Goal: Task Accomplishment & Management: Complete application form

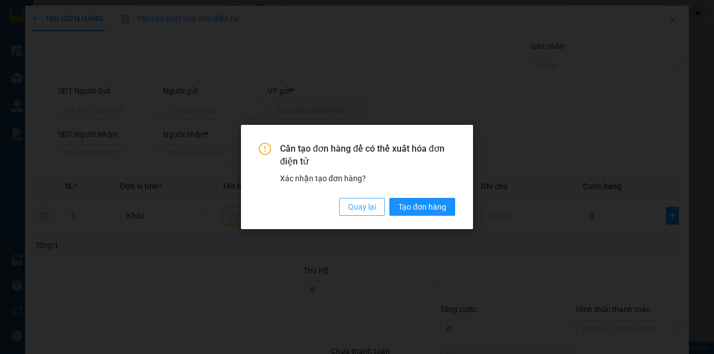
click at [360, 204] on span "Quay lại" at bounding box center [362, 207] width 28 height 12
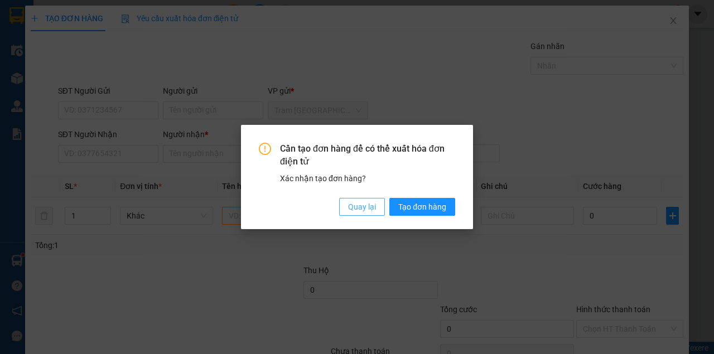
click at [363, 205] on span "Quay lại" at bounding box center [362, 207] width 28 height 12
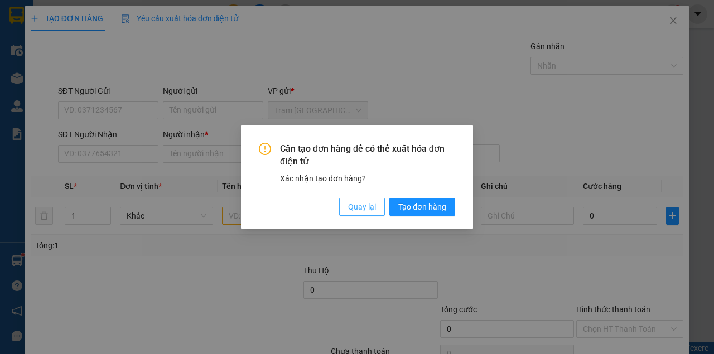
click at [361, 206] on span "Quay lại" at bounding box center [362, 207] width 28 height 12
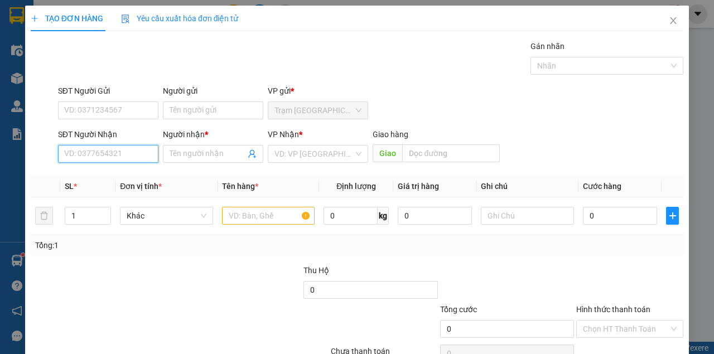
click at [110, 162] on input "SĐT Người Nhận" at bounding box center [108, 154] width 100 height 18
click at [111, 158] on input "SĐT Người Nhận" at bounding box center [108, 154] width 100 height 18
type input "1"
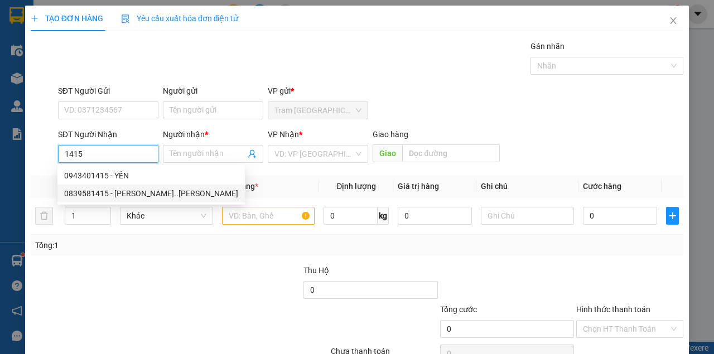
click at [114, 187] on div "0839581415 - HOÀNG ĐA..TRẦN VĂN THỜI" at bounding box center [151, 193] width 174 height 12
type input "0839581415"
type input "HOÀNG ĐA..TRẦN VĂN THỜI"
type input "TRẦN VĂN THỜI"
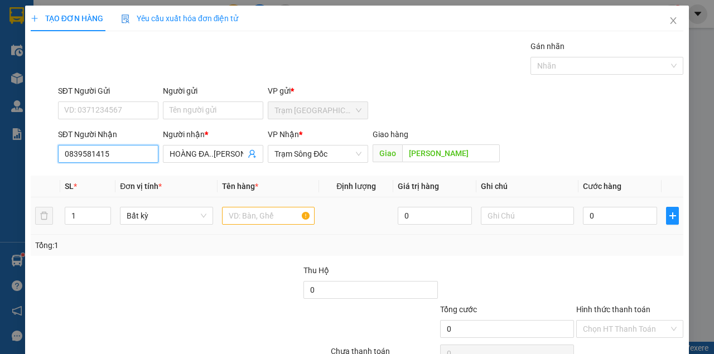
type input "0839581415"
click at [234, 211] on input "text" at bounding box center [268, 216] width 93 height 18
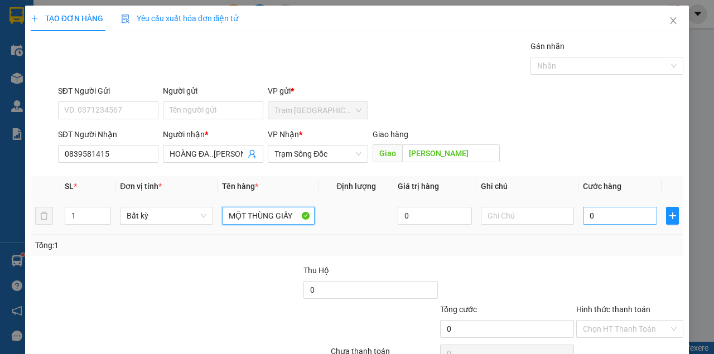
type input "MỘT THÙNG GIẤY"
click at [603, 219] on input "0" at bounding box center [620, 216] width 74 height 18
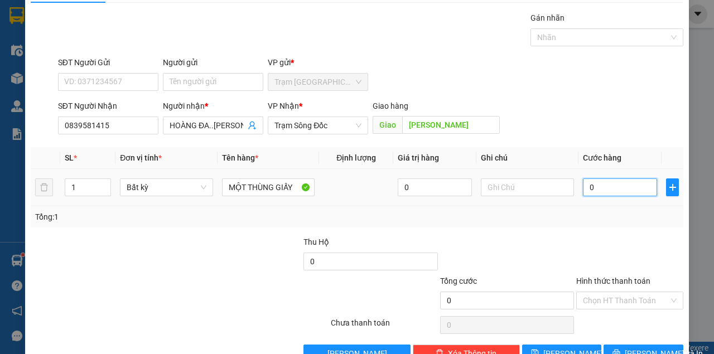
scroll to position [57, 0]
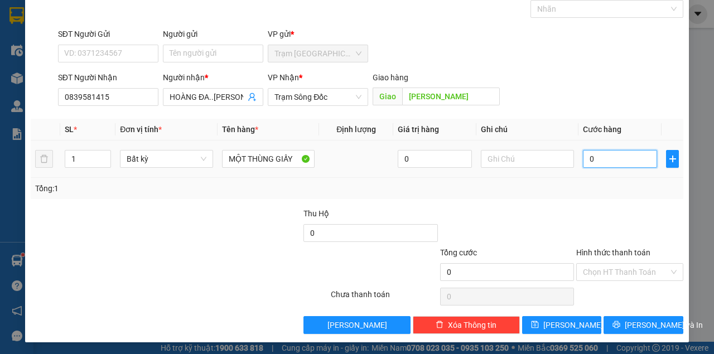
type input "4"
type input "40"
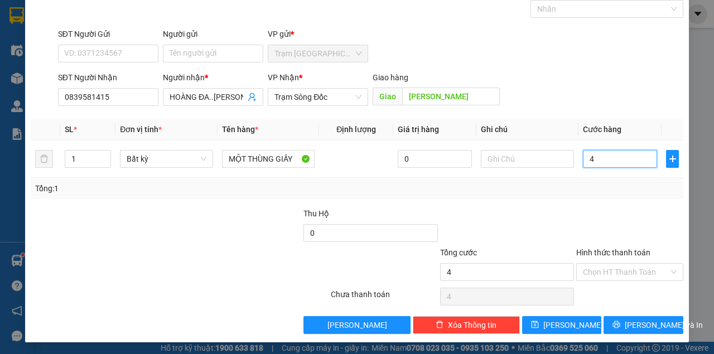
type input "40"
type input "40.000"
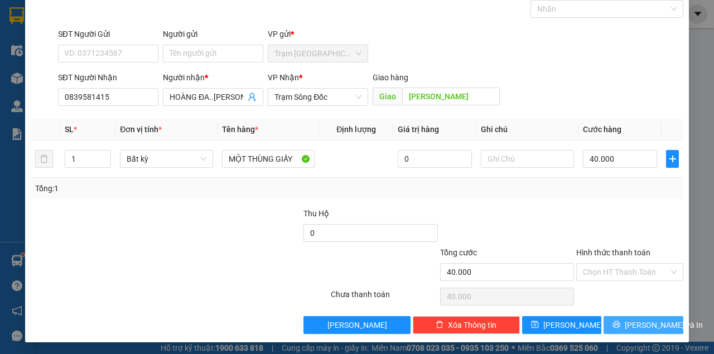
click at [603, 316] on button "[PERSON_NAME] và In" at bounding box center [643, 325] width 80 height 18
click at [632, 316] on button "[PERSON_NAME] và In" at bounding box center [643, 325] width 80 height 18
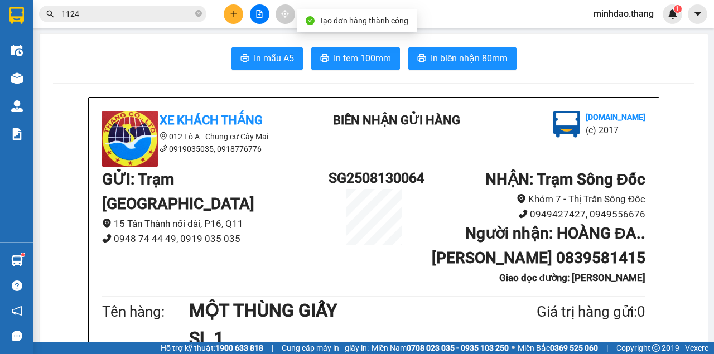
click at [462, 64] on span "In biên nhận 80mm" at bounding box center [468, 58] width 77 height 14
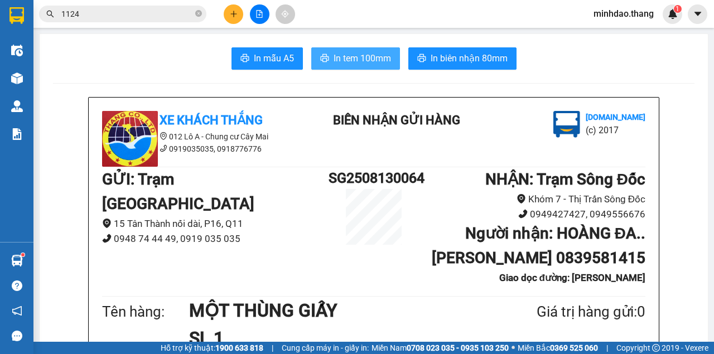
click at [341, 67] on button "In tem 100mm" at bounding box center [355, 58] width 89 height 22
click at [231, 18] on button at bounding box center [234, 14] width 20 height 20
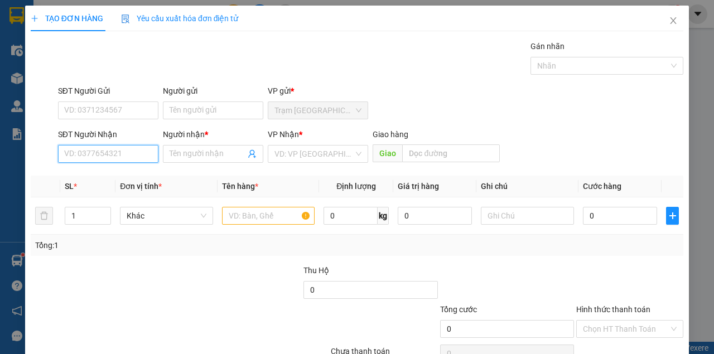
click at [102, 155] on input "SĐT Người Nhận" at bounding box center [108, 154] width 100 height 18
drag, startPoint x: 124, startPoint y: 177, endPoint x: 214, endPoint y: 211, distance: 96.5
click at [124, 177] on div "0948727290 - NGHIÊM CF THỦY MỘC" at bounding box center [130, 175] width 132 height 12
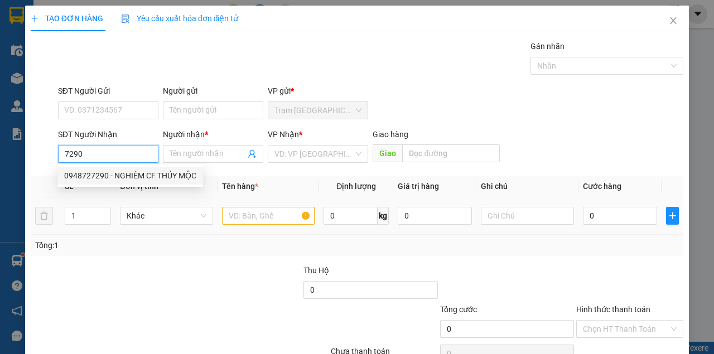
type input "0948727290"
type input "NGHIÊM CF THỦY MỘC"
type input "TRẦN VĂN THỜI"
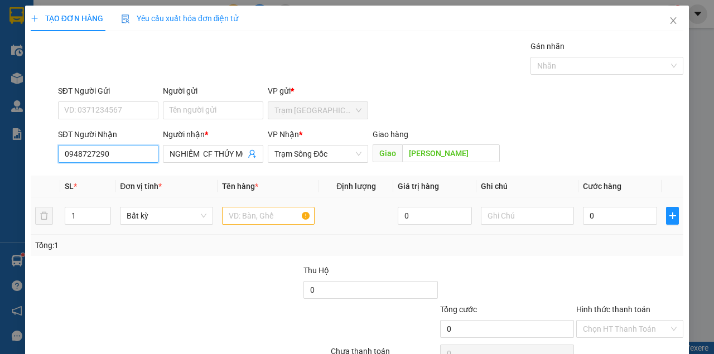
type input "0948727290"
click at [250, 220] on input "text" at bounding box center [268, 216] width 93 height 18
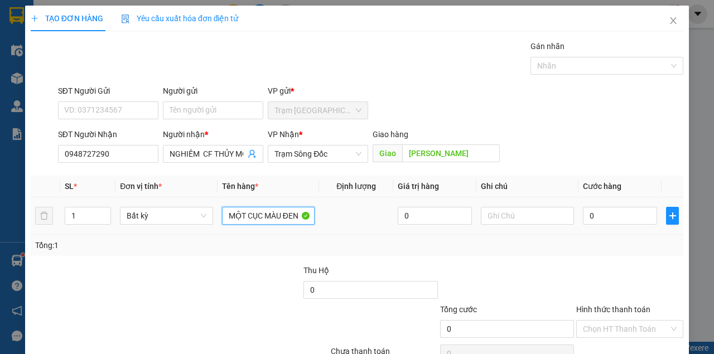
type input "MỘT CỤC MÀU ĐEN"
drag, startPoint x: 634, startPoint y: 227, endPoint x: 632, endPoint y: 219, distance: 8.5
click at [633, 222] on td "0" at bounding box center [619, 215] width 83 height 37
click at [632, 219] on input "0" at bounding box center [620, 216] width 74 height 18
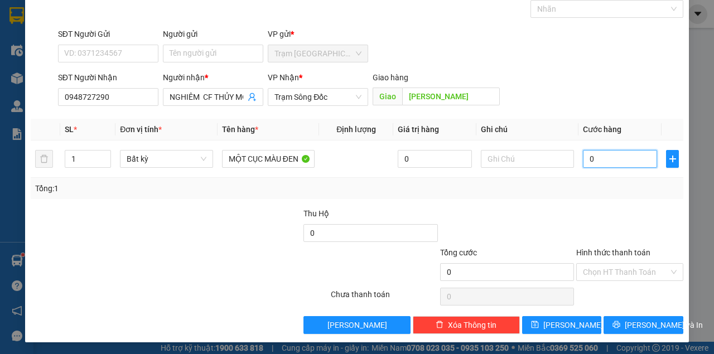
type input "3"
type input "30"
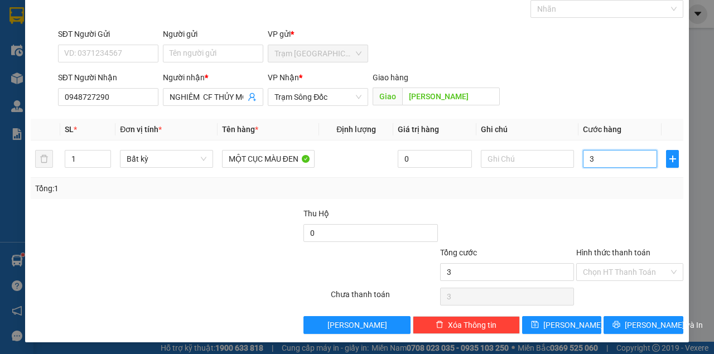
type input "30"
type input "30.000"
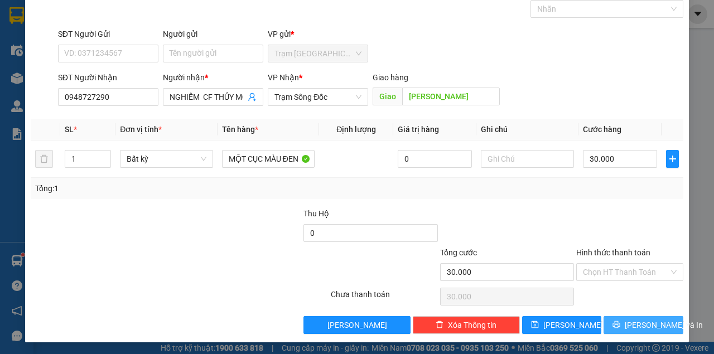
click at [631, 327] on span "[PERSON_NAME] và In" at bounding box center [663, 325] width 78 height 12
click at [603, 316] on button "[PERSON_NAME] và In" at bounding box center [643, 325] width 80 height 18
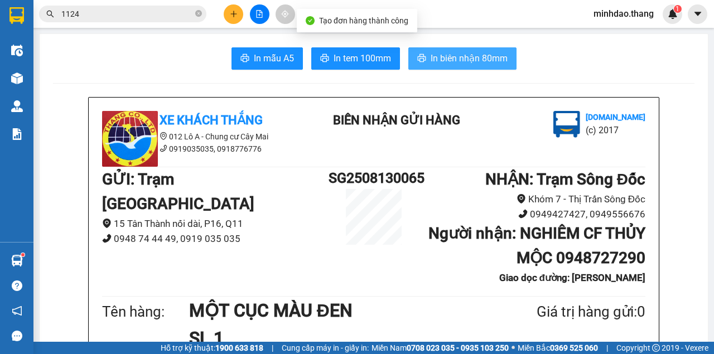
click at [476, 59] on span "In biên nhận 80mm" at bounding box center [468, 58] width 77 height 14
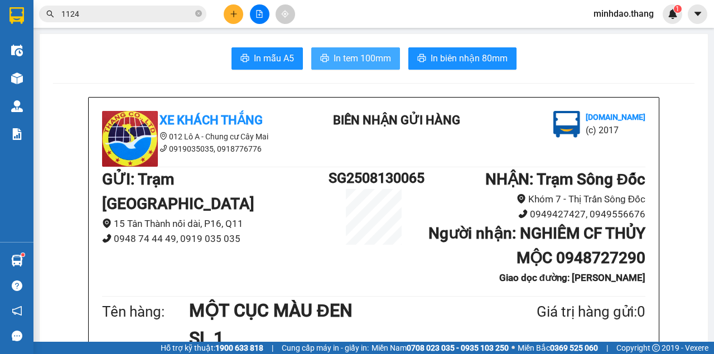
click at [372, 64] on span "In tem 100mm" at bounding box center [361, 58] width 57 height 14
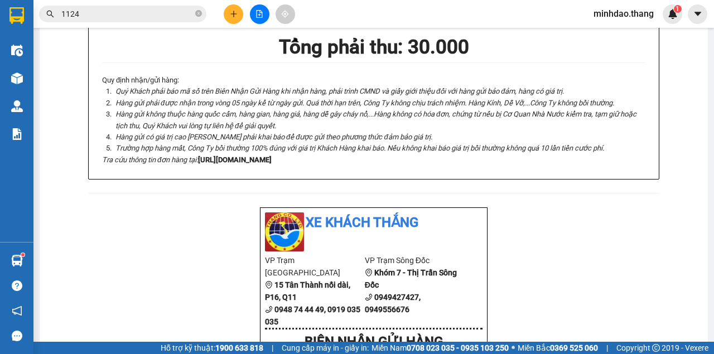
scroll to position [371, 0]
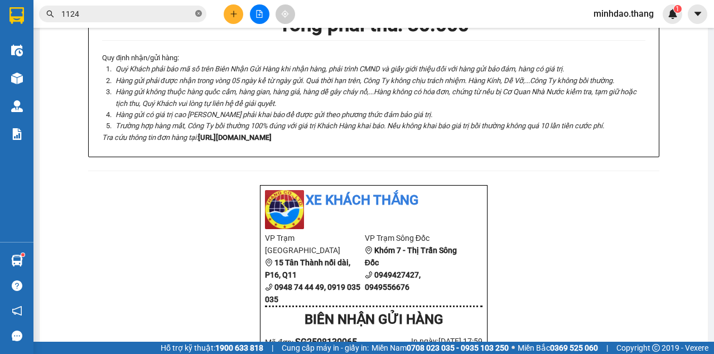
drag, startPoint x: 198, startPoint y: 13, endPoint x: 191, endPoint y: 15, distance: 8.0
click at [198, 13] on icon "close-circle" at bounding box center [198, 13] width 7 height 7
click at [177, 14] on input "text" at bounding box center [127, 14] width 132 height 12
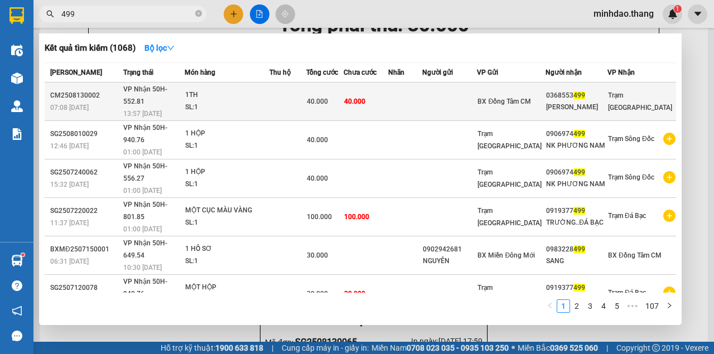
type input "499"
click at [328, 98] on span "40.000" at bounding box center [317, 102] width 21 height 8
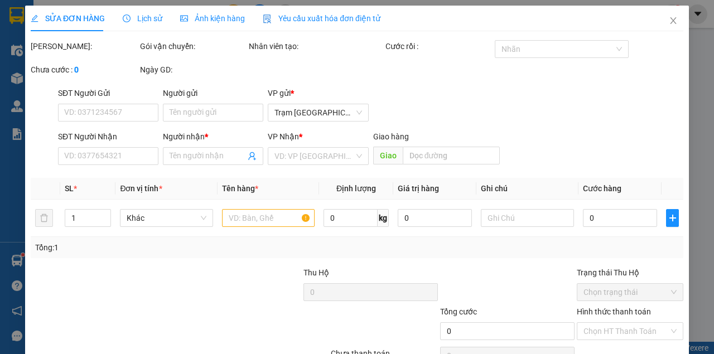
scroll to position [37, 0]
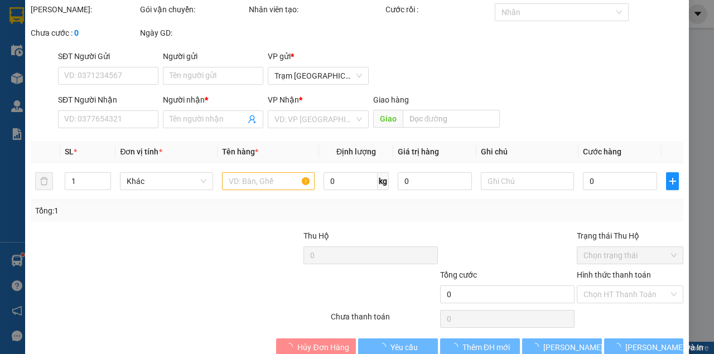
type input "0368553499"
type input "KIM LANH"
type input "40.000"
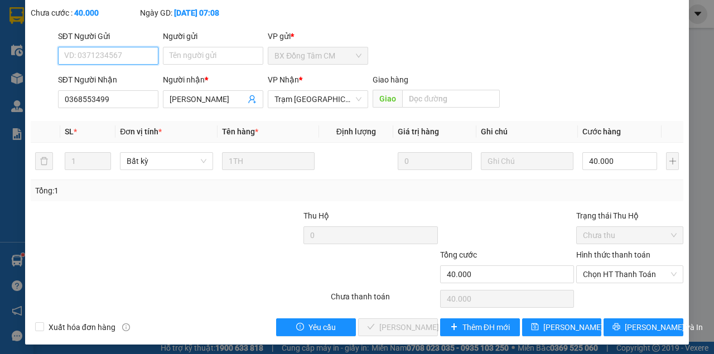
scroll to position [72, 0]
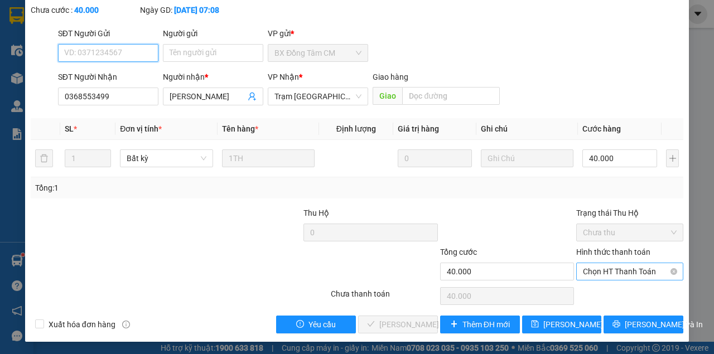
click at [620, 274] on span "Chọn HT Thanh Toán" at bounding box center [630, 271] width 94 height 17
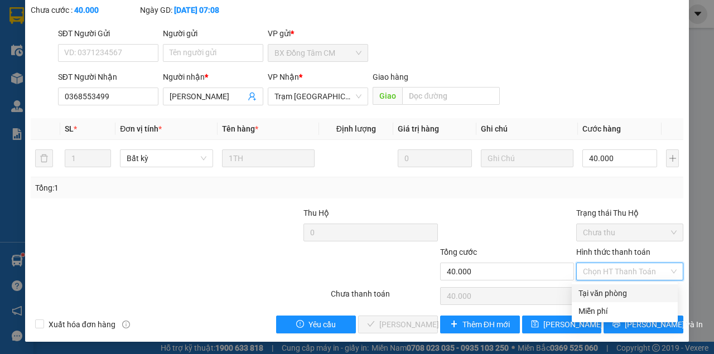
click at [600, 300] on div "Tại văn phòng" at bounding box center [624, 293] width 106 height 18
type input "0"
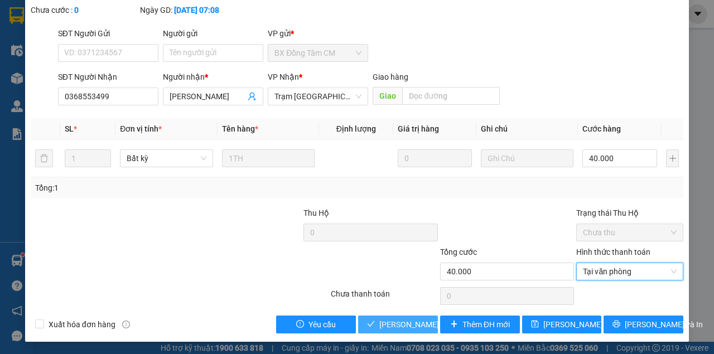
click at [414, 322] on span "Lưu và Giao hàng" at bounding box center [432, 324] width 107 height 12
click at [358, 316] on button "Lưu và Giao hàng" at bounding box center [398, 325] width 80 height 18
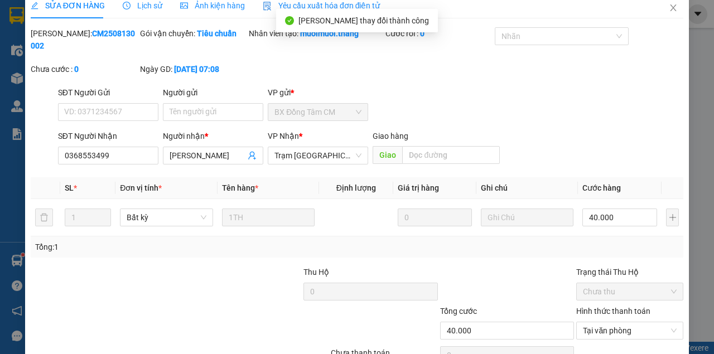
scroll to position [0, 0]
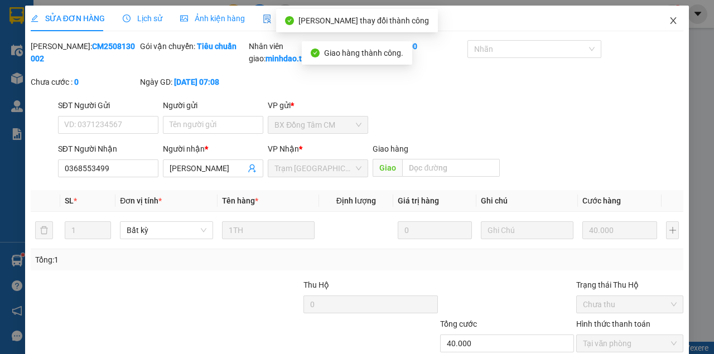
click at [671, 30] on span "Close" at bounding box center [672, 21] width 31 height 31
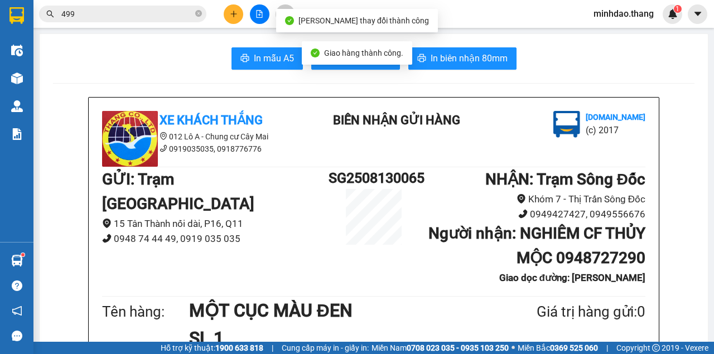
click at [239, 20] on div at bounding box center [259, 14] width 84 height 20
click button at bounding box center [234, 14] width 20 height 20
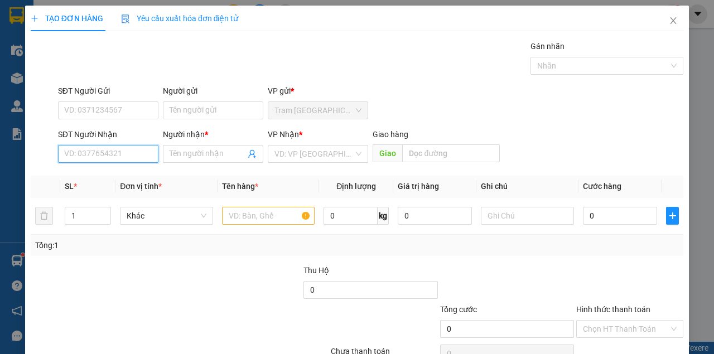
click at [118, 152] on input "SĐT Người Nhận" at bounding box center [108, 154] width 100 height 18
drag, startPoint x: 123, startPoint y: 179, endPoint x: 140, endPoint y: 186, distance: 19.1
click at [126, 179] on div "0949780647 - THANH TRÚC" at bounding box center [119, 175] width 110 height 12
type input "0949780647"
type input "[PERSON_NAME]"
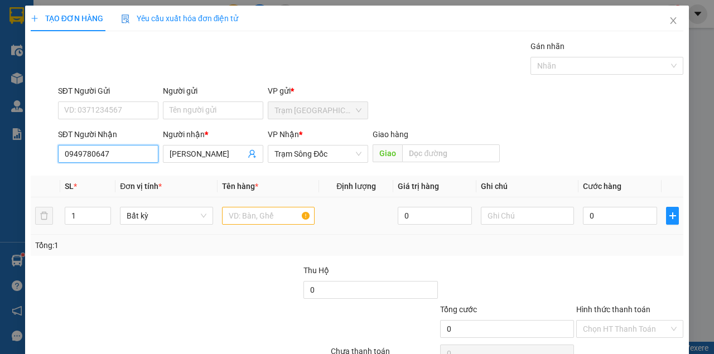
type input "0949780647"
click at [234, 216] on input "text" at bounding box center [268, 216] width 93 height 18
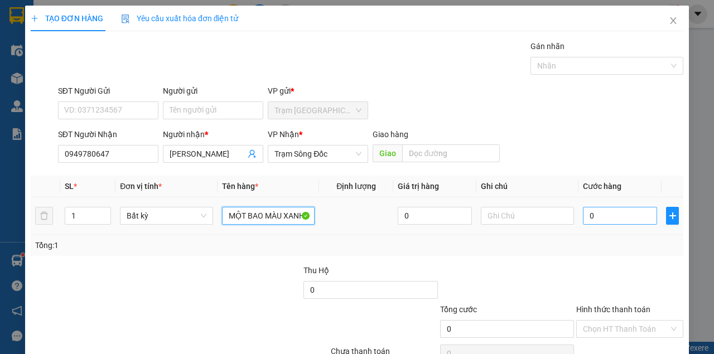
type input "MỘT BAO MÀU XANH"
click at [624, 213] on input "0" at bounding box center [620, 216] width 74 height 18
type input "4"
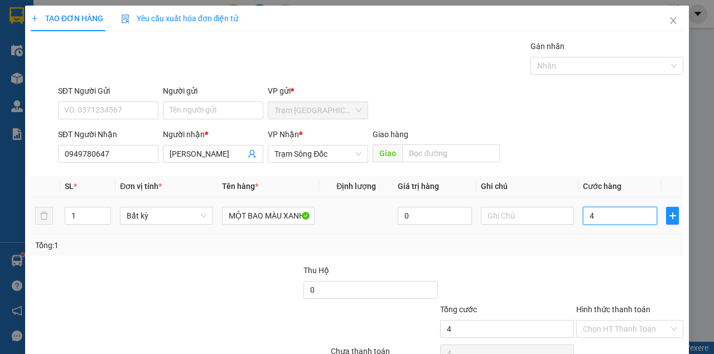
type input "40"
type input "4"
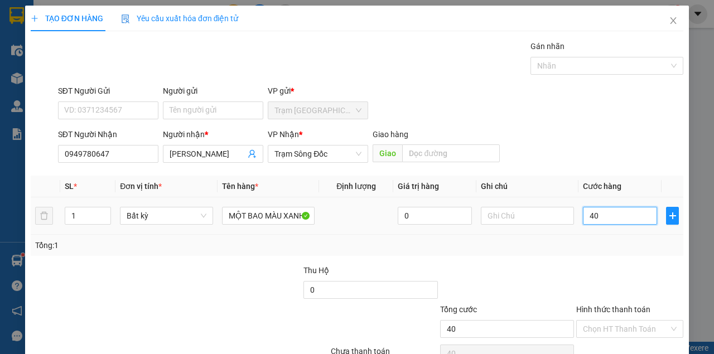
type input "4"
type input "0"
type input "05"
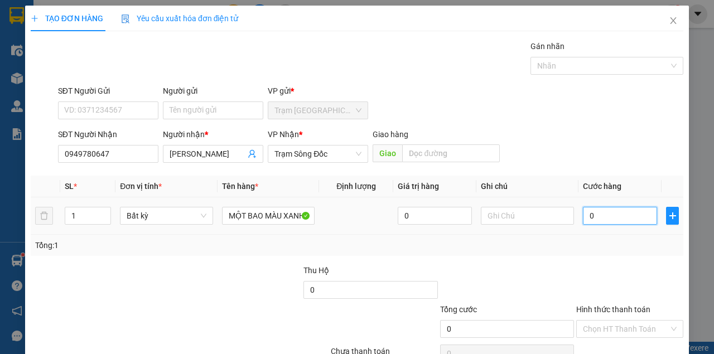
type input "5"
type input "050"
type input "50"
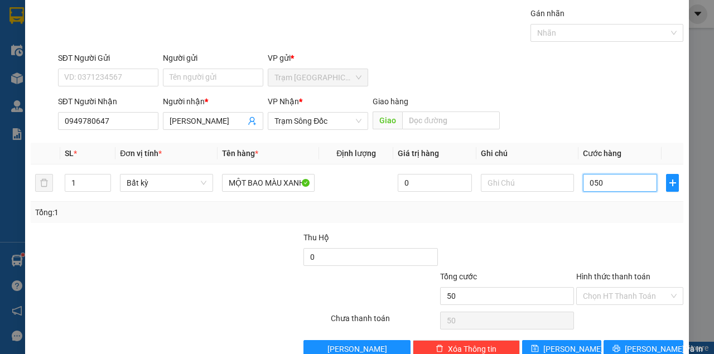
scroll to position [57, 0]
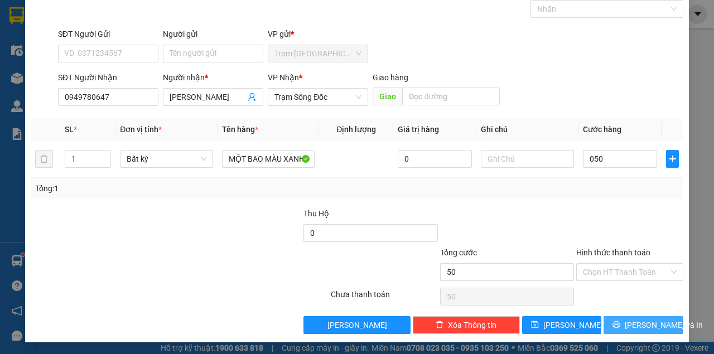
type input "50.000"
click at [625, 322] on button "[PERSON_NAME] và In" at bounding box center [643, 325] width 80 height 18
click at [603, 316] on button "[PERSON_NAME] và In" at bounding box center [643, 325] width 80 height 18
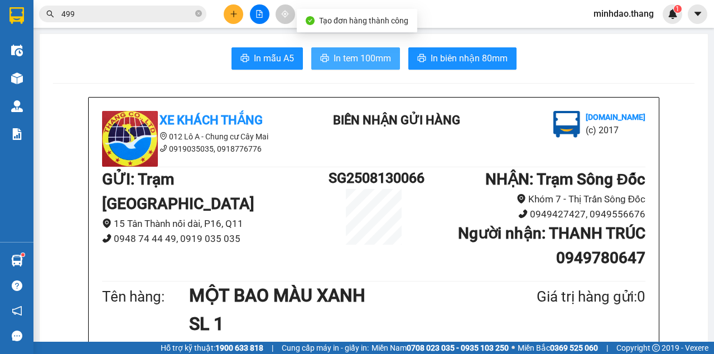
drag, startPoint x: 346, startPoint y: 56, endPoint x: 344, endPoint y: 71, distance: 15.1
click at [346, 57] on span "In tem 100mm" at bounding box center [361, 58] width 57 height 14
click at [311, 47] on button "In tem 100mm" at bounding box center [355, 58] width 89 height 22
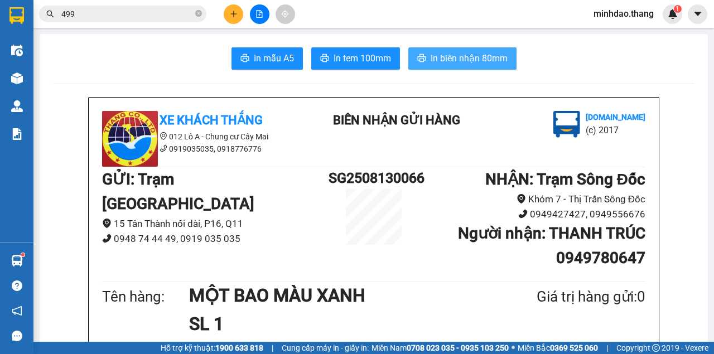
click at [456, 68] on button "In biên nhận 80mm" at bounding box center [462, 58] width 108 height 22
click at [408, 47] on button "In biên nhận 80mm" at bounding box center [462, 58] width 108 height 22
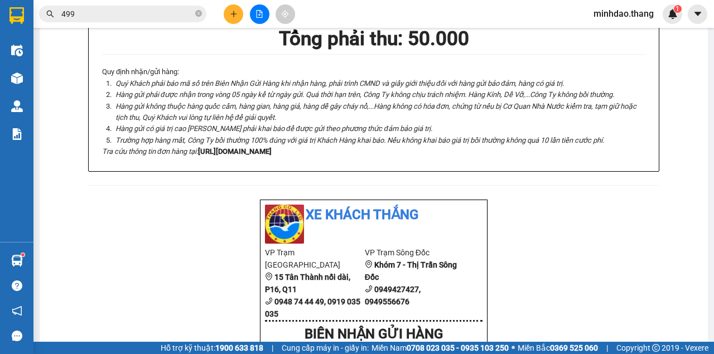
scroll to position [409, 0]
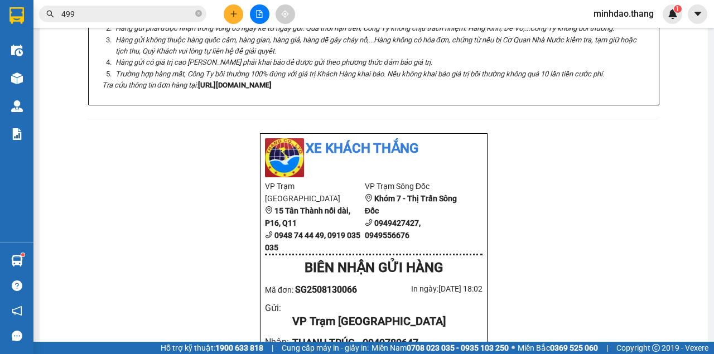
click at [239, 16] on button at bounding box center [234, 14] width 20 height 20
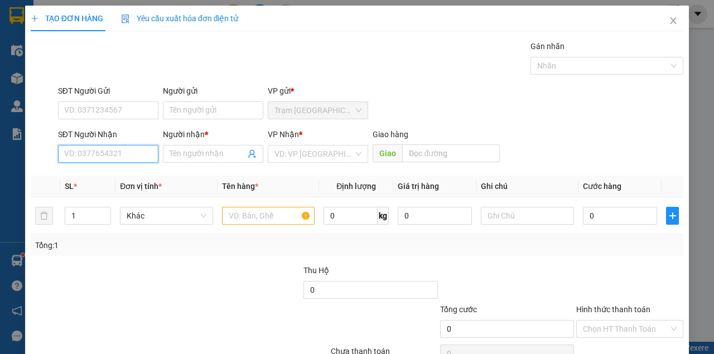
click at [105, 153] on input "SĐT Người Nhận" at bounding box center [108, 154] width 100 height 18
click at [114, 175] on div "0942440607 - NHA KHOA TỪ DUY...ĐÁ BẠC" at bounding box center [140, 175] width 152 height 12
type input "0942440607"
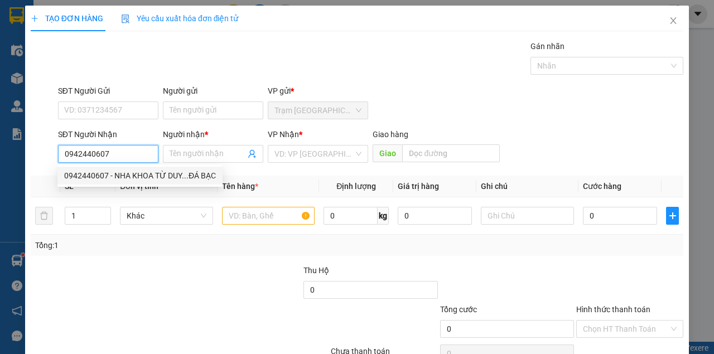
type input "NHA KHOA TỪ DUY...ĐÁ BẠC"
type input "0942440607"
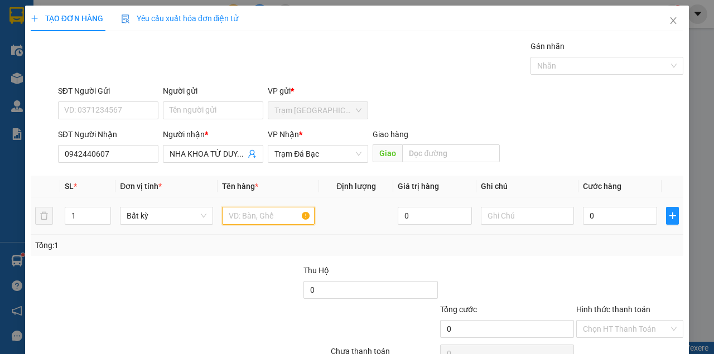
click at [237, 207] on input "text" at bounding box center [268, 216] width 93 height 18
type input "MỘT HỘP MÀU XANH LÁ"
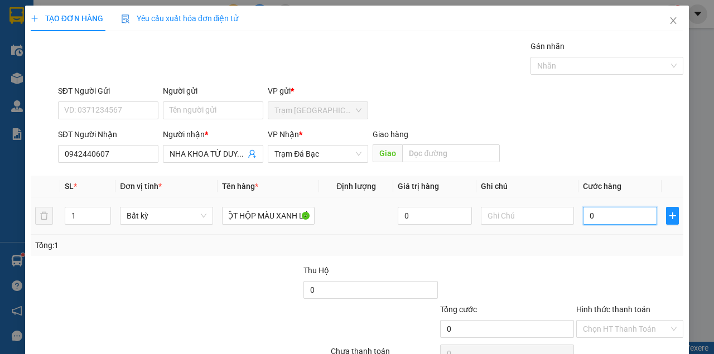
scroll to position [0, 0]
click at [604, 215] on input "0" at bounding box center [620, 216] width 74 height 18
type input "04"
type input "4"
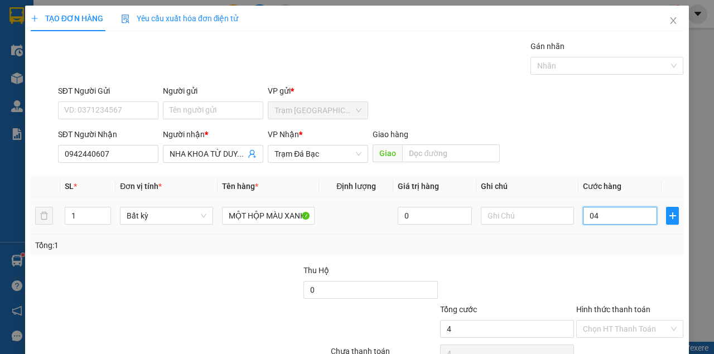
type input "040"
type input "40"
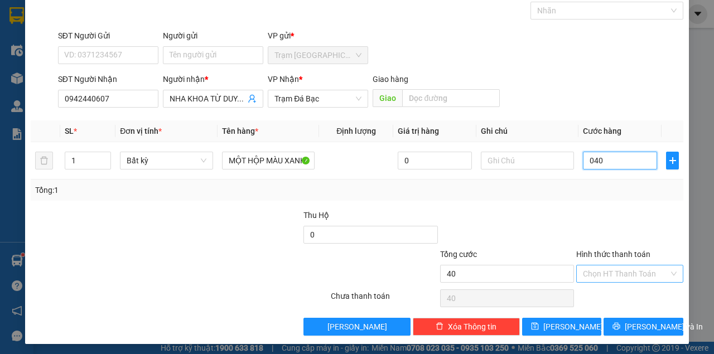
scroll to position [57, 0]
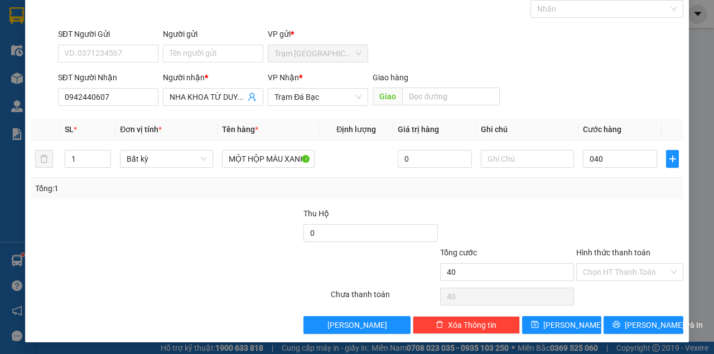
type input "40.000"
drag, startPoint x: 642, startPoint y: 307, endPoint x: 642, endPoint y: 316, distance: 9.5
click at [642, 308] on div "Transit Pickup Surcharge Ids Transit Deliver Surcharge Ids Transit Deliver Surc…" at bounding box center [357, 158] width 652 height 351
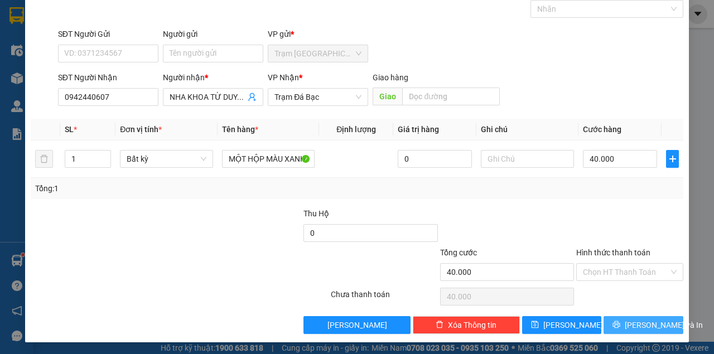
click at [641, 317] on button "[PERSON_NAME] và In" at bounding box center [643, 325] width 80 height 18
click at [641, 319] on span "[PERSON_NAME] và In" at bounding box center [663, 325] width 78 height 12
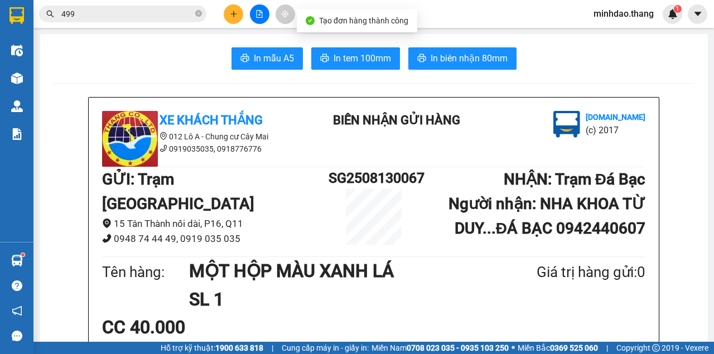
click at [641, 318] on div "CC 40.000" at bounding box center [373, 327] width 543 height 28
click at [365, 59] on span "In tem 100mm" at bounding box center [361, 58] width 57 height 14
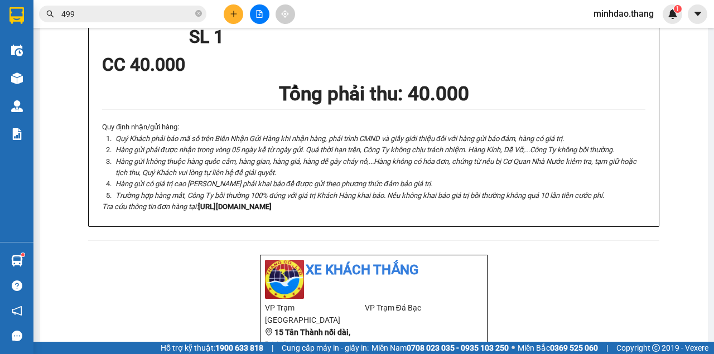
scroll to position [223, 0]
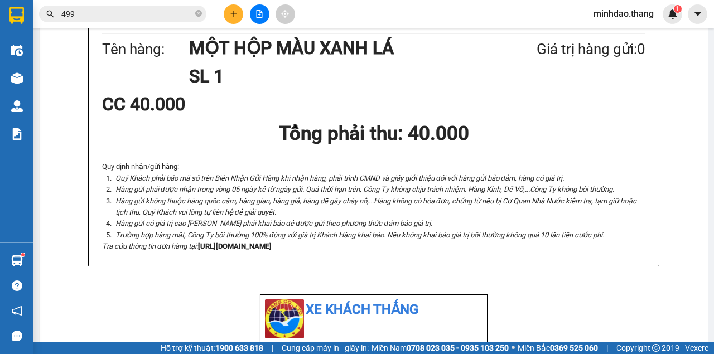
click at [237, 16] on icon "plus" at bounding box center [234, 14] width 8 height 8
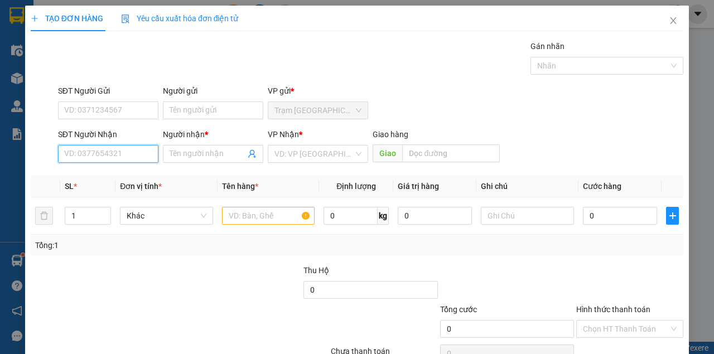
click at [103, 151] on input "SĐT Người Nhận" at bounding box center [108, 154] width 100 height 18
type input "0976729742"
click at [110, 177] on div "0976729742 - NHỈ" at bounding box center [107, 175] width 86 height 12
type input "NHỈ"
type input "0976729742"
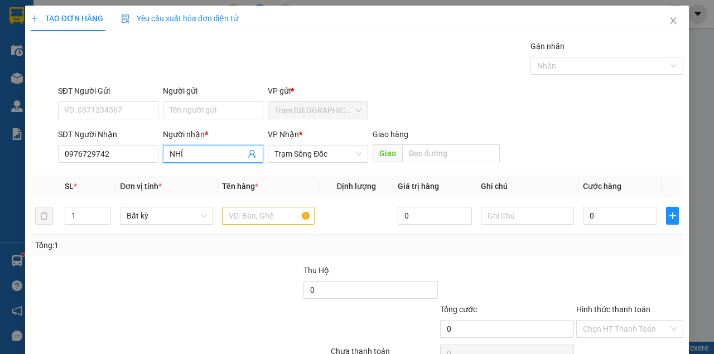
click at [201, 154] on input "NHỈ" at bounding box center [207, 154] width 76 height 12
type input "N"
type input "NGHĨ"
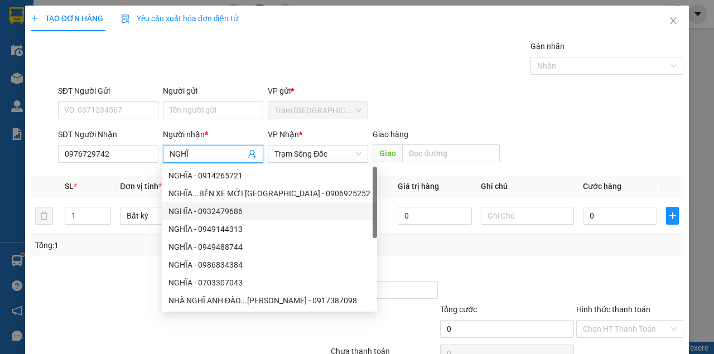
click at [274, 215] on div "NGHĨA - 0932479686" at bounding box center [269, 211] width 202 height 12
type input "0932479686"
click at [275, 215] on div "NGHĨA - 0932479686" at bounding box center [269, 211] width 202 height 12
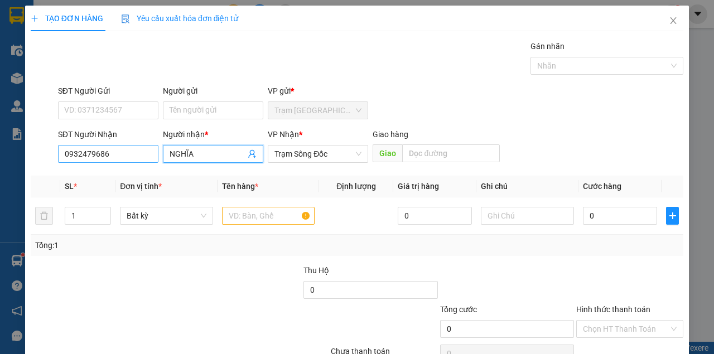
type input "NGHĨA"
drag, startPoint x: 103, startPoint y: 154, endPoint x: 43, endPoint y: 149, distance: 59.3
click at [45, 149] on div "SĐT Người Nhận 0932479686 0932479686 Người nhận * NGHĨA VP Nhận * Trạm Sông Đốc…" at bounding box center [357, 147] width 654 height 39
click at [132, 152] on input "0932479686" at bounding box center [108, 154] width 100 height 18
click at [123, 156] on input "0932479686" at bounding box center [108, 154] width 100 height 18
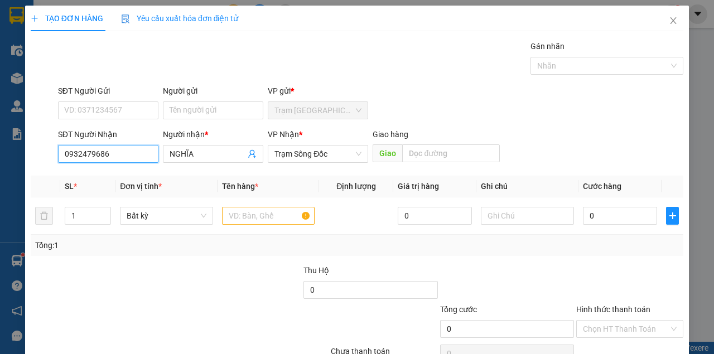
click at [123, 156] on input "0932479686" at bounding box center [108, 154] width 100 height 18
type input "0976729742"
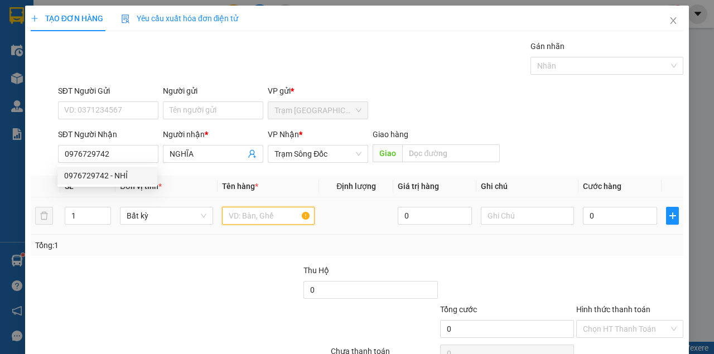
click at [254, 214] on input "text" at bounding box center [268, 216] width 93 height 18
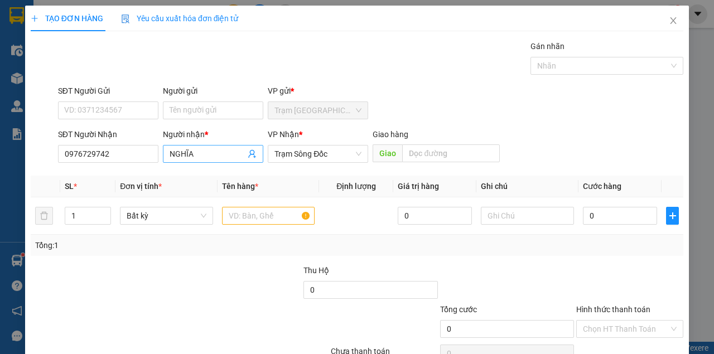
click at [217, 156] on input "NGHĨA" at bounding box center [207, 154] width 76 height 12
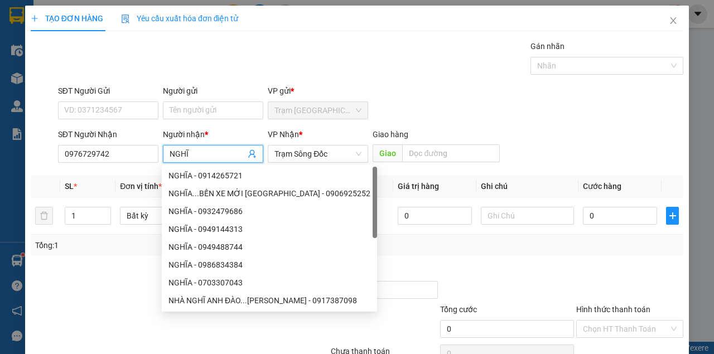
type input "NGHĨ"
click at [388, 54] on div "Gói vận chuyển * Tiêu chuẩn Gán nhãn Nhãn" at bounding box center [370, 59] width 629 height 39
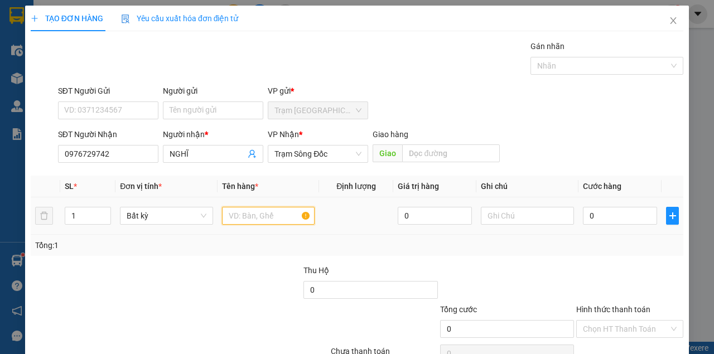
click at [263, 216] on input "text" at bounding box center [268, 216] width 93 height 18
type input "MỘT CỤC MÀU XANH"
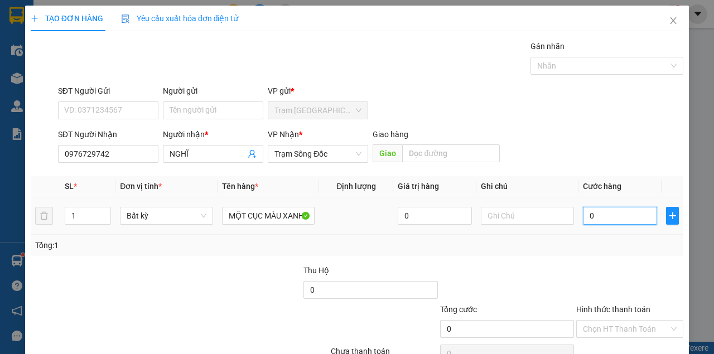
click at [592, 217] on input "0" at bounding box center [620, 216] width 74 height 18
type input "4"
type input "40"
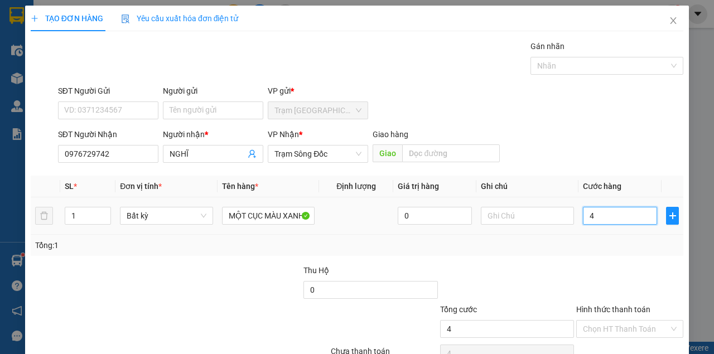
type input "40"
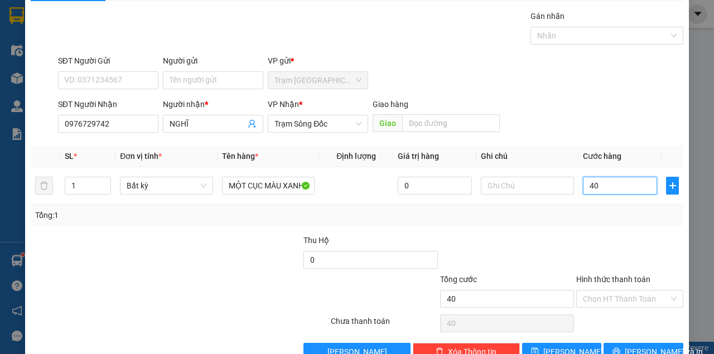
scroll to position [57, 0]
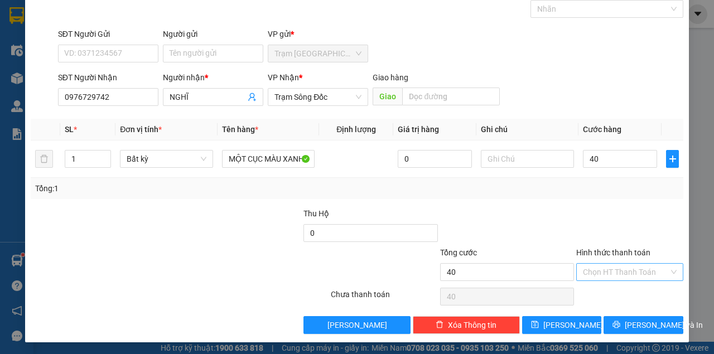
type input "40.000"
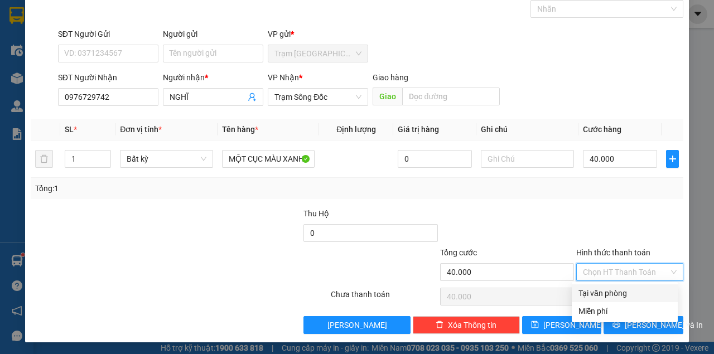
click at [627, 269] on input "Hình thức thanh toán" at bounding box center [626, 272] width 86 height 17
click at [618, 292] on div "Tại văn phòng" at bounding box center [624, 293] width 93 height 12
type input "0"
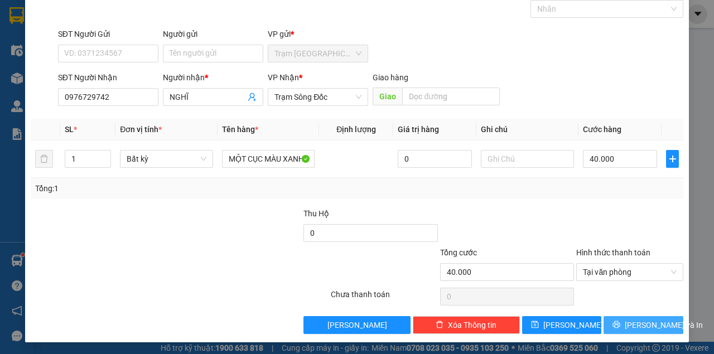
click at [617, 318] on button "[PERSON_NAME] và In" at bounding box center [643, 325] width 80 height 18
click at [616, 317] on button "[PERSON_NAME] và In" at bounding box center [643, 325] width 80 height 18
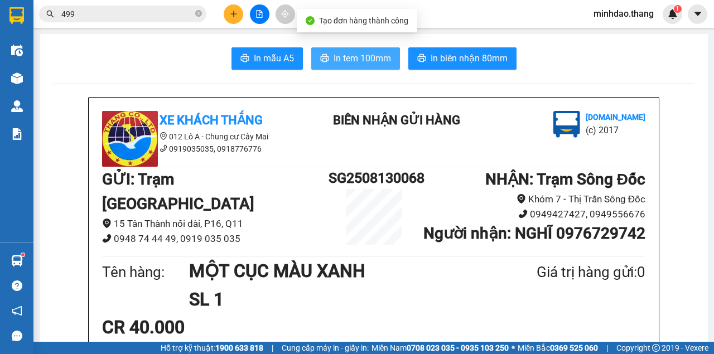
click at [373, 63] on span "In tem 100mm" at bounding box center [361, 58] width 57 height 14
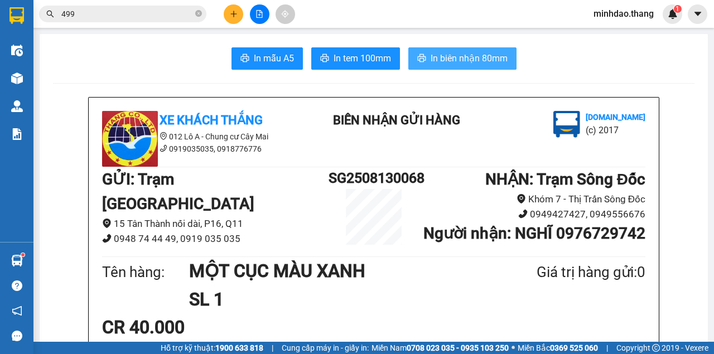
click at [468, 57] on span "In biên nhận 80mm" at bounding box center [468, 58] width 77 height 14
click at [408, 47] on button "In biên nhận 80mm" at bounding box center [462, 58] width 108 height 22
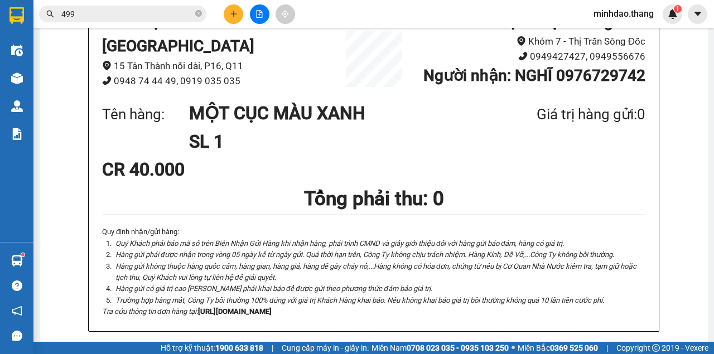
scroll to position [111, 0]
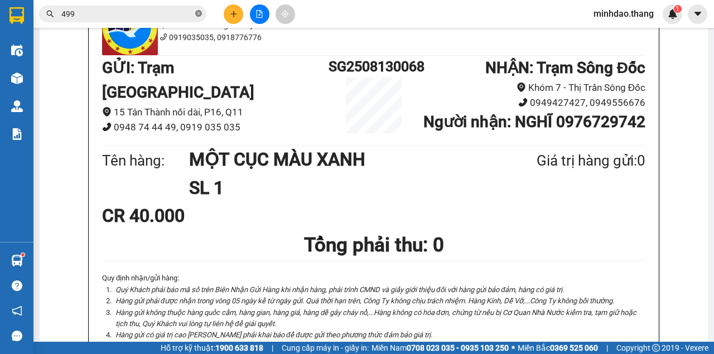
click at [196, 12] on icon "close-circle" at bounding box center [198, 13] width 7 height 7
paste input "0386655691"
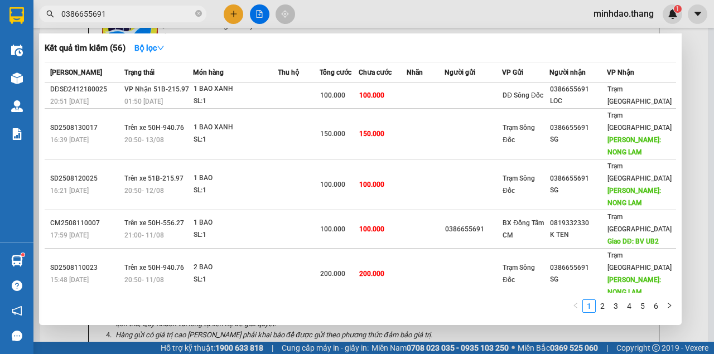
type input "0386655691"
click at [197, 11] on icon "close-circle" at bounding box center [198, 13] width 7 height 7
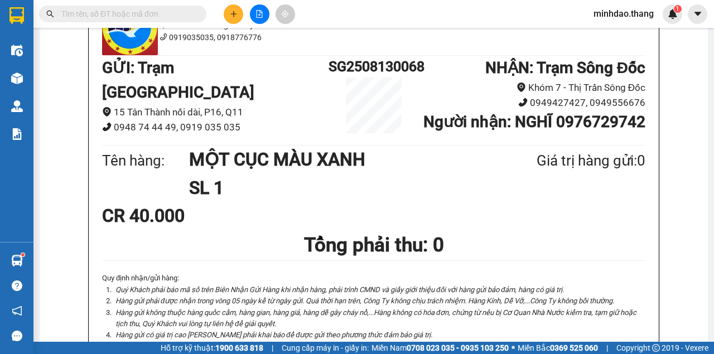
click at [194, 12] on span at bounding box center [122, 14] width 167 height 17
click at [182, 16] on input "text" at bounding box center [127, 14] width 132 height 12
paste input "0943625632"
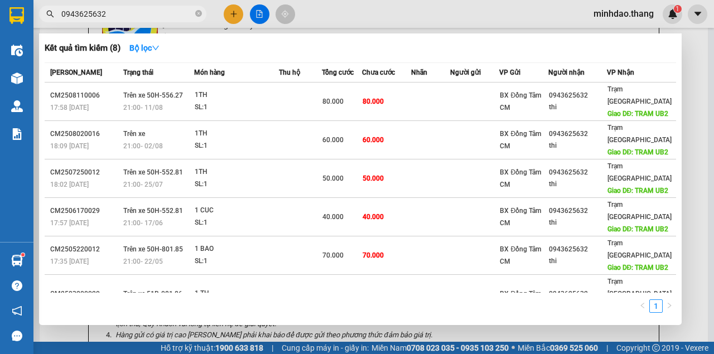
type input "0943625632"
click at [198, 13] on icon "close-circle" at bounding box center [198, 13] width 7 height 7
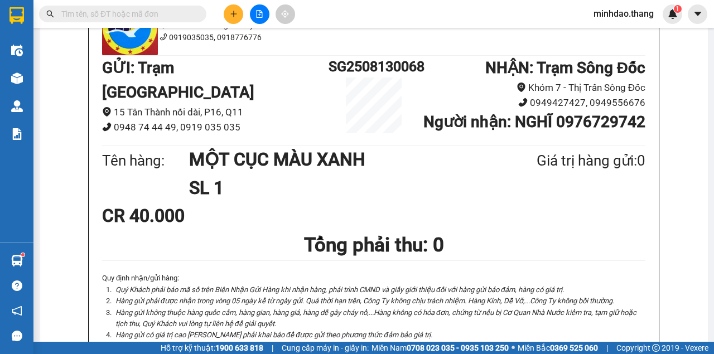
paste input "0915714640"
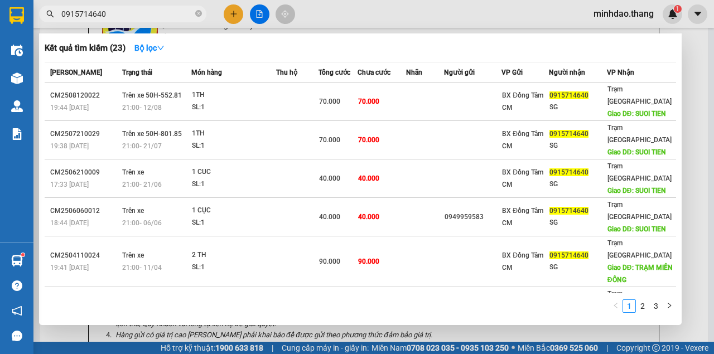
type input "0915714640"
click at [198, 14] on icon "close-circle" at bounding box center [198, 13] width 7 height 7
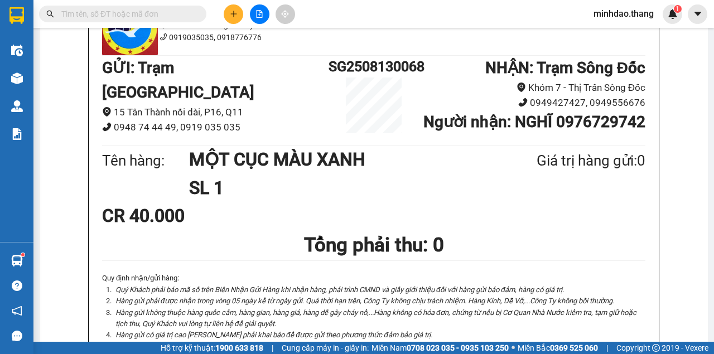
paste input "0338703302"
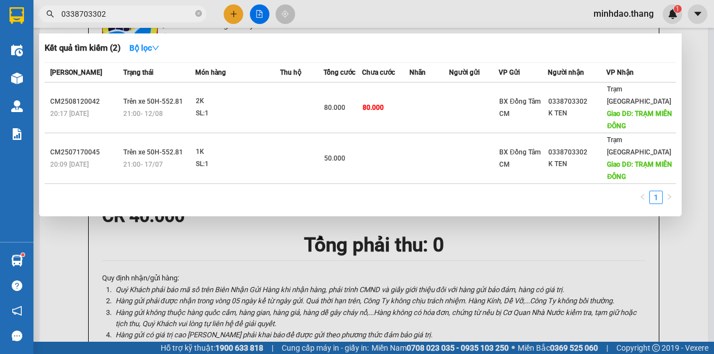
type input "0338703302"
click at [195, 14] on icon "close-circle" at bounding box center [198, 13] width 7 height 7
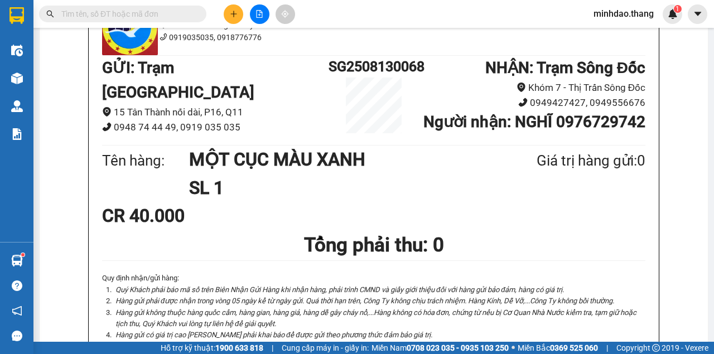
click at [172, 14] on input "text" at bounding box center [127, 14] width 132 height 12
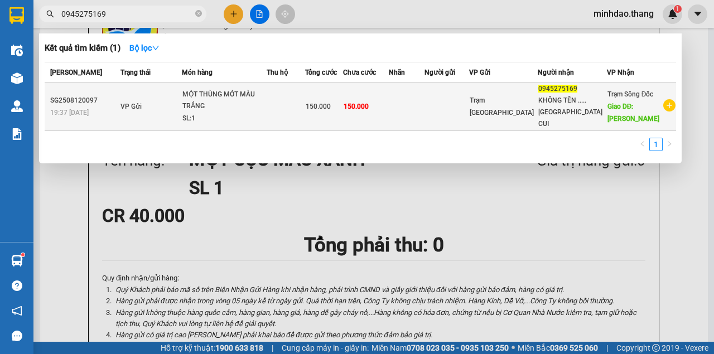
type input "0945275169"
click at [266, 100] on div "MỘT THÙNG MÓT MÀU TRẮNG" at bounding box center [224, 101] width 84 height 24
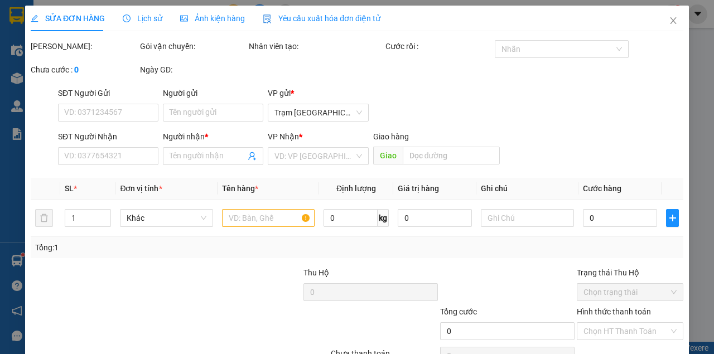
type input "0945275169"
type input "KHÔNG TÊN .....[GEOGRAPHIC_DATA] CUI"
type input "KHÁNH BÌNH"
type input "150.000"
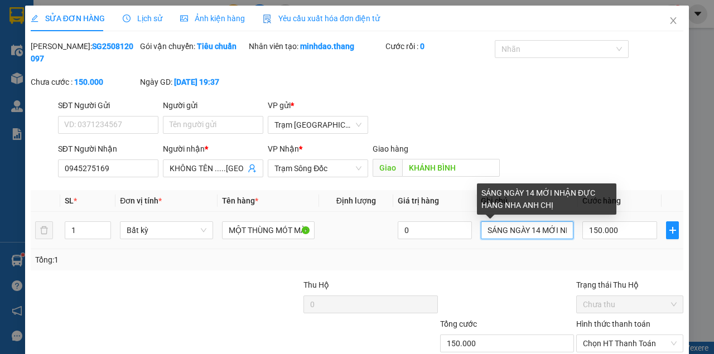
click at [542, 234] on input "SÁNG NGÀY 14 MỚI NHẬN ĐỰC HÀNG NHA ANH CHỊ" at bounding box center [526, 230] width 93 height 18
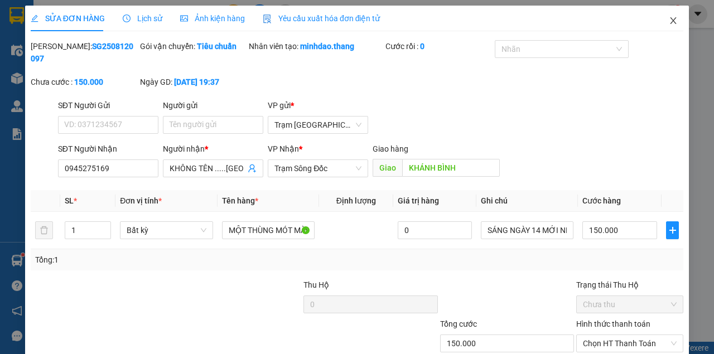
drag, startPoint x: 668, startPoint y: 22, endPoint x: 666, endPoint y: 31, distance: 9.1
click at [668, 23] on icon "close" at bounding box center [672, 20] width 9 height 9
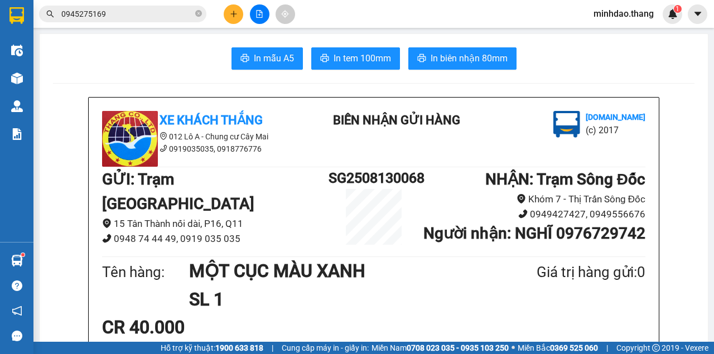
click at [132, 14] on input "0945275169" at bounding box center [127, 14] width 132 height 12
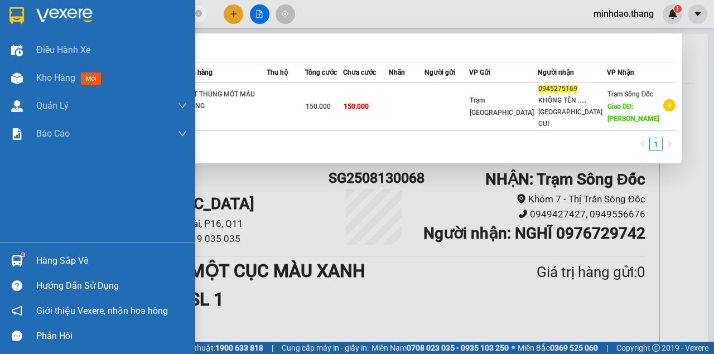
click at [0, 13] on section "Kết quả tìm kiếm ( 1 ) Bộ lọc Mã ĐH Trạng thái Món hàng Thu hộ Tổng cước Chưa c…" at bounding box center [357, 177] width 714 height 354
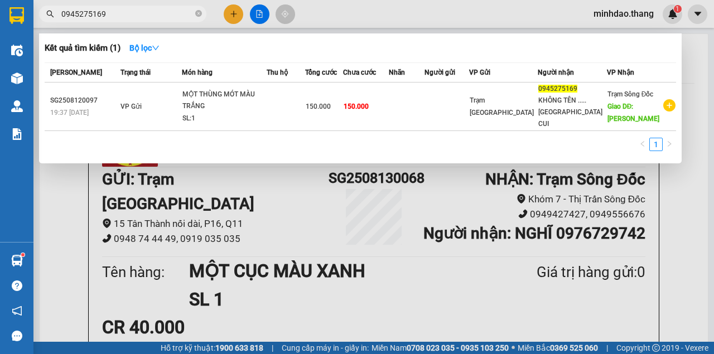
click at [231, 17] on div at bounding box center [357, 177] width 714 height 354
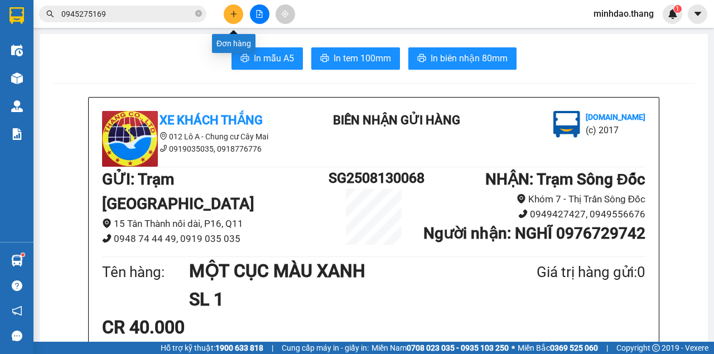
click at [231, 21] on button at bounding box center [234, 14] width 20 height 20
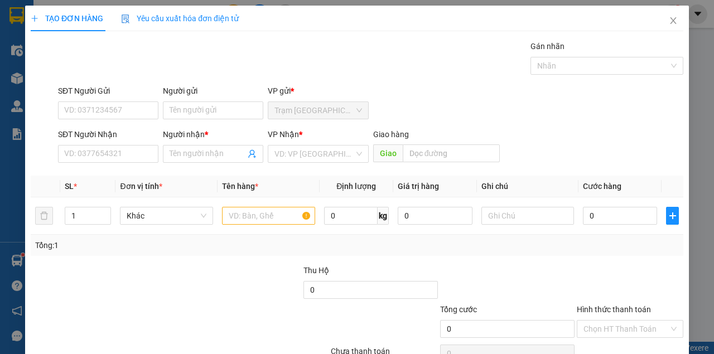
click at [231, 20] on span "Yêu cầu xuất hóa đơn điện tử" at bounding box center [180, 18] width 118 height 9
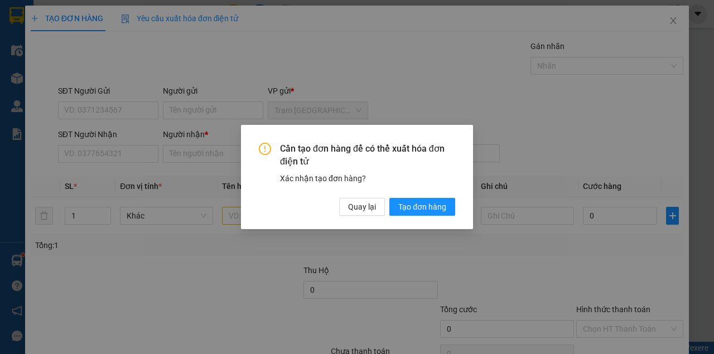
drag, startPoint x: 122, startPoint y: 144, endPoint x: 303, endPoint y: 204, distance: 190.9
click at [122, 145] on div "Cần tạo đơn hàng để có thể xuất hóa đơn điện tử Xác nhận tạo đơn hàng? Quay lại…" at bounding box center [357, 177] width 714 height 354
click at [366, 203] on span "Quay lại" at bounding box center [362, 207] width 28 height 12
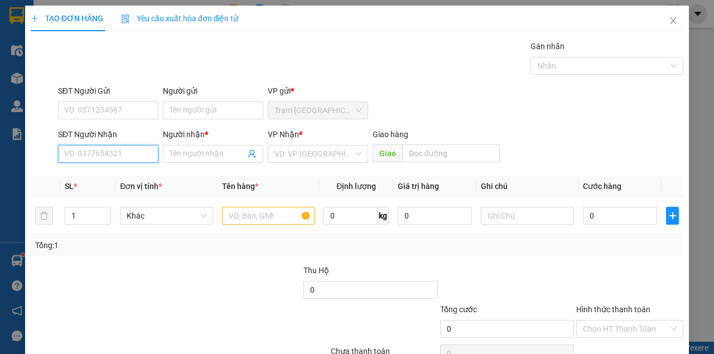
click at [127, 151] on input "SĐT Người Nhận" at bounding box center [108, 154] width 100 height 18
paste input "0945275169"
type input "0945275169"
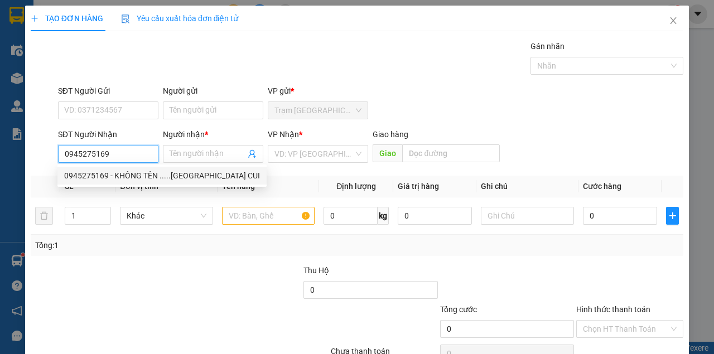
click at [115, 178] on div "0945275169 - KHÔNG TÊN .....[GEOGRAPHIC_DATA] CUI" at bounding box center [162, 175] width 196 height 12
type input "KHÔNG TÊN .....[GEOGRAPHIC_DATA] CUI"
type input "KHÁNH BÌNH"
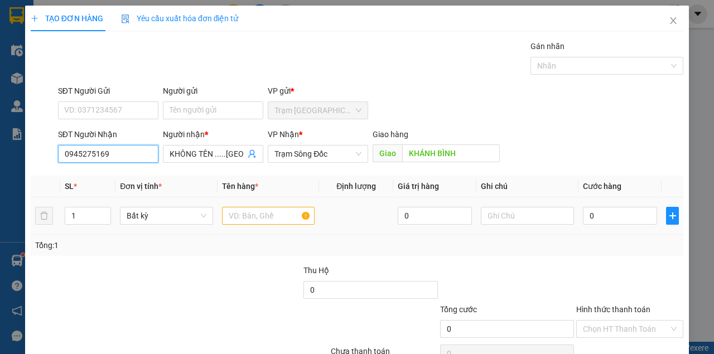
type input "0945275169"
click at [297, 222] on input "text" at bounding box center [268, 216] width 93 height 18
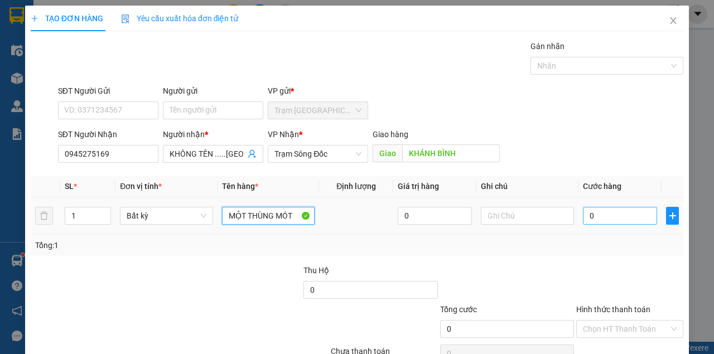
type input "MỘT THÙNG MÓT"
click at [622, 221] on input "0" at bounding box center [620, 216] width 74 height 18
type input "1"
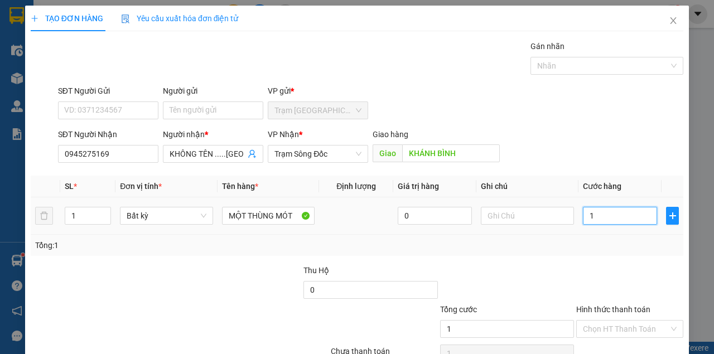
type input "13"
type input "130"
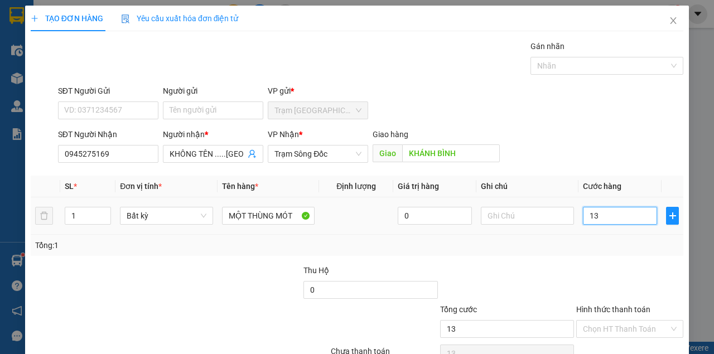
type input "130"
type input "130.000"
click at [617, 166] on div "Transit Pickup Surcharge Ids Transit Deliver Surcharge Ids Transit Deliver Surc…" at bounding box center [357, 215] width 652 height 351
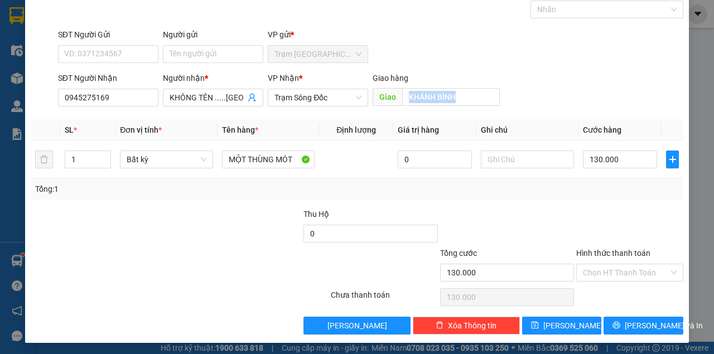
scroll to position [57, 0]
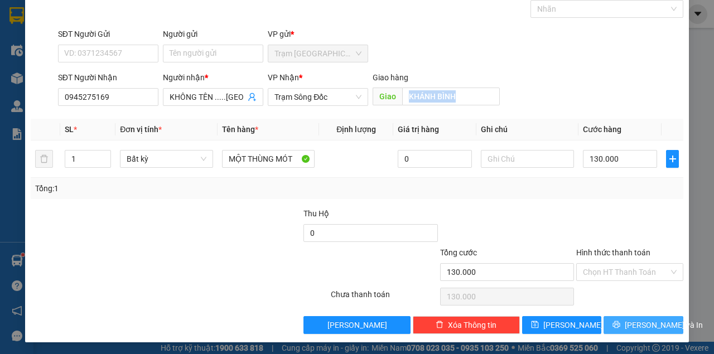
click at [628, 323] on button "[PERSON_NAME] và In" at bounding box center [643, 325] width 80 height 18
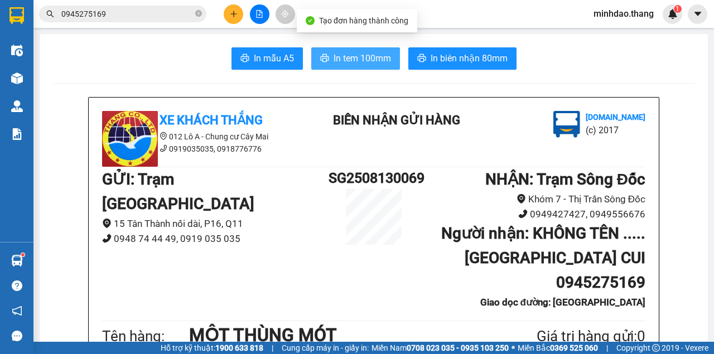
click at [366, 69] on button "In tem 100mm" at bounding box center [355, 58] width 89 height 22
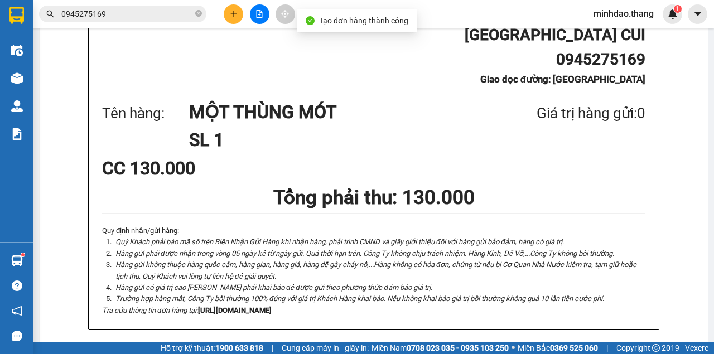
scroll to position [365, 0]
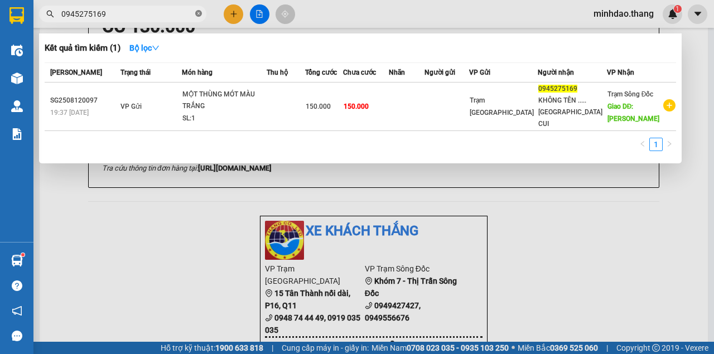
click at [200, 13] on icon "close-circle" at bounding box center [198, 13] width 7 height 7
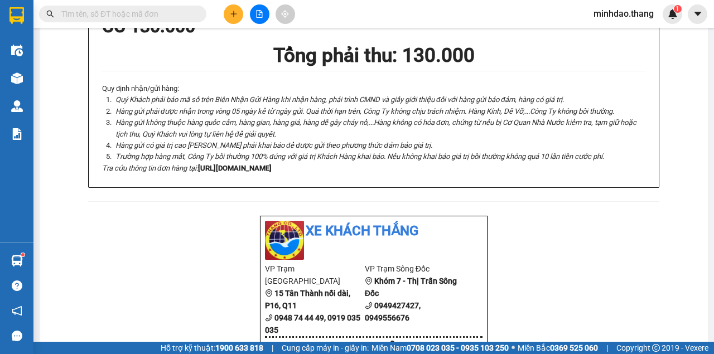
click at [192, 13] on input "text" at bounding box center [127, 14] width 132 height 12
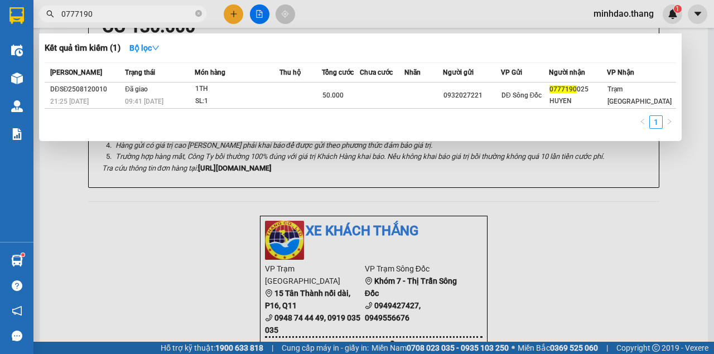
type input "0777190"
click at [433, 26] on div at bounding box center [357, 177] width 714 height 354
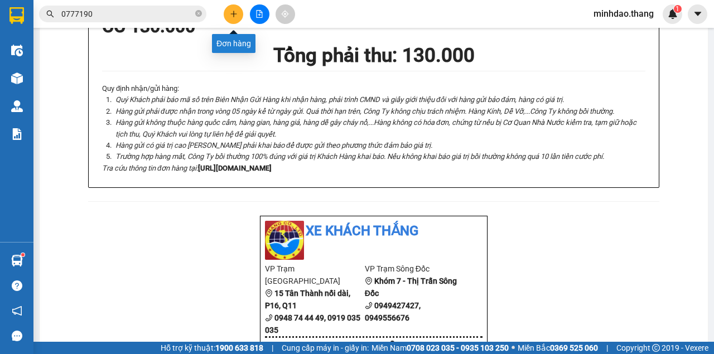
click at [230, 16] on icon "plus" at bounding box center [234, 14] width 8 height 8
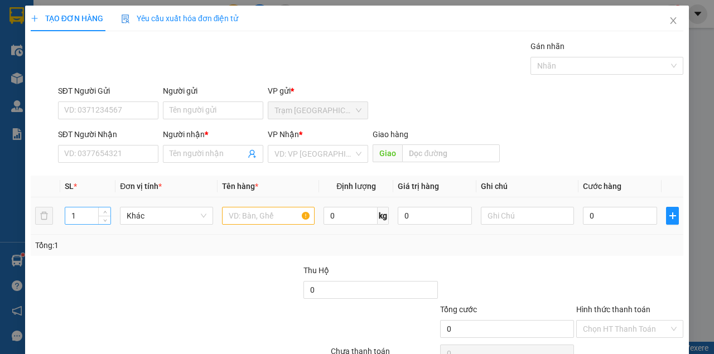
click at [84, 211] on input "1" at bounding box center [88, 215] width 46 height 17
type input "2"
click at [251, 225] on td at bounding box center [268, 215] width 102 height 37
click at [252, 223] on input "text" at bounding box center [268, 216] width 93 height 18
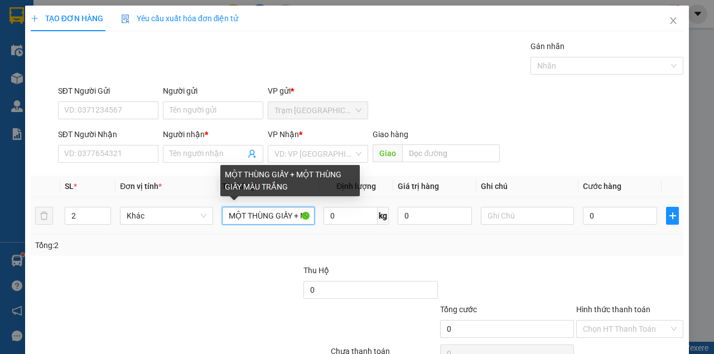
click at [290, 217] on input "MỘT THÙNG GIẤY + MỘT THÙNG GIẤY MÀU TRẮNG" at bounding box center [268, 216] width 93 height 18
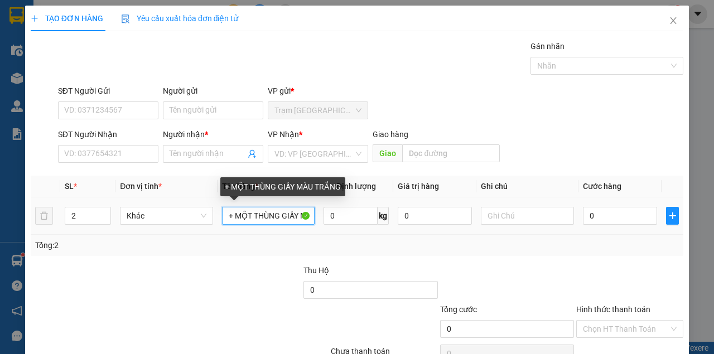
click at [236, 217] on input "+ MỘT THÙNG GIẤY MÀU TRẮNG" at bounding box center [268, 216] width 93 height 18
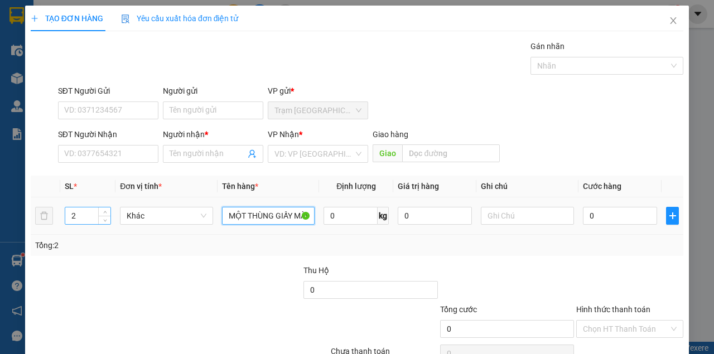
type input "MỘT THÙNG GIẤY MÀU TRẮNG"
click at [88, 212] on input "2" at bounding box center [88, 215] width 46 height 17
type input "1"
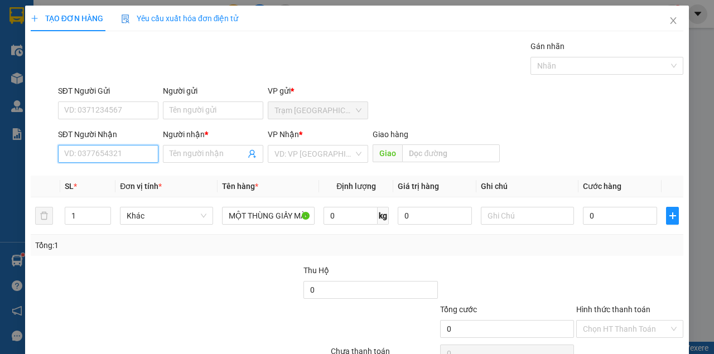
click at [102, 153] on input "SĐT Người Nhận" at bounding box center [108, 154] width 100 height 18
type input "0943969858"
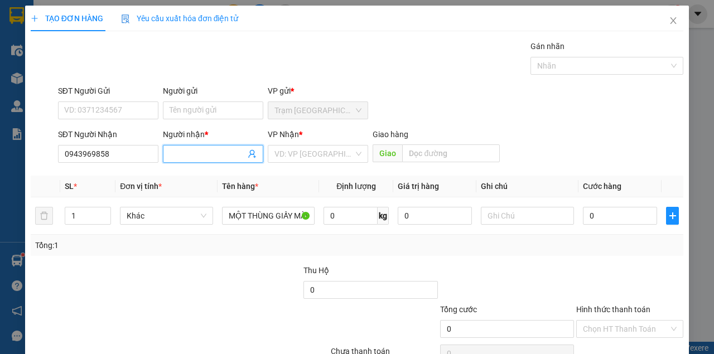
click at [177, 158] on input "Người nhận *" at bounding box center [207, 154] width 76 height 12
type input "TÝ...BẾN XE ĐỒNG TÂM"
click at [298, 156] on input "search" at bounding box center [313, 153] width 79 height 17
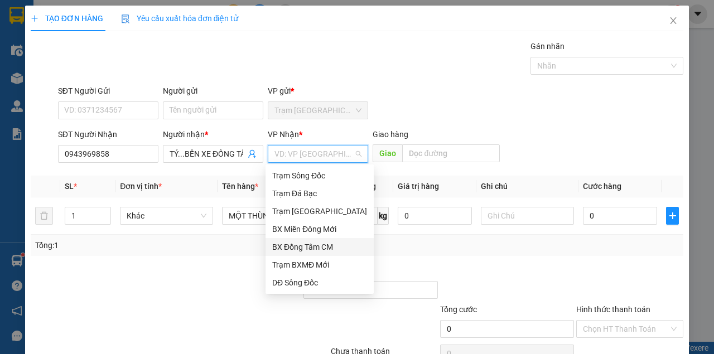
click at [300, 246] on div "BX Đồng Tâm CM" at bounding box center [319, 247] width 95 height 12
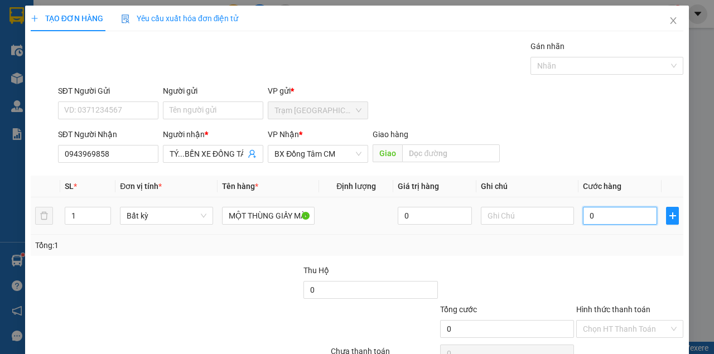
type input "4"
type input "40"
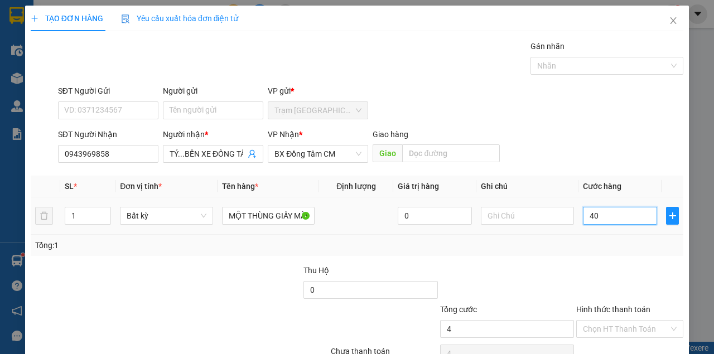
type input "40"
type input "40.000"
click at [638, 148] on div "SĐT Người Nhận 0943969858 Người nhận * TÝ...BẾN XE ĐỒNG TÂM VP Nhận * BX Đồng T…" at bounding box center [370, 147] width 629 height 39
click at [600, 321] on input "Hình thức thanh toán" at bounding box center [626, 329] width 86 height 17
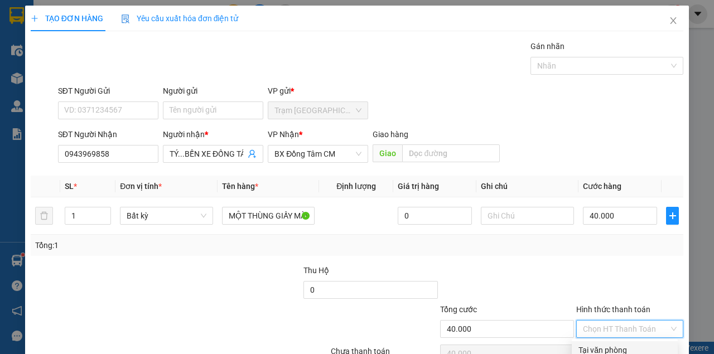
click at [595, 344] on div "Tại văn phòng" at bounding box center [624, 350] width 93 height 12
type input "0"
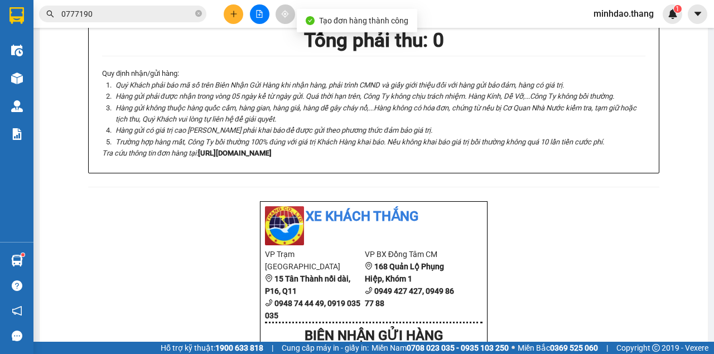
click at [235, 10] on icon "plus" at bounding box center [234, 14] width 8 height 8
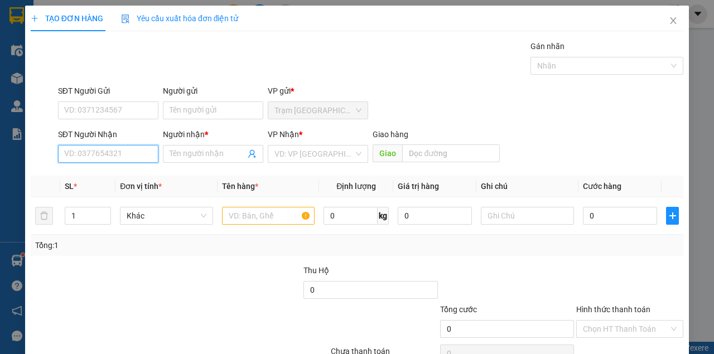
click at [69, 156] on input "SĐT Người Nhận" at bounding box center [108, 154] width 100 height 18
drag, startPoint x: 99, startPoint y: 171, endPoint x: 138, endPoint y: 190, distance: 43.6
click at [100, 171] on div "0913193411 - CHỊ LIÊN." at bounding box center [107, 175] width 86 height 12
type input "0913193411"
type input "CHỊ LIÊN."
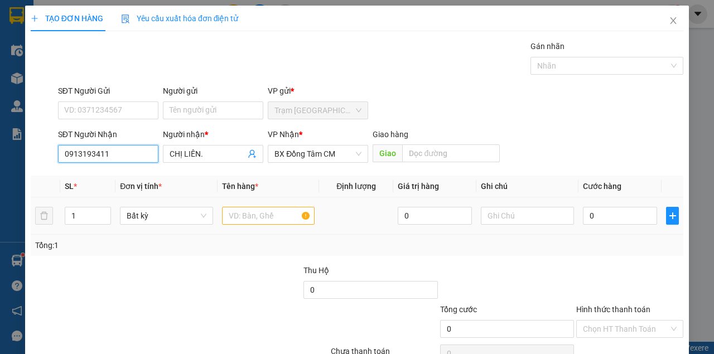
type input "0913193411"
click at [244, 220] on input "text" at bounding box center [268, 216] width 93 height 18
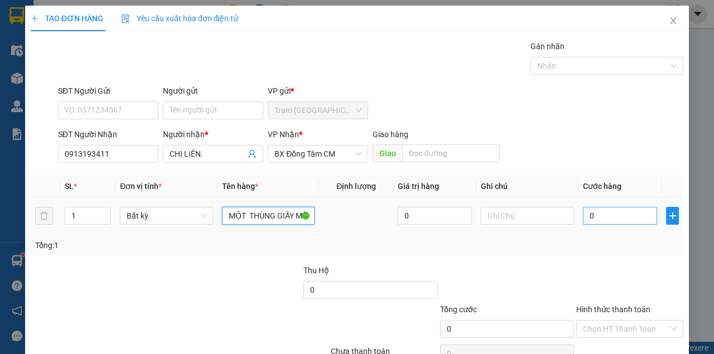
type input "MỘT THÙNG GIẤY MÀU VÀNG"
click at [586, 219] on input "0" at bounding box center [620, 216] width 74 height 18
type input "3"
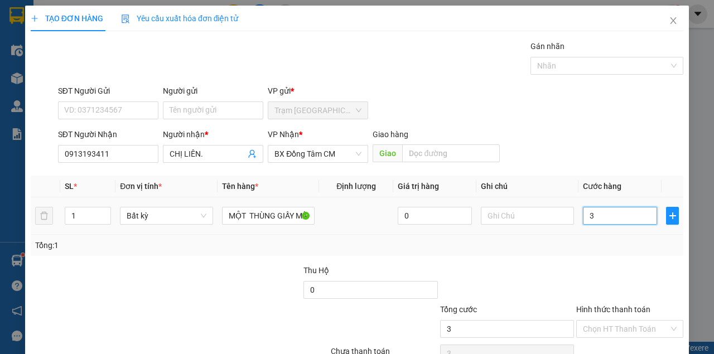
type input "30"
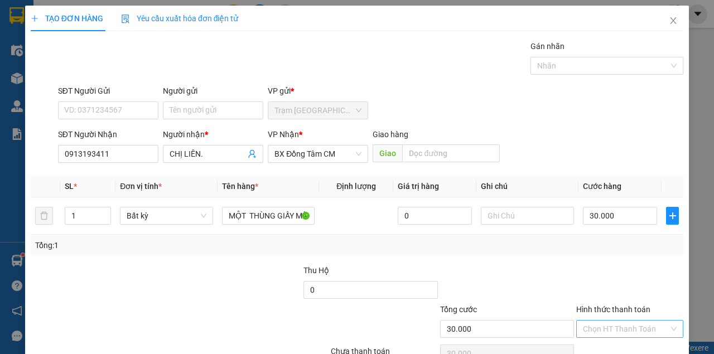
click at [614, 321] on input "Hình thức thanh toán" at bounding box center [626, 329] width 86 height 17
click at [617, 344] on div "Tại văn phòng" at bounding box center [624, 350] width 93 height 12
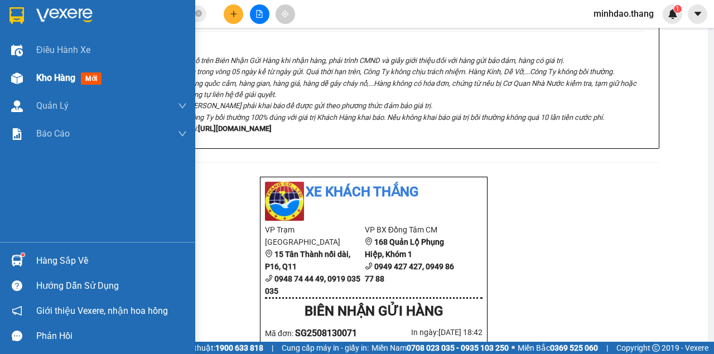
click at [30, 84] on div "Kho hàng mới" at bounding box center [97, 78] width 195 height 28
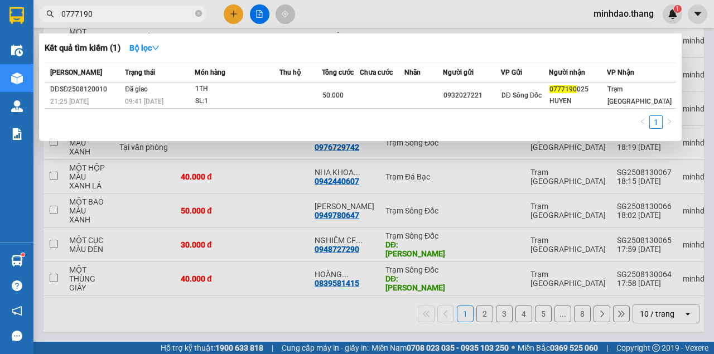
drag, startPoint x: 129, startPoint y: 8, endPoint x: 132, endPoint y: 15, distance: 7.1
click at [129, 9] on input "0777190" at bounding box center [127, 14] width 132 height 12
drag, startPoint x: 391, startPoint y: 12, endPoint x: 390, endPoint y: 18, distance: 6.2
click at [391, 12] on div at bounding box center [357, 177] width 714 height 354
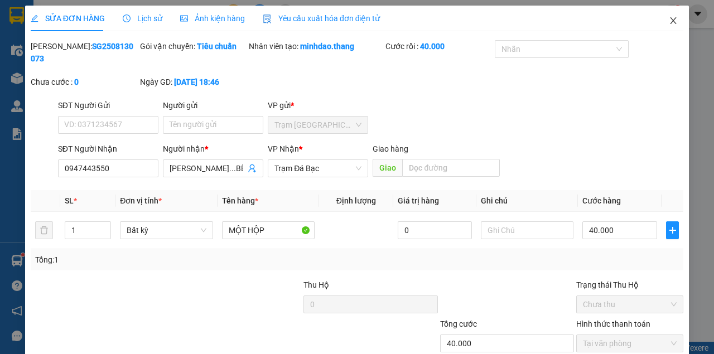
click at [662, 25] on span "Close" at bounding box center [672, 21] width 31 height 31
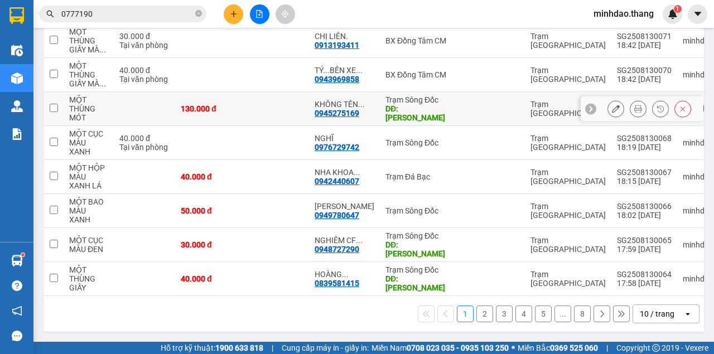
click at [611, 113] on icon at bounding box center [615, 109] width 8 height 8
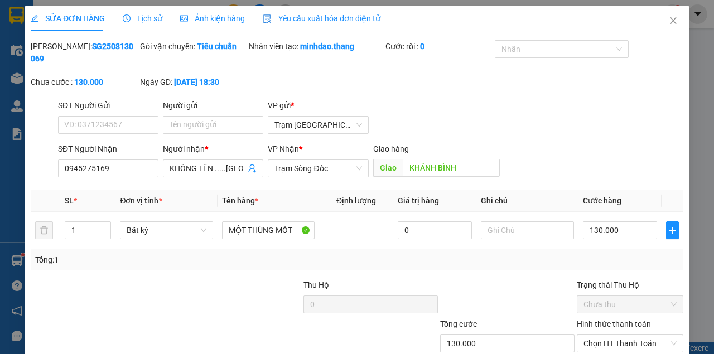
type input "0945275169"
type input "KHÔNG TÊN .....[GEOGRAPHIC_DATA] CUI"
type input "KHÁNH BÌNH"
type input "130.000"
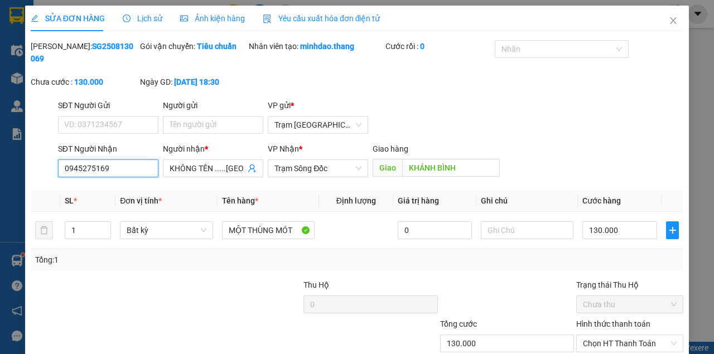
drag, startPoint x: 132, startPoint y: 169, endPoint x: 0, endPoint y: 162, distance: 131.8
click at [0, 162] on div "SỬA ĐƠN HÀNG Lịch sử Ảnh kiện hàng Yêu cầu xuất hóa đơn điện tử Total Paid Fee …" at bounding box center [357, 177] width 714 height 354
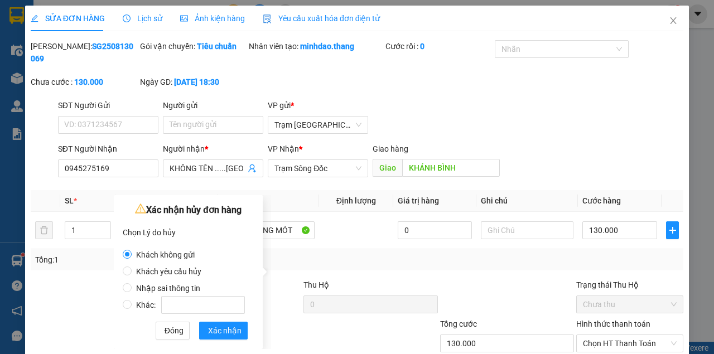
click at [132, 284] on span "Nhập sai thông tin" at bounding box center [168, 288] width 73 height 9
click at [132, 284] on input "Nhập sai thông tin" at bounding box center [127, 287] width 9 height 9
click at [226, 327] on span "Xác nhận" at bounding box center [224, 330] width 33 height 12
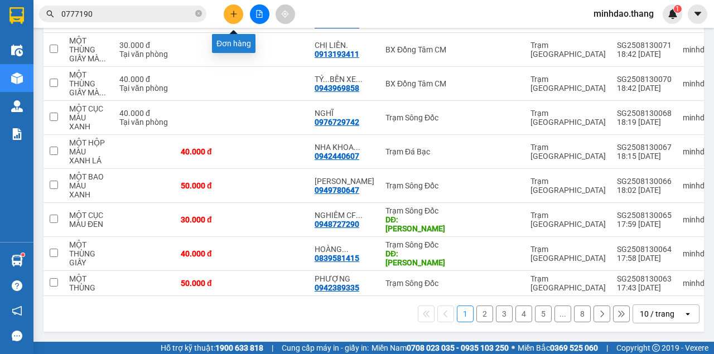
click at [230, 13] on icon "plus" at bounding box center [234, 14] width 8 height 8
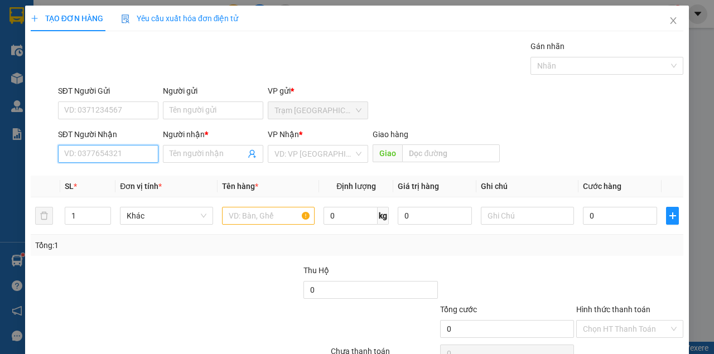
click at [108, 157] on input "SĐT Người Nhận" at bounding box center [108, 154] width 100 height 18
paste input "0945275169"
type input "0945275169"
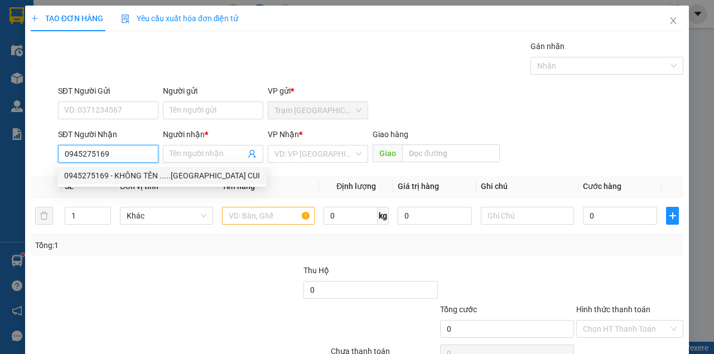
click at [117, 172] on div "0945275169 - KHÔNG TÊN .....[GEOGRAPHIC_DATA] CUI" at bounding box center [162, 175] width 196 height 12
type input "KHÔNG TÊN .....[GEOGRAPHIC_DATA] CUI"
type input "KHÁNH BÌNH"
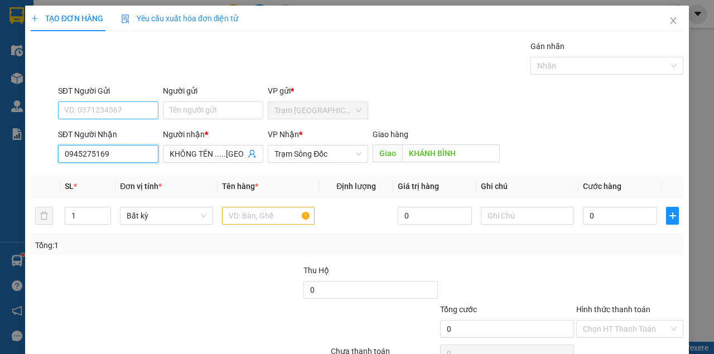
type input "0945275169"
click at [128, 113] on input "SĐT Người Gửi" at bounding box center [108, 110] width 100 height 18
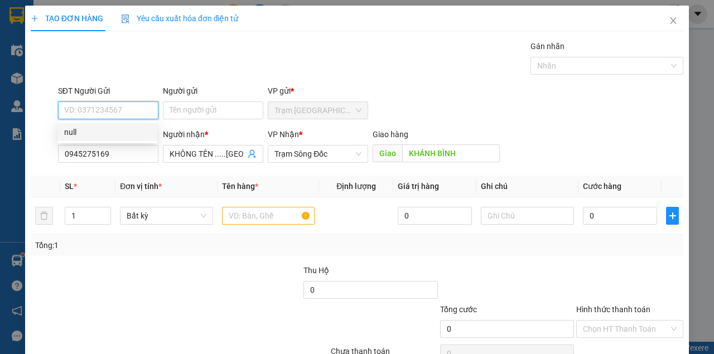
click at [126, 114] on input "SĐT Người Gửi" at bounding box center [108, 110] width 100 height 18
click at [257, 220] on input "text" at bounding box center [268, 216] width 93 height 18
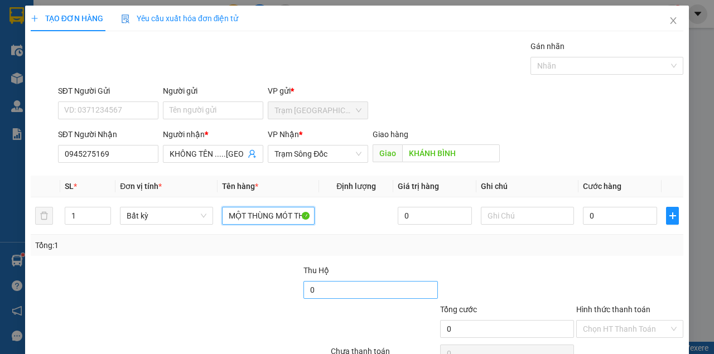
type input "MỘT THÙNG MÓT THU HỘ ("
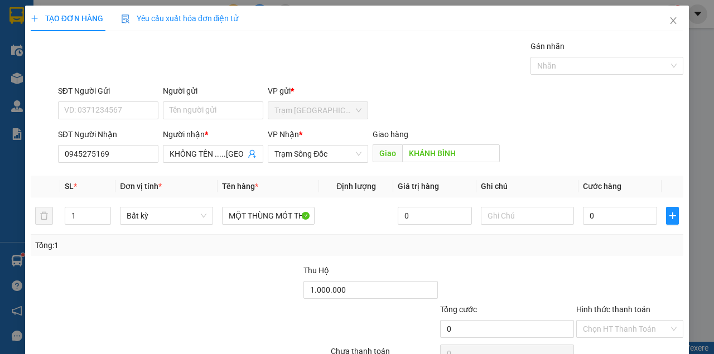
drag, startPoint x: 332, startPoint y: 284, endPoint x: 237, endPoint y: 285, distance: 94.8
click at [237, 285] on div "Thu Hộ 1.000.000" at bounding box center [357, 283] width 654 height 39
click at [328, 292] on input "0" at bounding box center [370, 290] width 134 height 18
type input "1.000.000"
drag, startPoint x: 355, startPoint y: 292, endPoint x: 246, endPoint y: 292, distance: 109.3
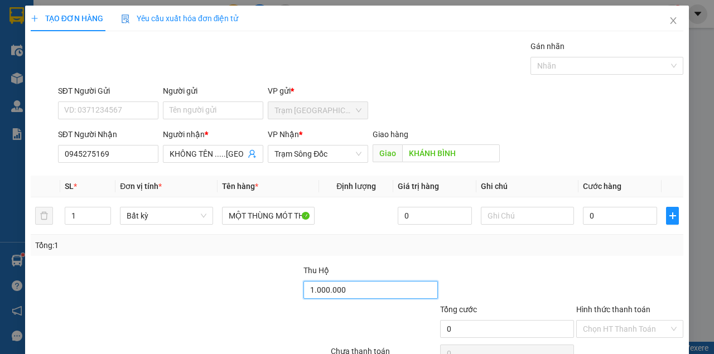
click at [246, 292] on div "Thu Hộ 1.000.000" at bounding box center [357, 283] width 654 height 39
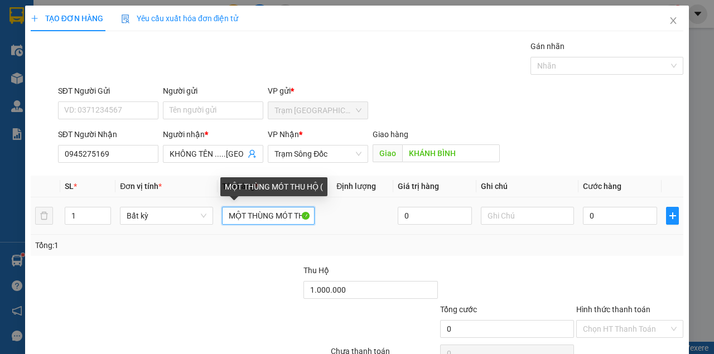
click at [284, 211] on input "MỘT THÙNG MÓT THU HỘ (" at bounding box center [268, 216] width 93 height 18
paste input "1.000.000"
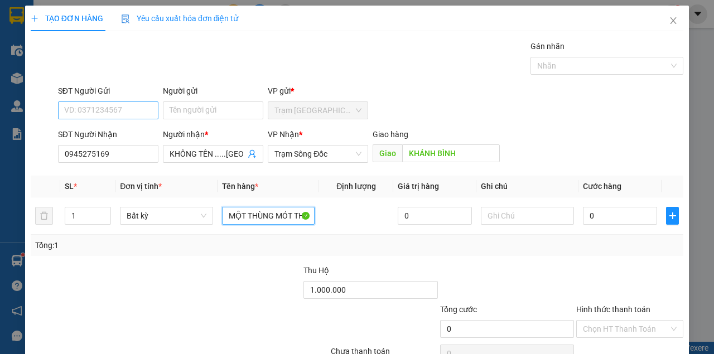
type input "MỘT THÙNG MÓT THU HỘ (1.000.000)"
click at [116, 110] on input "SĐT Người Gửi" at bounding box center [108, 110] width 100 height 18
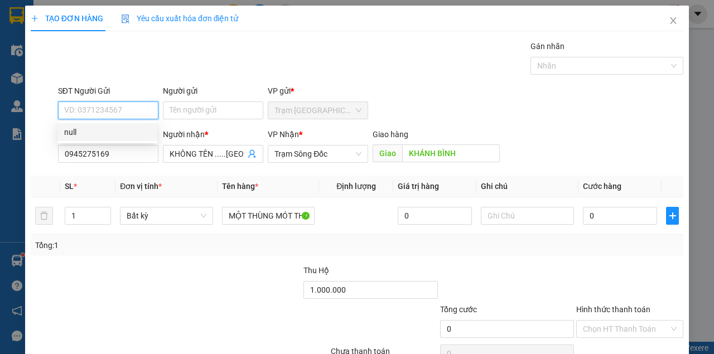
click at [123, 112] on input "SĐT Người Gửi" at bounding box center [108, 110] width 100 height 18
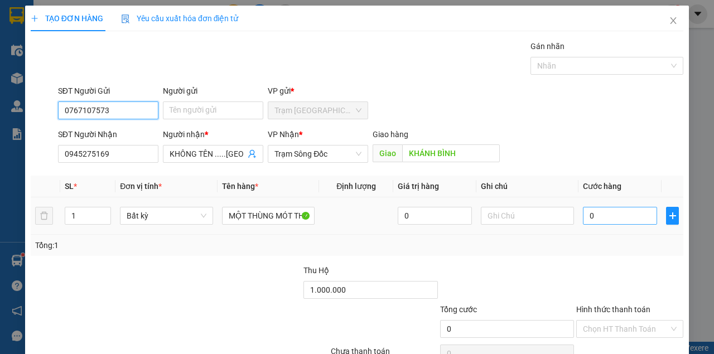
type input "0767107573"
click at [606, 207] on input "0" at bounding box center [620, 216] width 74 height 18
type input "1"
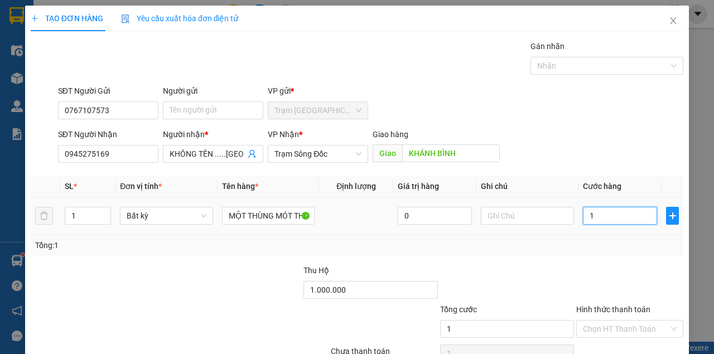
type input "10"
type input "100"
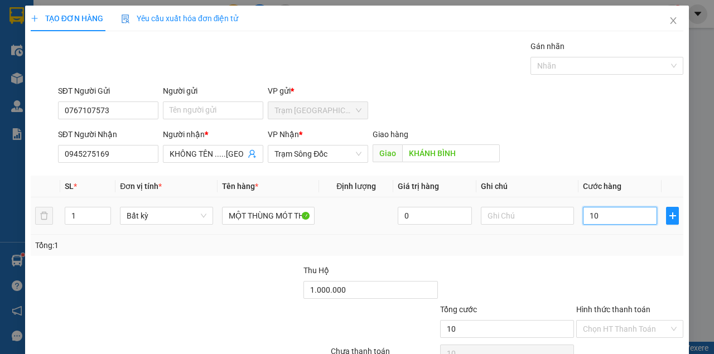
type input "100"
type input "1.000"
type input "10.000"
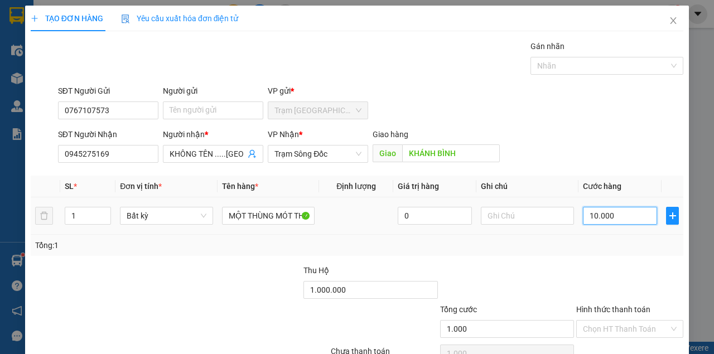
type input "10.000"
type input "100.000"
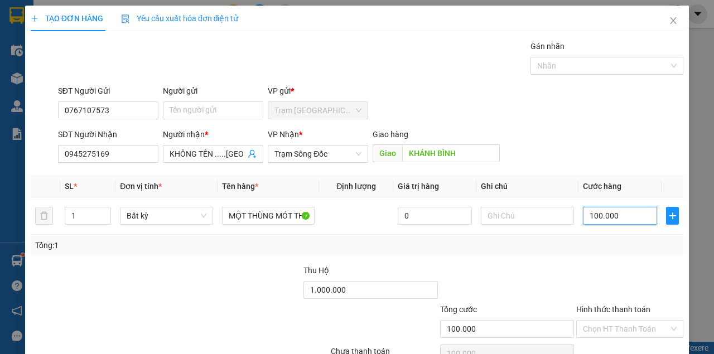
type input "10.000"
type input "1.000"
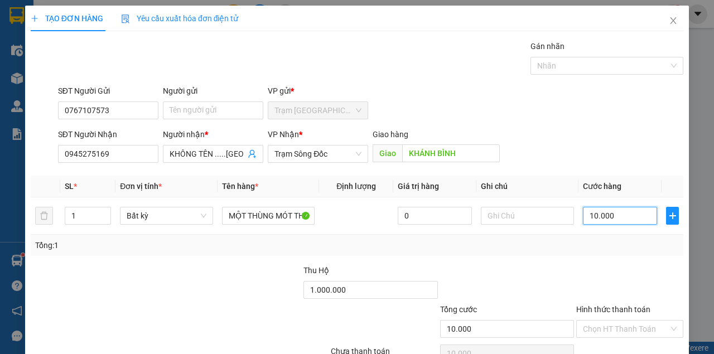
type input "1.000"
type input "100"
type input "10"
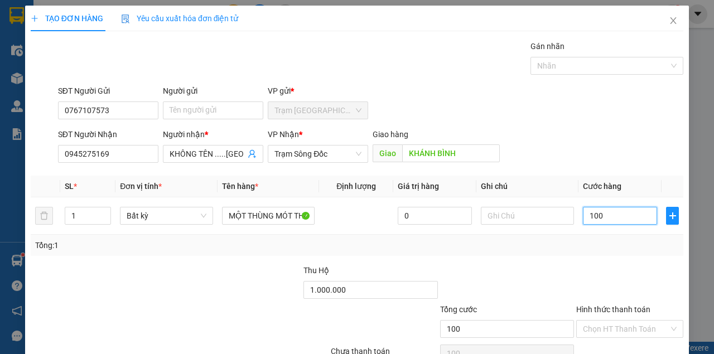
type input "10"
type input "1"
drag, startPoint x: 589, startPoint y: 97, endPoint x: 612, endPoint y: 127, distance: 37.4
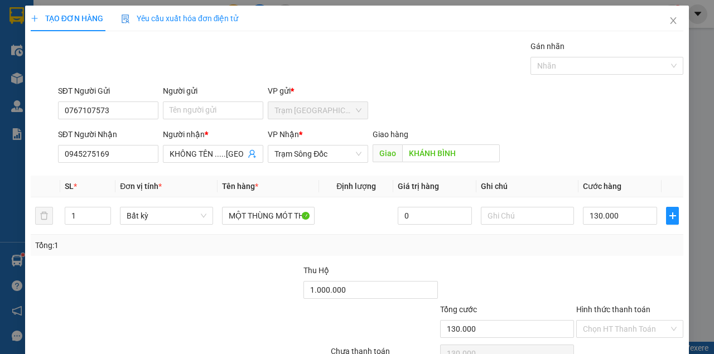
click at [591, 128] on div "SĐT Người Nhận 0945275169 Người nhận * KHÔNG TÊN .....CẦU RẠCH CUI VP Nhận * Tr…" at bounding box center [370, 147] width 629 height 39
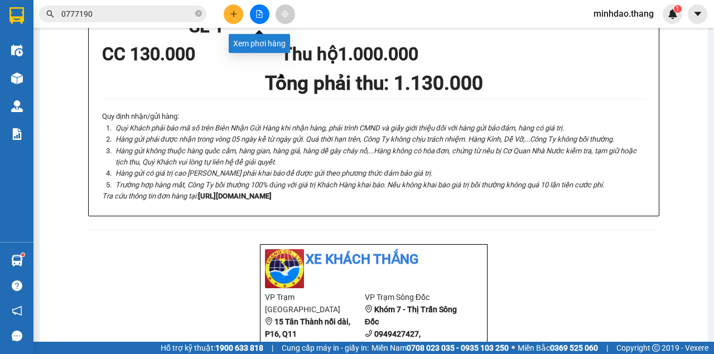
click at [248, 18] on div at bounding box center [259, 14] width 84 height 20
click at [243, 18] on div at bounding box center [259, 14] width 84 height 20
click at [232, 14] on icon "plus" at bounding box center [234, 14] width 8 height 8
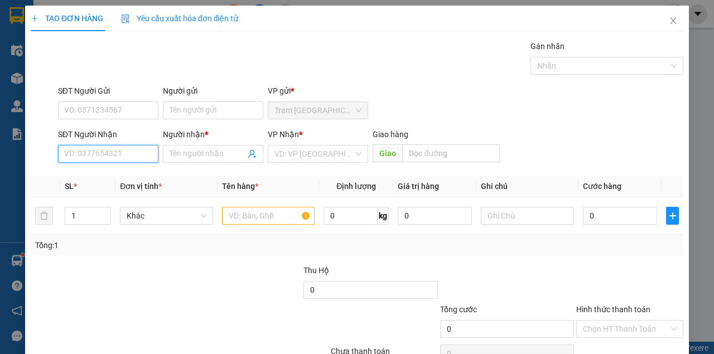
click at [105, 159] on input "SĐT Người Nhận" at bounding box center [108, 154] width 100 height 18
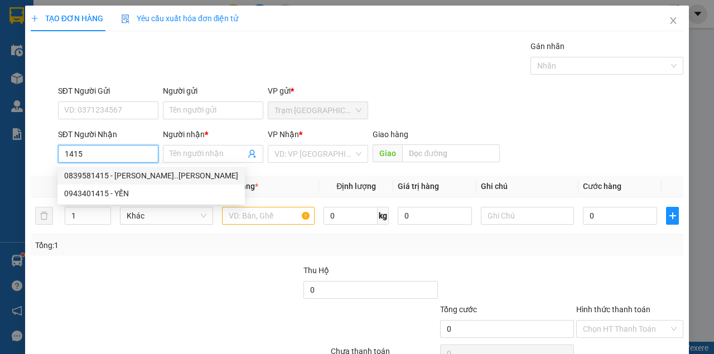
drag, startPoint x: 109, startPoint y: 176, endPoint x: 125, endPoint y: 183, distance: 17.2
click at [110, 176] on div "0839581415 - HOÀNG ĐA..TRẦN VĂN THỜI" at bounding box center [151, 175] width 174 height 12
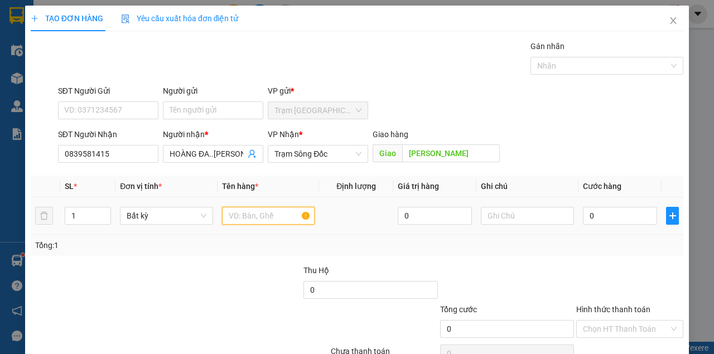
click at [269, 221] on input "text" at bounding box center [268, 216] width 93 height 18
drag, startPoint x: 269, startPoint y: 221, endPoint x: 269, endPoint y: 214, distance: 6.7
click at [269, 216] on input "text" at bounding box center [268, 216] width 93 height 18
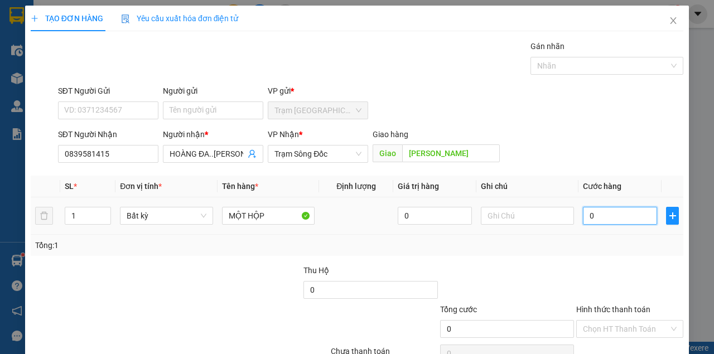
click at [611, 217] on input "0" at bounding box center [620, 216] width 74 height 18
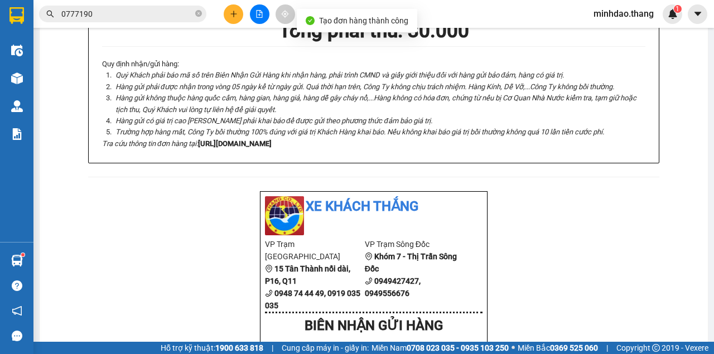
click at [237, 18] on button at bounding box center [234, 14] width 20 height 20
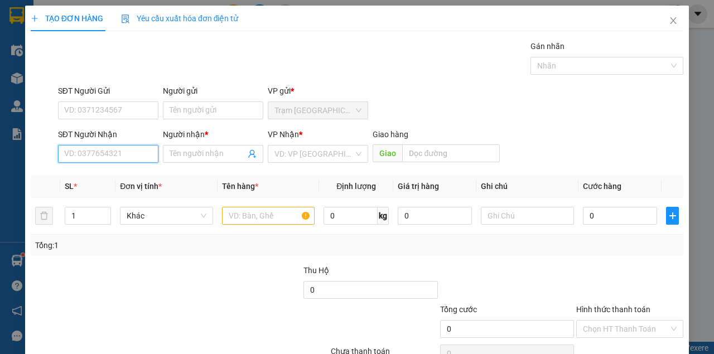
click at [119, 155] on input "SĐT Người Nhận" at bounding box center [108, 154] width 100 height 18
click at [107, 159] on input "0" at bounding box center [108, 154] width 100 height 18
click at [668, 23] on icon "close" at bounding box center [672, 20] width 9 height 9
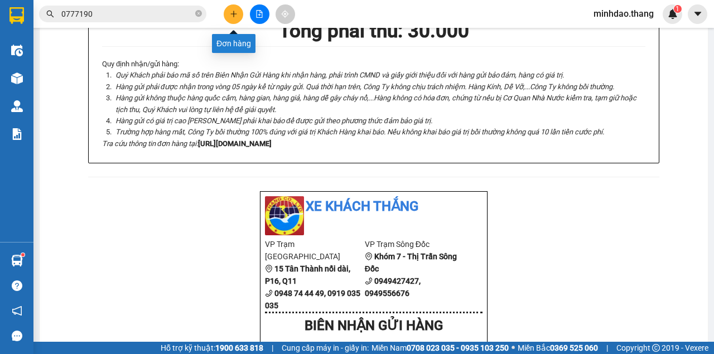
click at [236, 16] on icon "plus" at bounding box center [234, 14] width 8 height 8
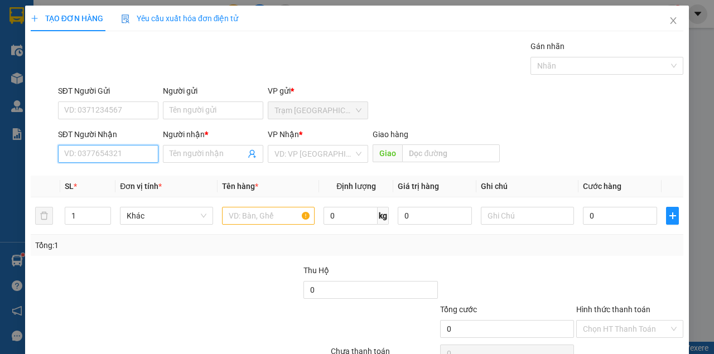
click at [95, 156] on input "SĐT Người Nhận" at bounding box center [108, 154] width 100 height 18
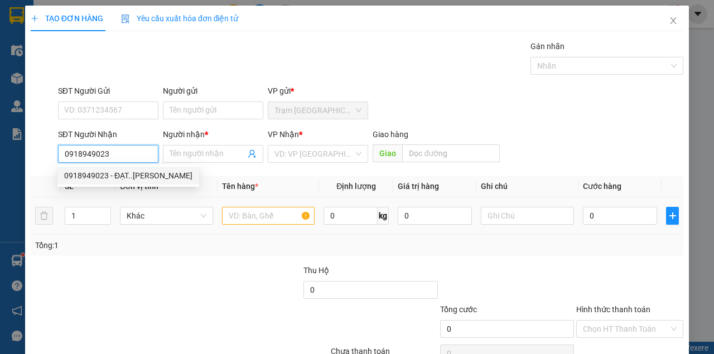
drag, startPoint x: 130, startPoint y: 174, endPoint x: 221, endPoint y: 198, distance: 94.0
click at [134, 174] on div "0918949023 - ĐẠT..TRẦN VĂN THỜI" at bounding box center [128, 175] width 128 height 12
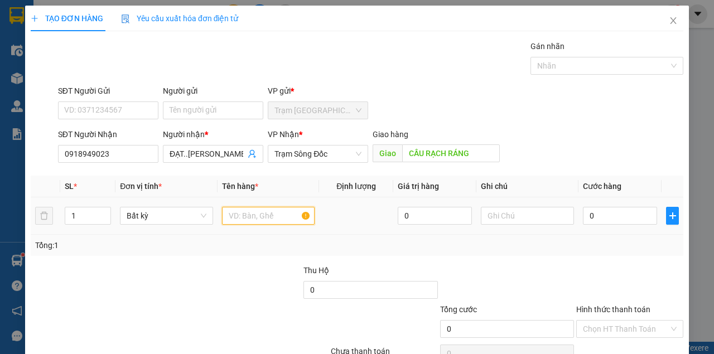
click at [260, 215] on input "text" at bounding box center [268, 216] width 93 height 18
click at [258, 216] on input "text" at bounding box center [268, 216] width 93 height 18
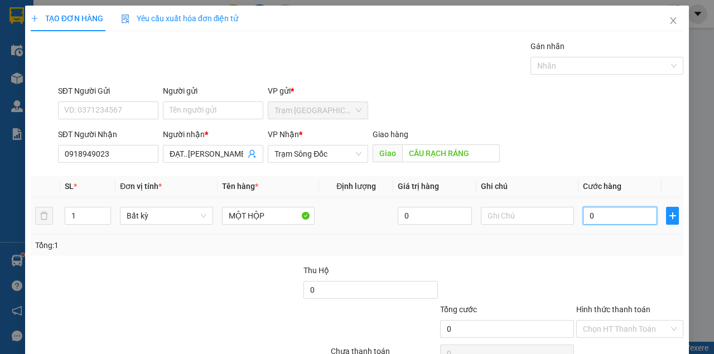
click at [591, 222] on input "0" at bounding box center [620, 216] width 74 height 18
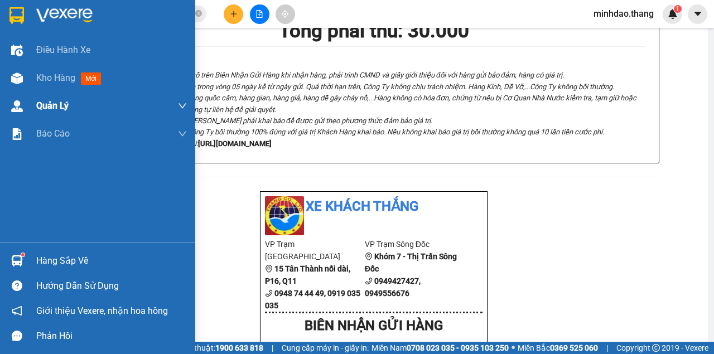
click at [72, 80] on span "Kho hàng" at bounding box center [55, 77] width 39 height 11
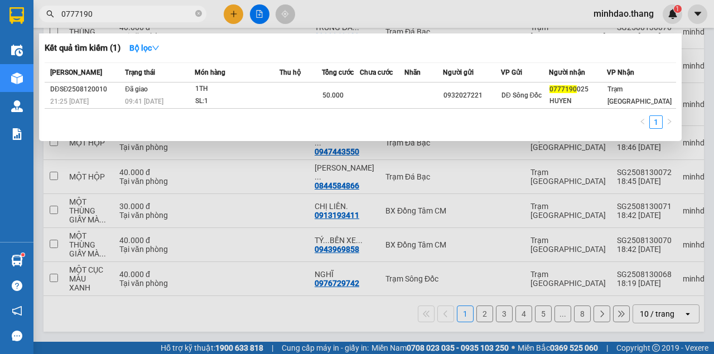
drag, startPoint x: 200, startPoint y: 13, endPoint x: 192, endPoint y: 13, distance: 7.8
click at [200, 13] on icon "close-circle" at bounding box center [198, 13] width 7 height 7
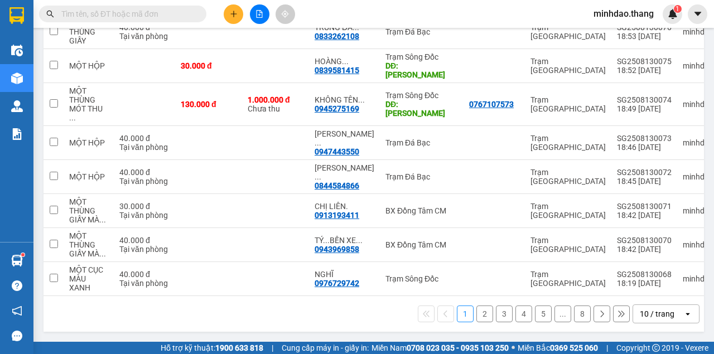
click at [192, 13] on input "text" at bounding box center [127, 14] width 132 height 12
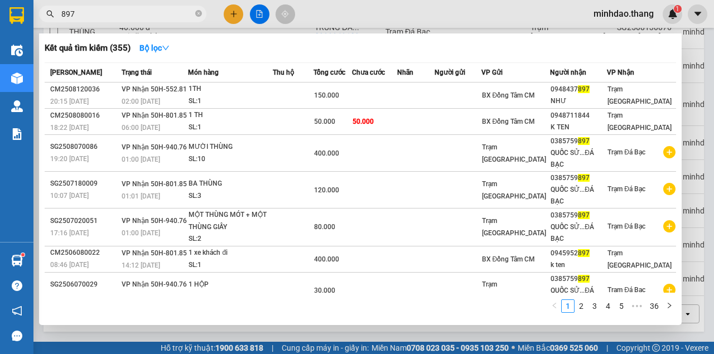
click at [327, 74] on span "Tổng cước" at bounding box center [329, 73] width 32 height 8
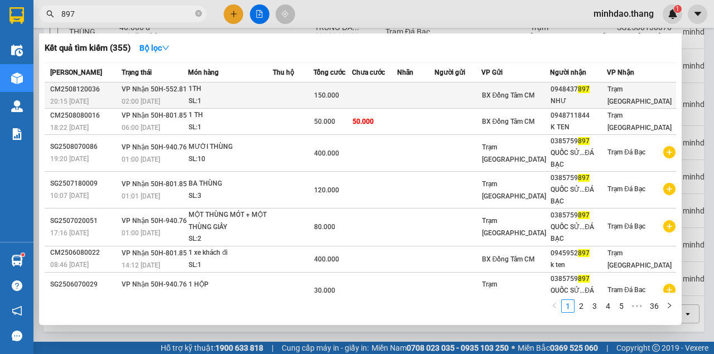
click at [327, 87] on td "150.000" at bounding box center [332, 95] width 38 height 26
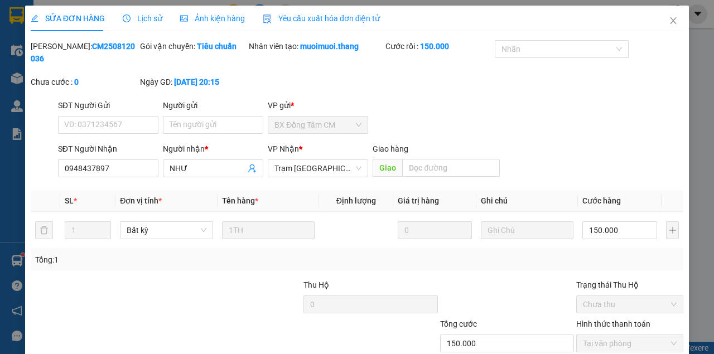
click at [403, 321] on div "Total Paid Fee 150.000 Total UnPaid Fee 0 Cash Collection Total Fee Mã ĐH: CM25…" at bounding box center [357, 222] width 652 height 365
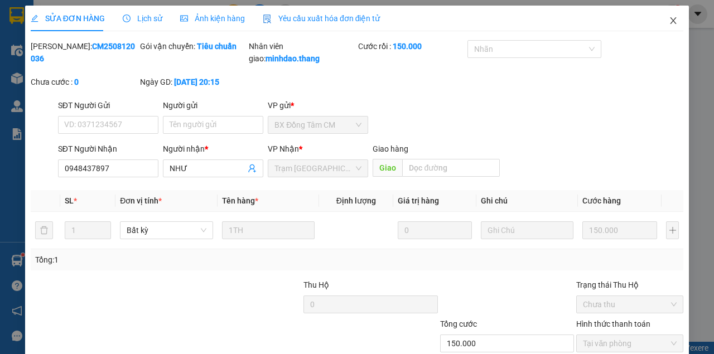
click at [670, 19] on icon "close" at bounding box center [673, 20] width 6 height 7
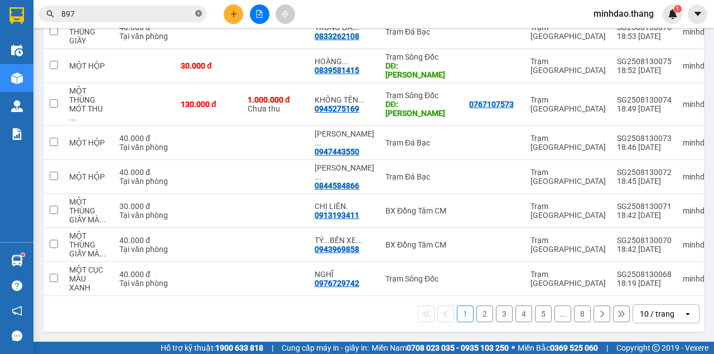
click at [201, 15] on icon "close-circle" at bounding box center [198, 13] width 7 height 7
click at [182, 14] on input "text" at bounding box center [127, 14] width 132 height 12
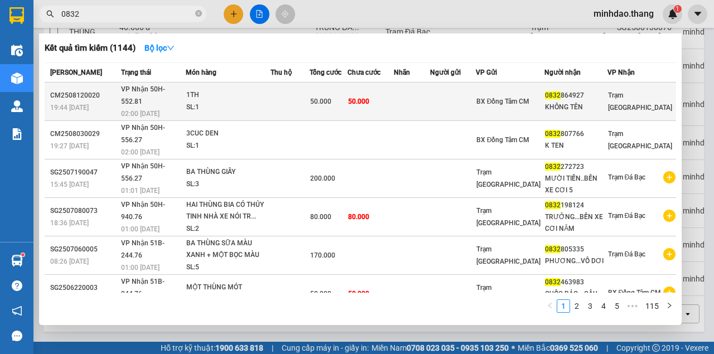
click at [341, 85] on td "50.000" at bounding box center [328, 101] width 38 height 38
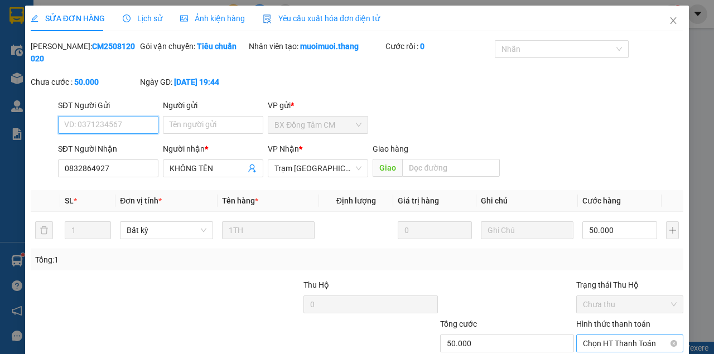
click at [601, 335] on span "Chọn HT Thanh Toán" at bounding box center [630, 343] width 94 height 17
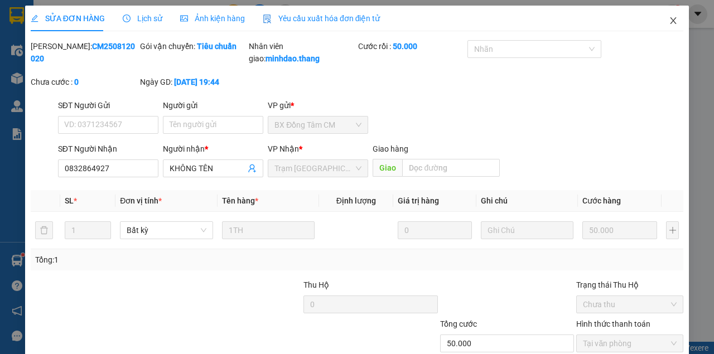
click at [668, 22] on icon "close" at bounding box center [672, 20] width 9 height 9
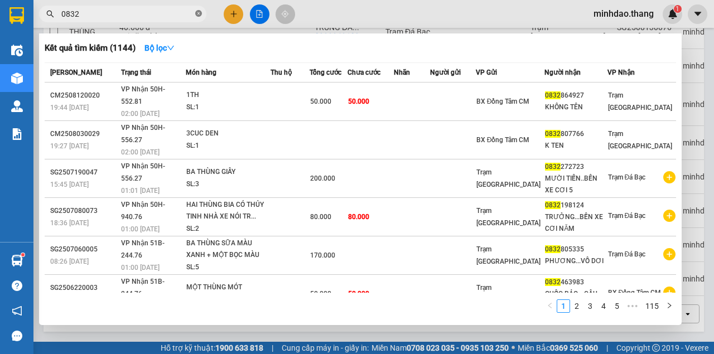
click at [200, 14] on icon "close-circle" at bounding box center [198, 13] width 7 height 7
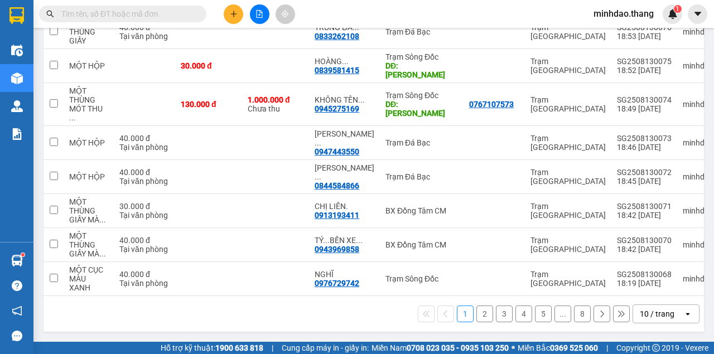
click at [177, 14] on input "text" at bounding box center [127, 14] width 132 height 12
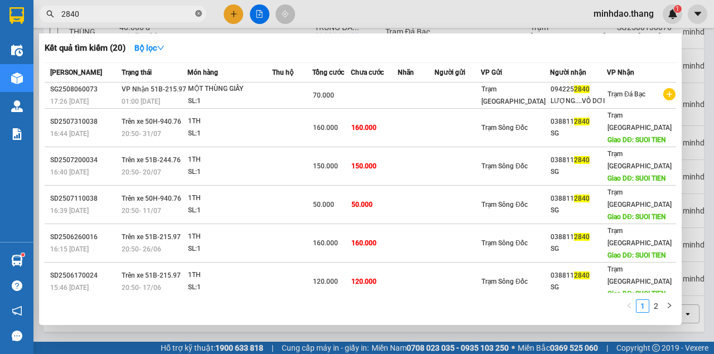
click at [198, 14] on icon "close-circle" at bounding box center [198, 13] width 7 height 7
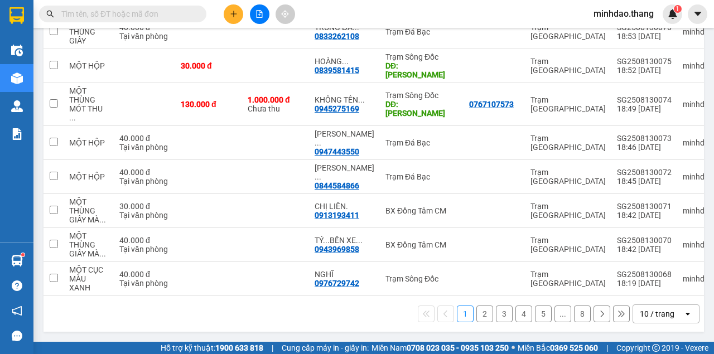
click at [182, 14] on input "text" at bounding box center [127, 14] width 132 height 12
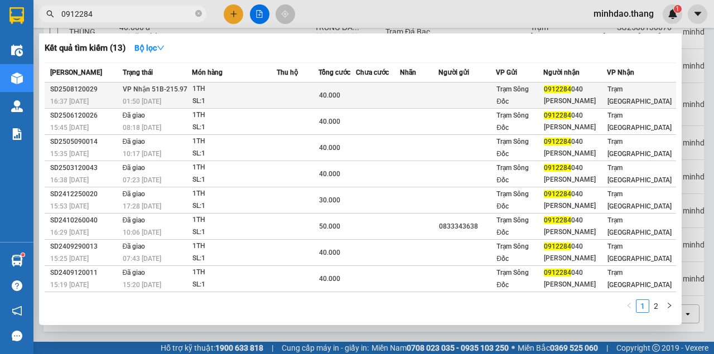
click at [353, 100] on div "40.000" at bounding box center [337, 95] width 36 height 12
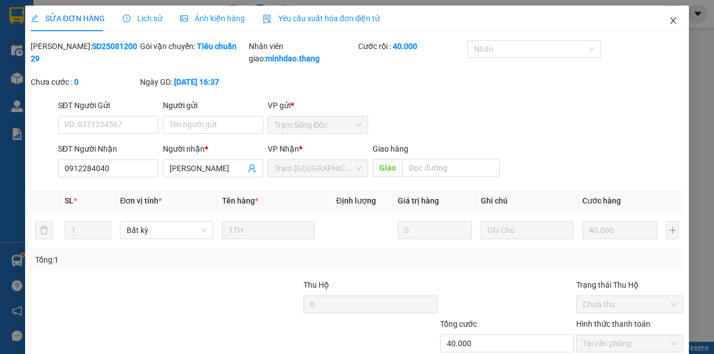
click at [668, 23] on icon "close" at bounding box center [672, 20] width 9 height 9
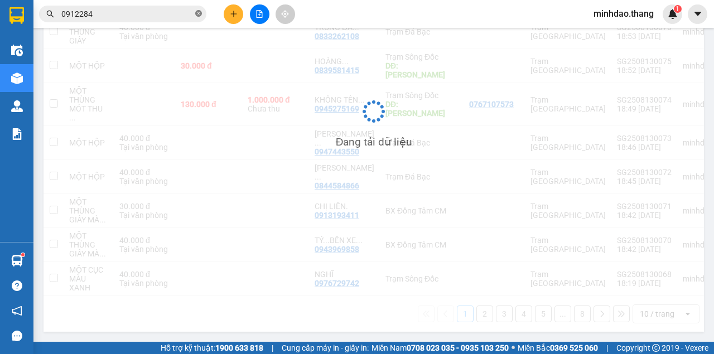
click at [198, 16] on icon "close-circle" at bounding box center [198, 13] width 7 height 7
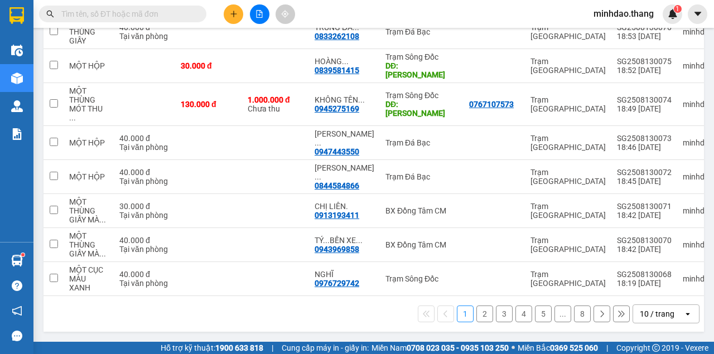
click at [174, 13] on input "text" at bounding box center [127, 14] width 132 height 12
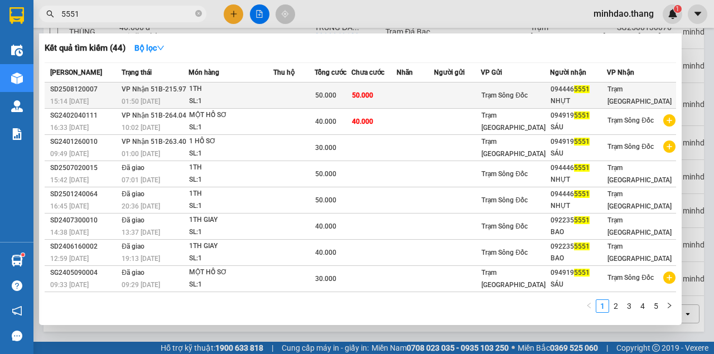
click at [299, 90] on td at bounding box center [293, 95] width 41 height 26
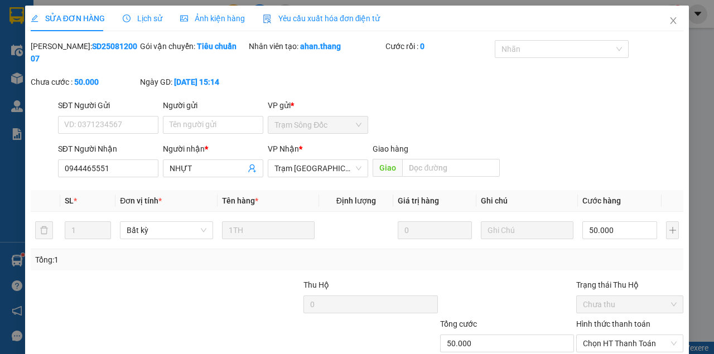
click at [603, 318] on div "Hình thức thanh toán Chọn HT Thanh Toán" at bounding box center [629, 337] width 107 height 39
drag, startPoint x: 629, startPoint y: 262, endPoint x: 623, endPoint y: 276, distance: 15.5
click at [629, 335] on span "Chọn HT Thanh Toán" at bounding box center [630, 343] width 94 height 17
drag, startPoint x: 613, startPoint y: 290, endPoint x: 606, endPoint y: 293, distance: 8.0
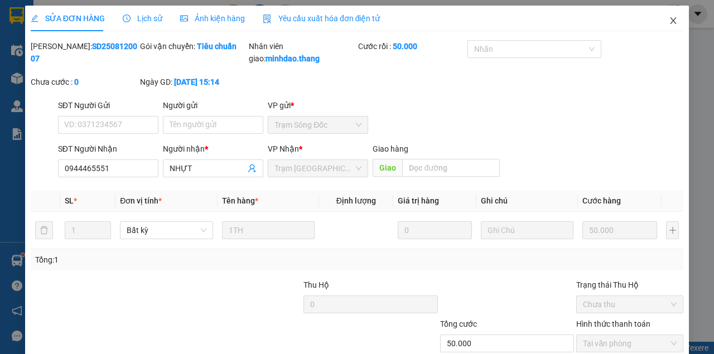
click at [670, 21] on icon "close" at bounding box center [672, 20] width 9 height 9
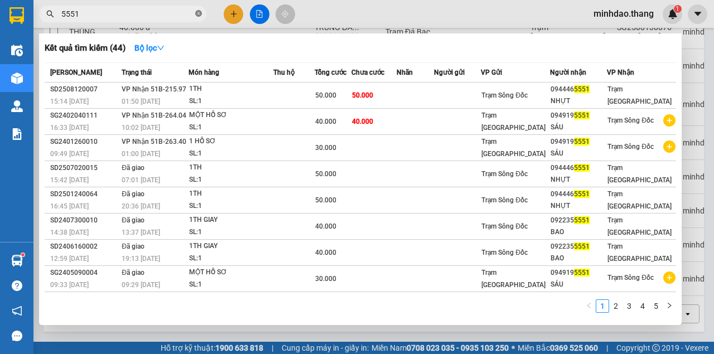
click at [196, 14] on icon "close-circle" at bounding box center [198, 13] width 7 height 7
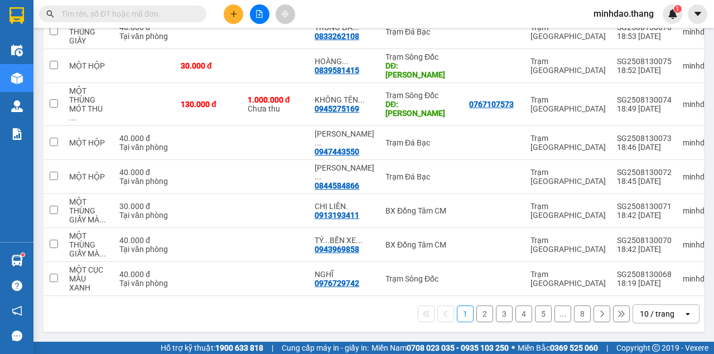
click at [173, 13] on input "text" at bounding box center [127, 14] width 132 height 12
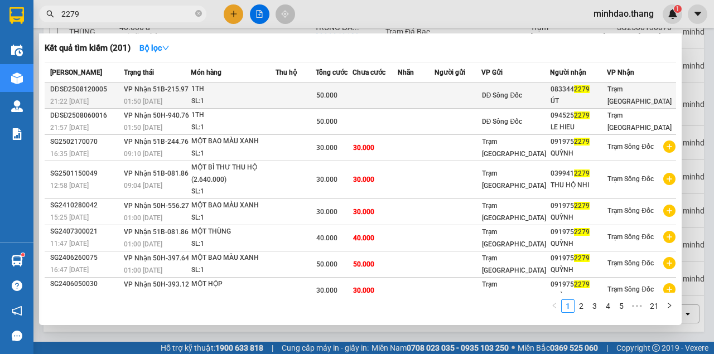
click at [293, 96] on td at bounding box center [295, 95] width 40 height 26
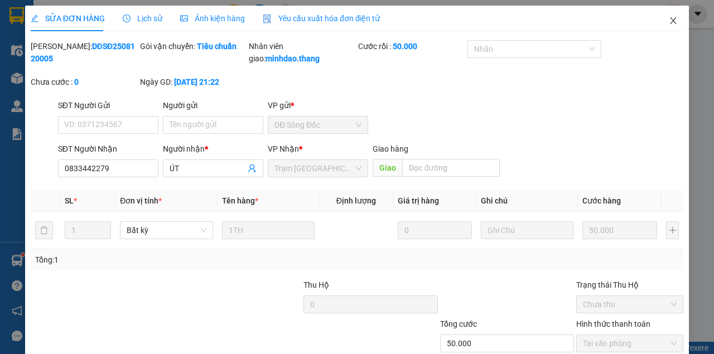
drag, startPoint x: 671, startPoint y: 17, endPoint x: 234, endPoint y: 27, distance: 436.6
click at [671, 17] on span "Close" at bounding box center [672, 21] width 31 height 31
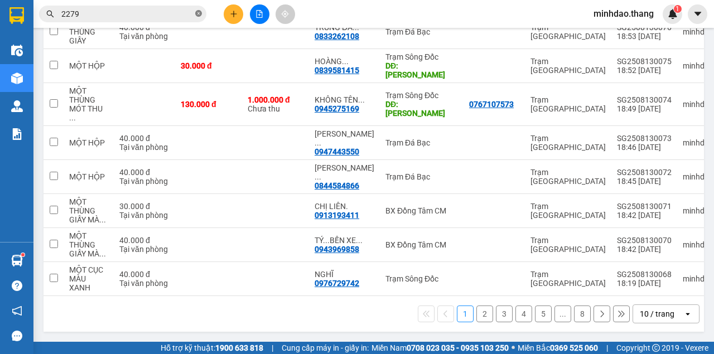
click at [198, 14] on icon "close-circle" at bounding box center [198, 13] width 7 height 7
click at [185, 14] on input "text" at bounding box center [127, 14] width 132 height 12
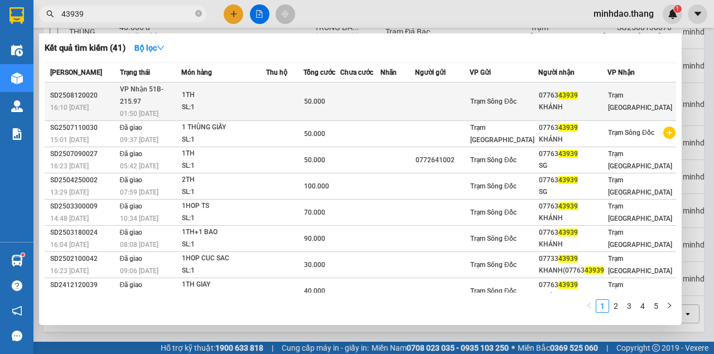
click at [329, 100] on div "50.000" at bounding box center [322, 101] width 36 height 12
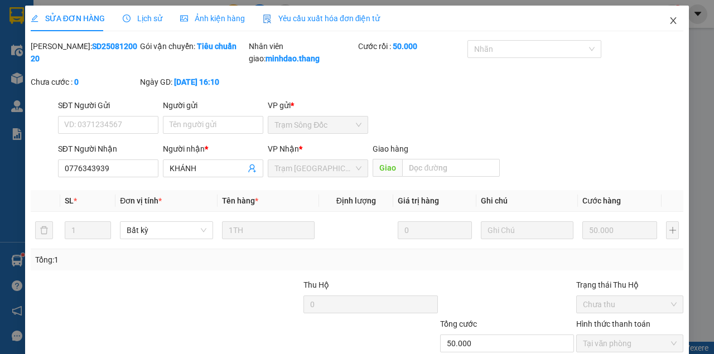
click at [668, 23] on icon "close" at bounding box center [672, 20] width 9 height 9
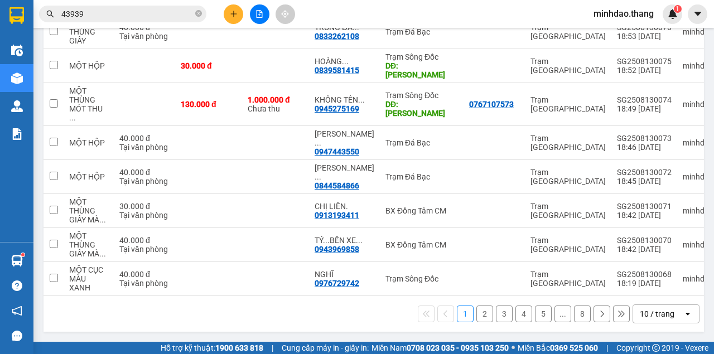
click at [202, 15] on span "43939" at bounding box center [122, 14] width 167 height 17
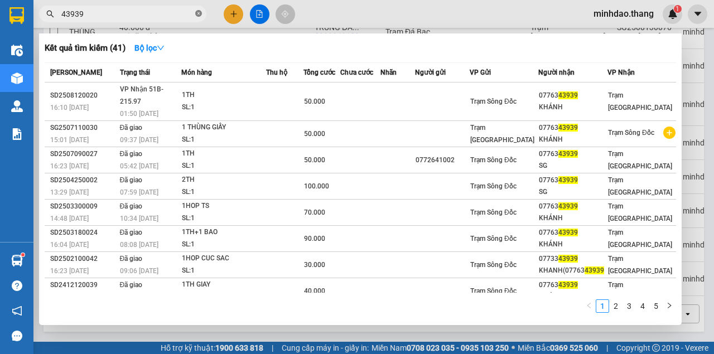
click at [198, 15] on icon "close-circle" at bounding box center [198, 13] width 7 height 7
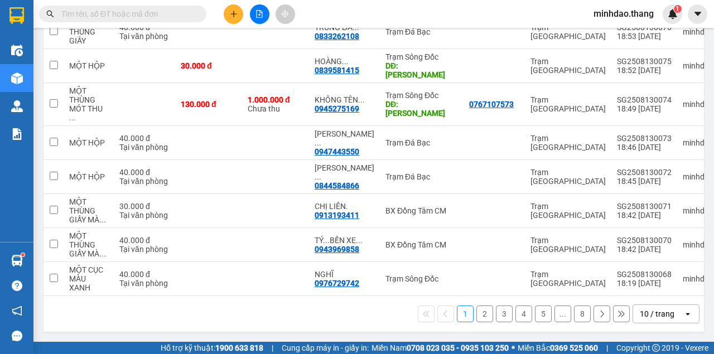
click at [159, 12] on input "text" at bounding box center [127, 14] width 132 height 12
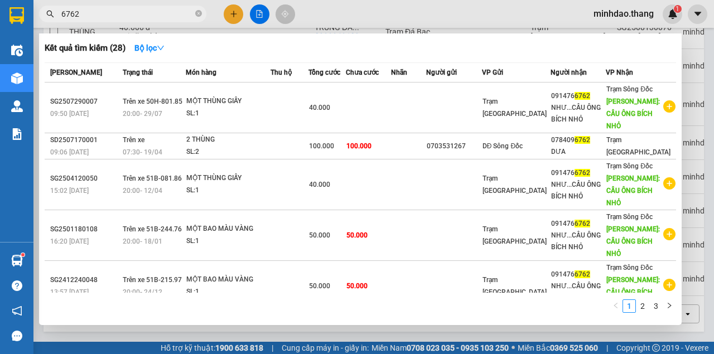
click at [195, 16] on icon "close-circle" at bounding box center [198, 13] width 7 height 7
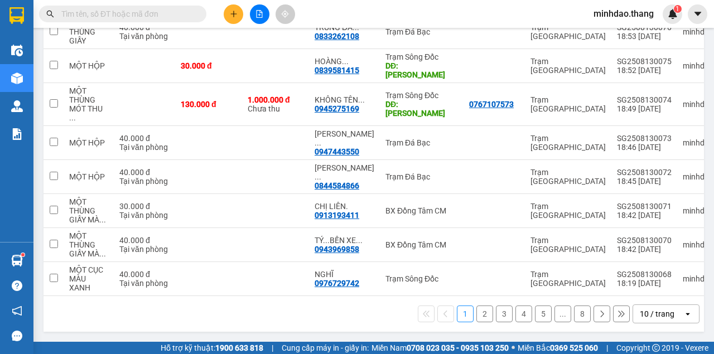
click at [174, 16] on input "text" at bounding box center [127, 14] width 132 height 12
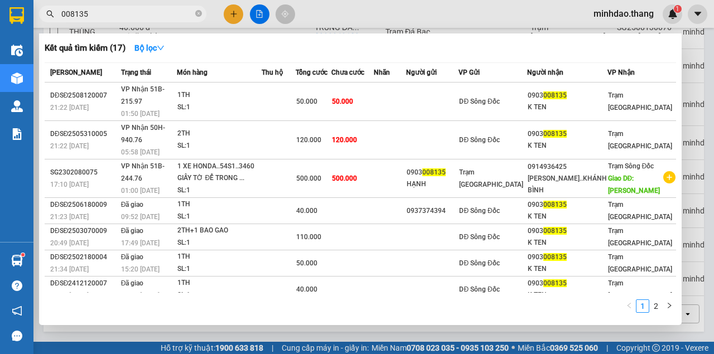
drag, startPoint x: 321, startPoint y: 75, endPoint x: 316, endPoint y: 79, distance: 6.3
click at [319, 77] on tr "Mã ĐH Trạng thái Món hàng Thu hộ Tổng cước Chưa cước Nhãn Người gửi VP Gửi Ngườ…" at bounding box center [360, 73] width 631 height 20
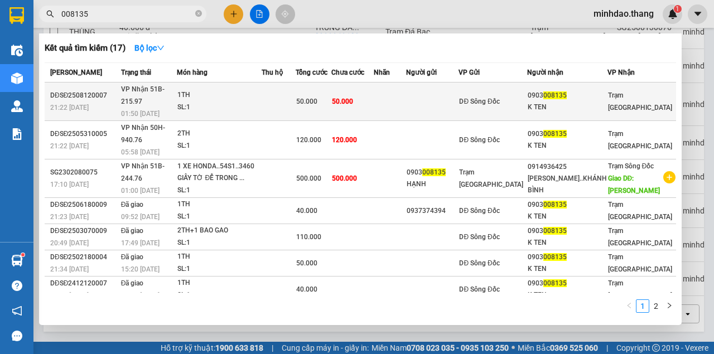
click at [295, 89] on td at bounding box center [278, 101] width 34 height 38
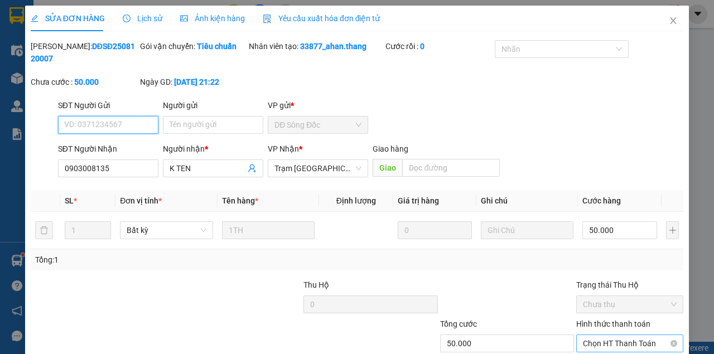
click at [610, 335] on span "Chọn HT Thanh Toán" at bounding box center [630, 343] width 94 height 17
drag, startPoint x: 600, startPoint y: 294, endPoint x: 589, endPoint y: 299, distance: 11.5
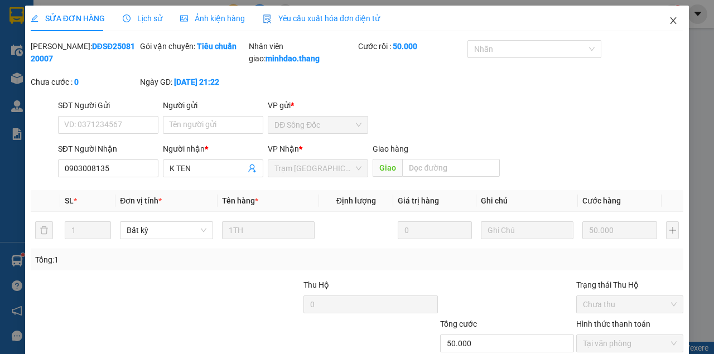
drag, startPoint x: 664, startPoint y: 25, endPoint x: 215, endPoint y: 9, distance: 449.6
click at [668, 25] on icon "close" at bounding box center [672, 20] width 9 height 9
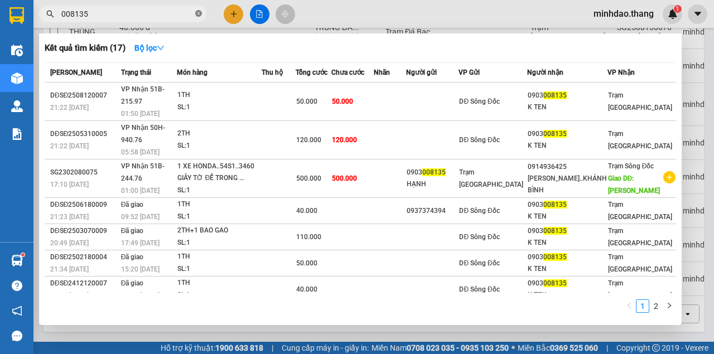
click at [196, 14] on icon "close-circle" at bounding box center [198, 13] width 7 height 7
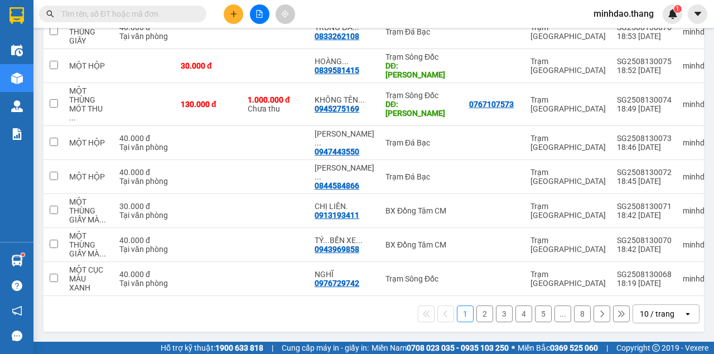
click at [168, 13] on input "text" at bounding box center [127, 14] width 132 height 12
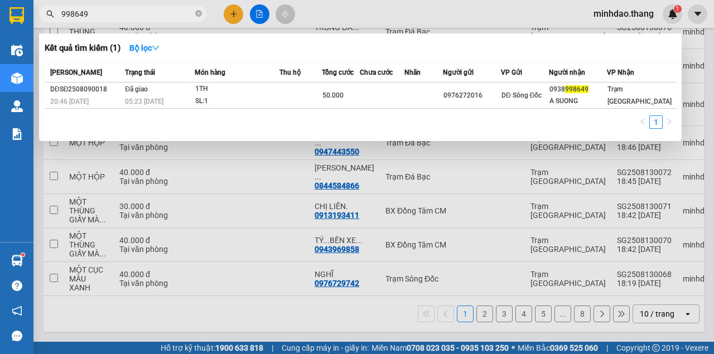
drag, startPoint x: 198, startPoint y: 13, endPoint x: 178, endPoint y: 16, distance: 20.3
click at [198, 13] on icon "close-circle" at bounding box center [198, 13] width 7 height 7
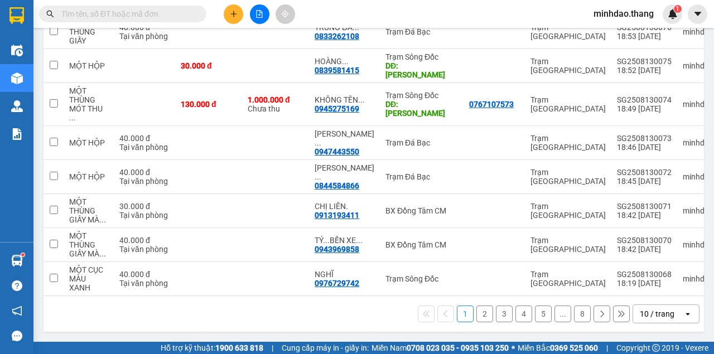
click at [171, 14] on input "text" at bounding box center [127, 14] width 132 height 12
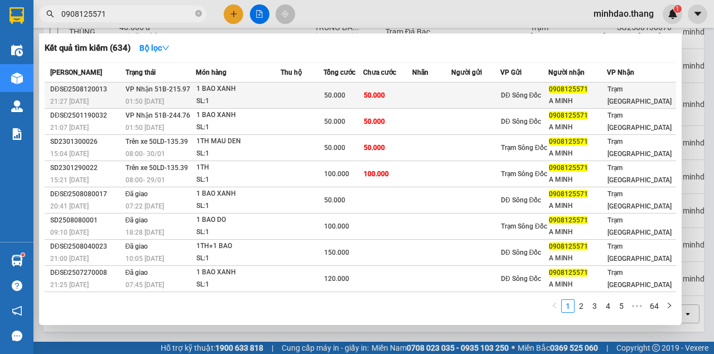
click at [323, 96] on td at bounding box center [301, 95] width 43 height 26
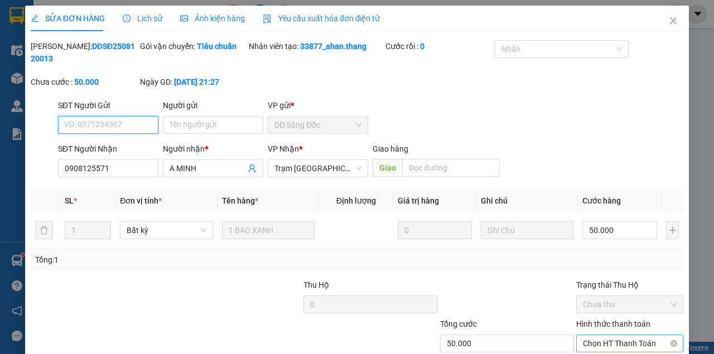
click at [603, 335] on span "Chọn HT Thanh Toán" at bounding box center [630, 343] width 94 height 17
drag, startPoint x: 594, startPoint y: 293, endPoint x: 496, endPoint y: 307, distance: 99.0
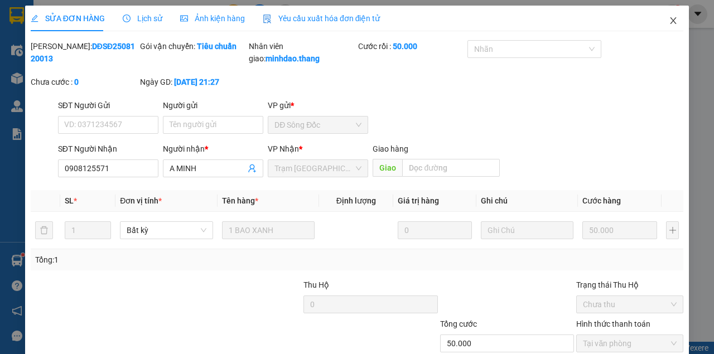
click at [674, 21] on span "Close" at bounding box center [672, 21] width 31 height 31
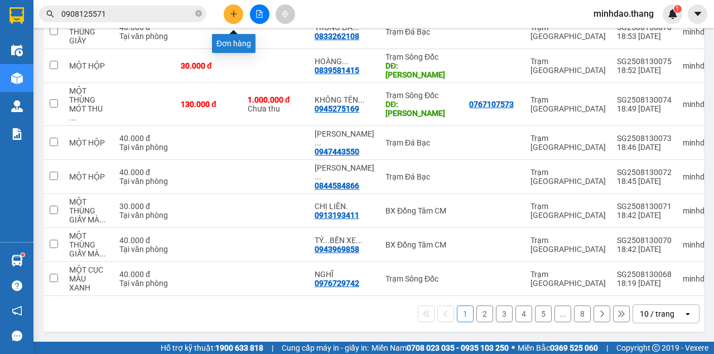
click at [232, 18] on button at bounding box center [234, 14] width 20 height 20
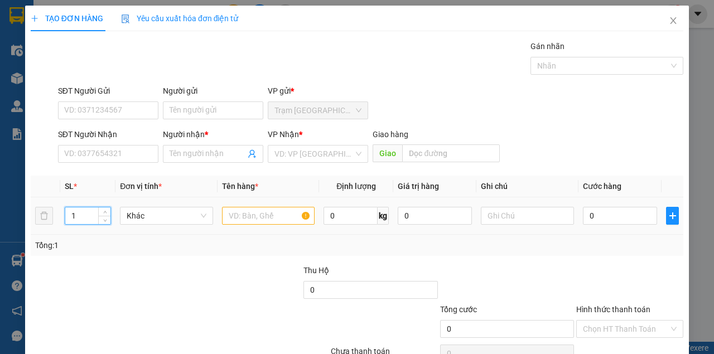
click at [88, 217] on input "1" at bounding box center [88, 215] width 46 height 17
click at [79, 161] on input "SĐT Người Nhận" at bounding box center [108, 154] width 100 height 18
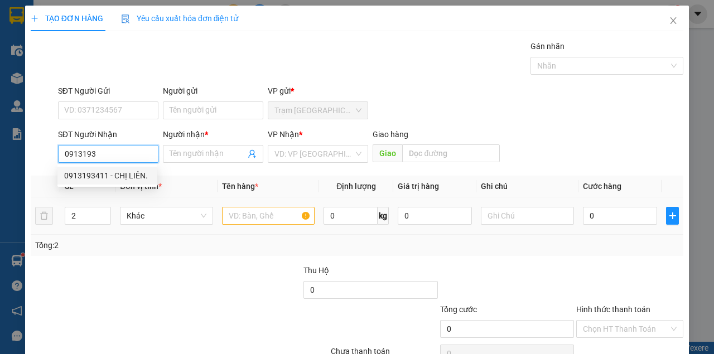
drag, startPoint x: 99, startPoint y: 177, endPoint x: 228, endPoint y: 210, distance: 133.3
click at [108, 178] on div "0913193411 - CHỊ LIÊN." at bounding box center [107, 175] width 86 height 12
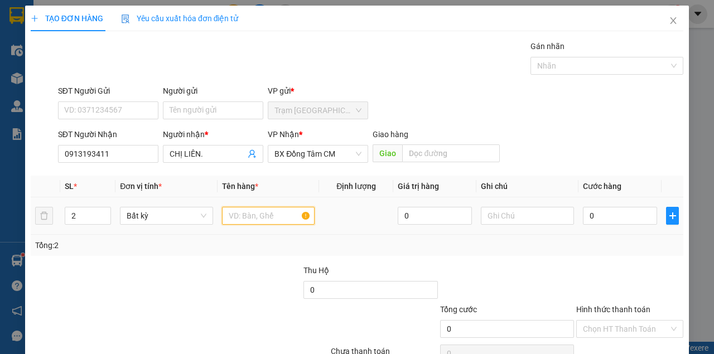
click at [249, 218] on input "text" at bounding box center [268, 216] width 93 height 18
drag, startPoint x: 553, startPoint y: 113, endPoint x: 599, endPoint y: 201, distance: 99.5
click at [553, 114] on div "Transit Pickup Surcharge Ids Transit Deliver Surcharge Ids Transit Deliver Surc…" at bounding box center [357, 215] width 652 height 351
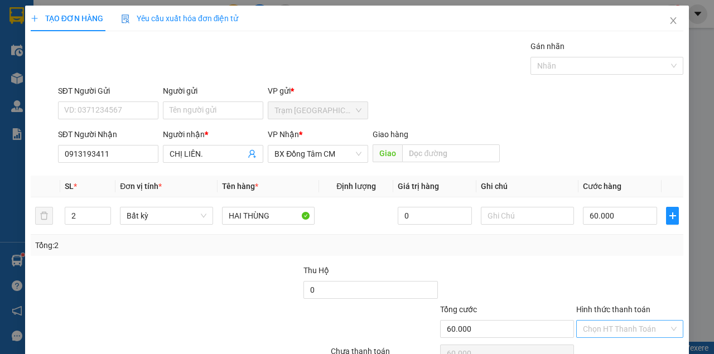
click at [608, 321] on input "Hình thức thanh toán" at bounding box center [626, 329] width 86 height 17
click at [603, 344] on div "Tại văn phòng" at bounding box center [624, 350] width 93 height 12
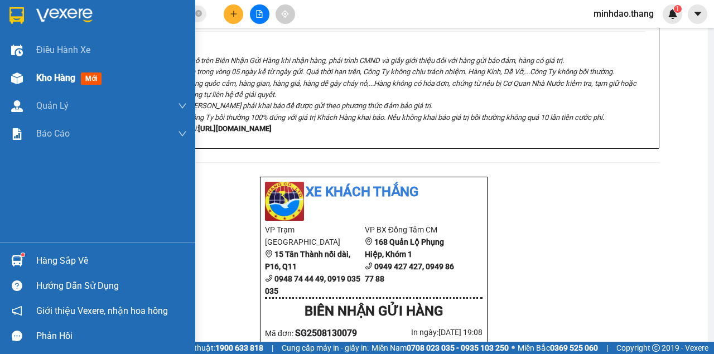
click at [45, 77] on span "Kho hàng" at bounding box center [55, 77] width 39 height 11
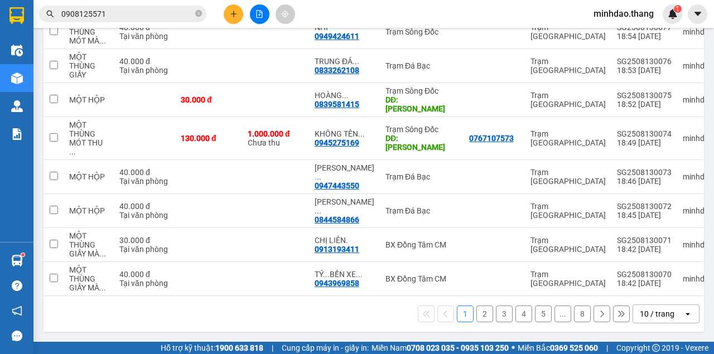
click at [665, 319] on div "10 / trang" at bounding box center [656, 313] width 35 height 11
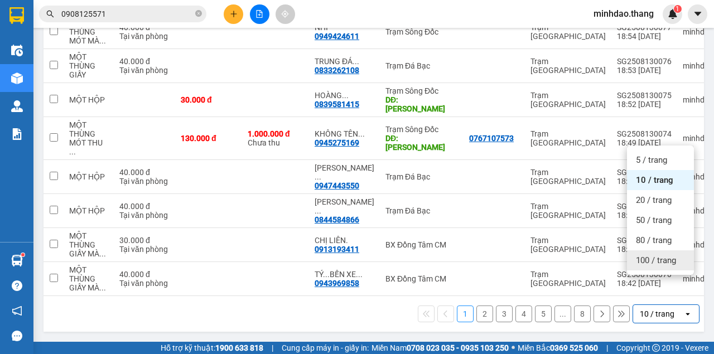
click at [656, 266] on span "100 / trang" at bounding box center [655, 260] width 40 height 11
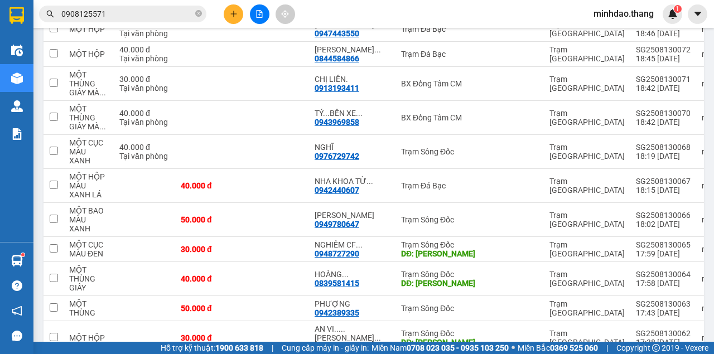
scroll to position [210, 0]
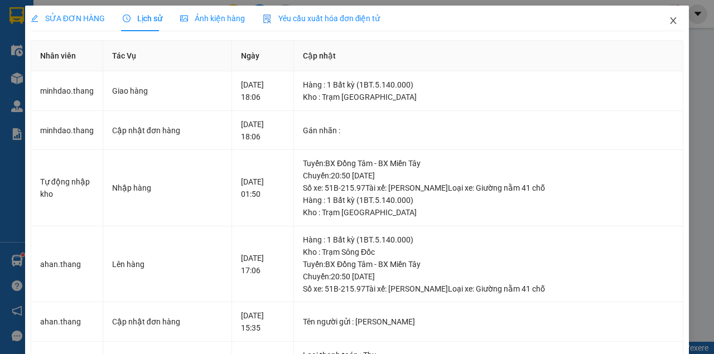
click at [670, 22] on icon "close" at bounding box center [673, 20] width 6 height 7
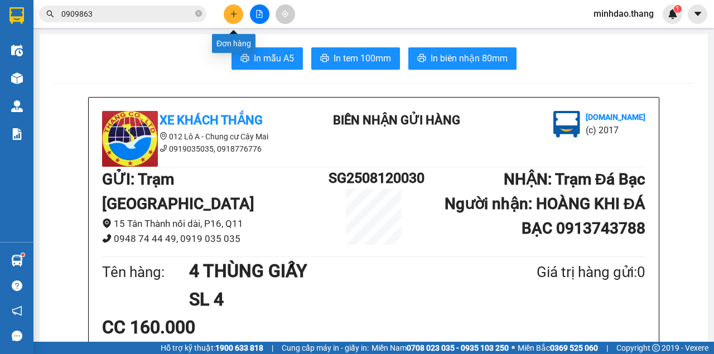
click at [239, 12] on button at bounding box center [234, 14] width 20 height 20
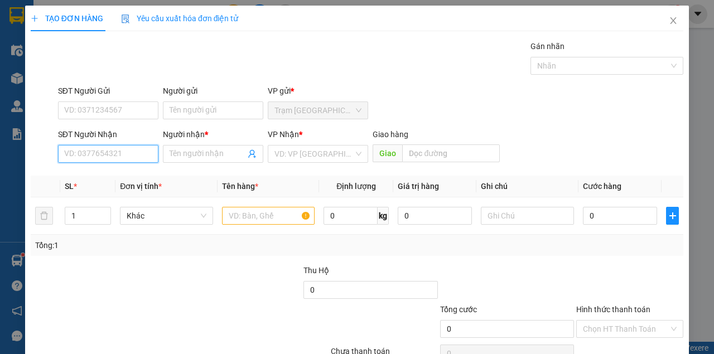
click at [99, 154] on input "SĐT Người Nhận" at bounding box center [108, 154] width 100 height 18
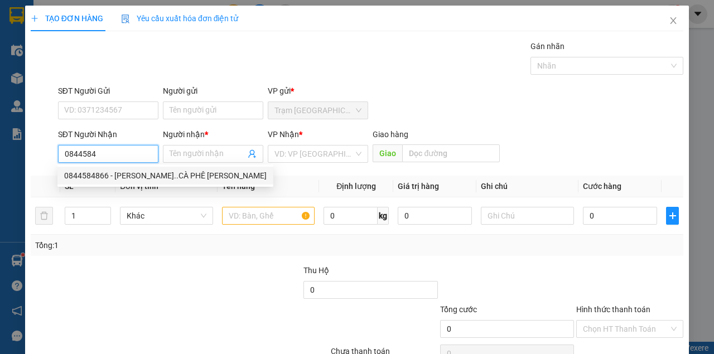
drag, startPoint x: 107, startPoint y: 172, endPoint x: 179, endPoint y: 200, distance: 77.8
click at [108, 173] on div "0844584866 - NGUYỄN HỘI..CÀ PHÊ KIM NGỌC" at bounding box center [165, 175] width 202 height 12
type input "0844584866"
type input "NGUYỄN HỘI..CÀ PHÊ KIM NGỌC"
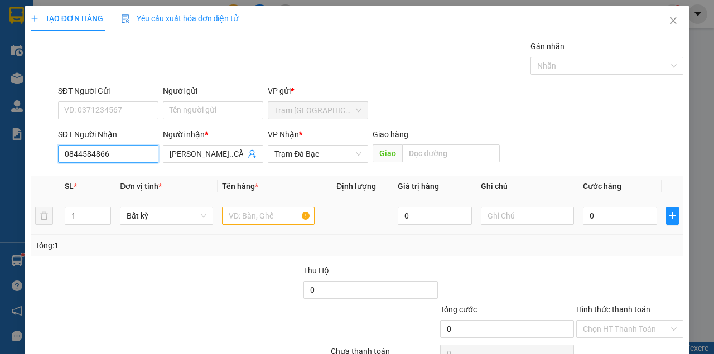
type input "0844584866"
click at [251, 215] on input "text" at bounding box center [268, 216] width 93 height 18
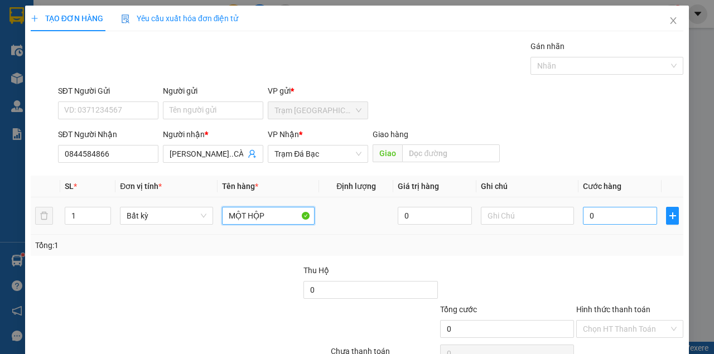
type input "MỘT HỘP"
click at [614, 219] on input "0" at bounding box center [620, 216] width 74 height 18
type input "4"
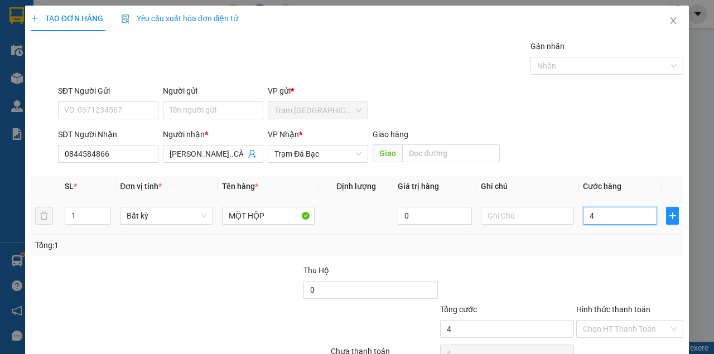
type input "40"
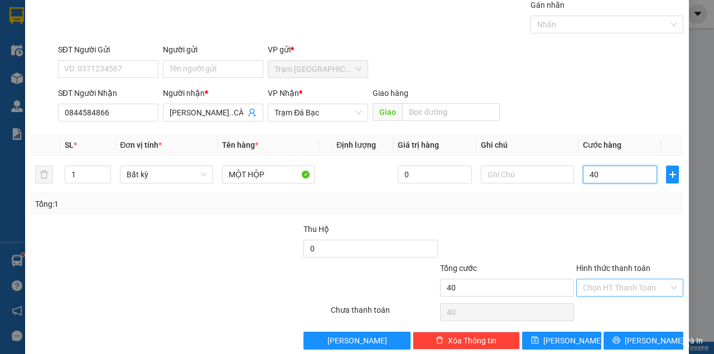
scroll to position [57, 0]
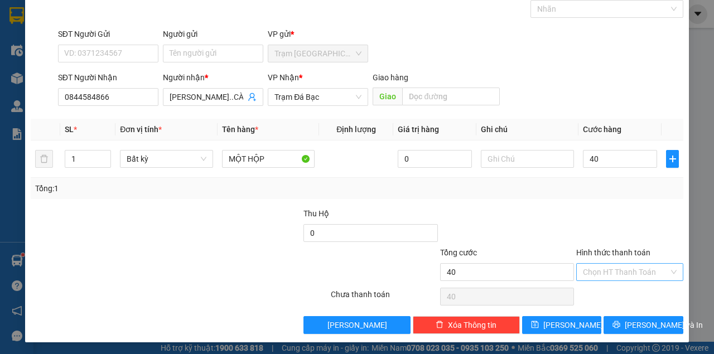
type input "40.000"
click at [622, 270] on input "Hình thức thanh toán" at bounding box center [626, 272] width 86 height 17
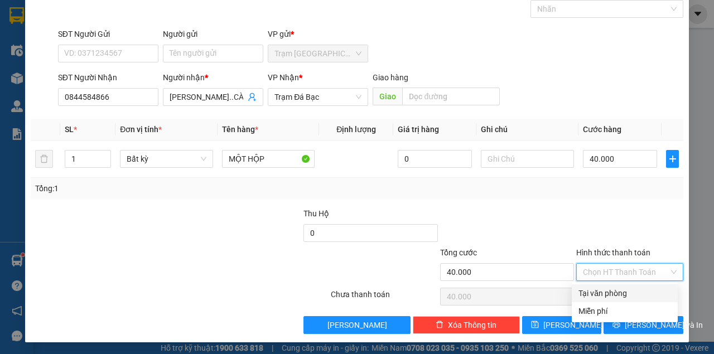
click at [618, 290] on div "Tại văn phòng" at bounding box center [624, 293] width 93 height 12
type input "0"
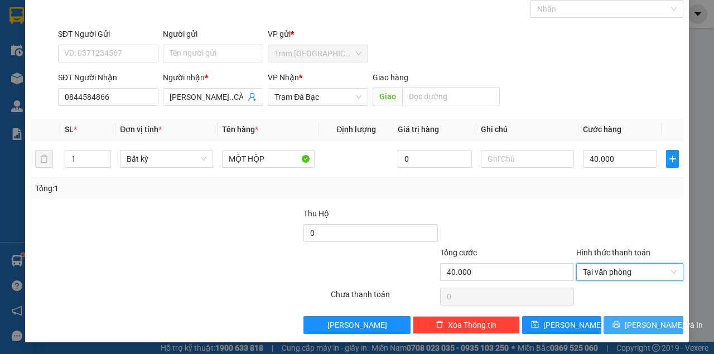
click at [618, 326] on icon "printer" at bounding box center [616, 324] width 7 height 7
click at [603, 316] on button "[PERSON_NAME] và In" at bounding box center [643, 325] width 80 height 18
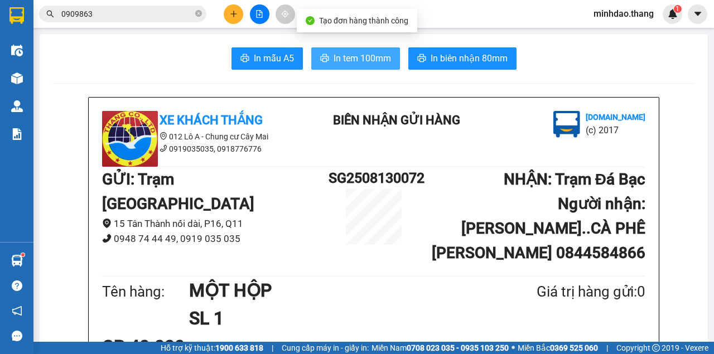
click at [375, 60] on span "In tem 100mm" at bounding box center [361, 58] width 57 height 14
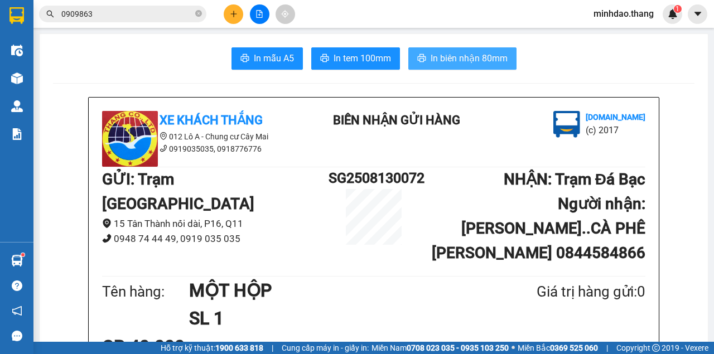
click at [447, 56] on span "In biên nhận 80mm" at bounding box center [468, 58] width 77 height 14
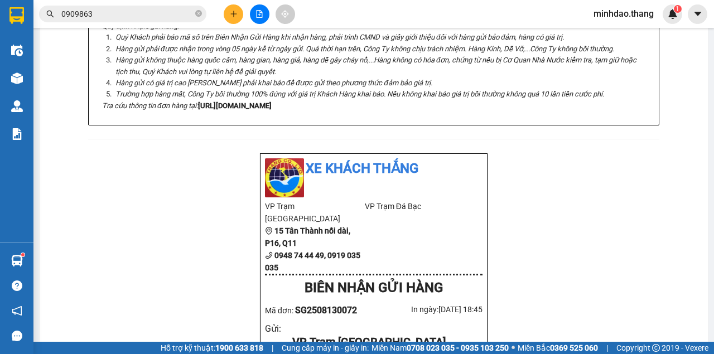
scroll to position [409, 0]
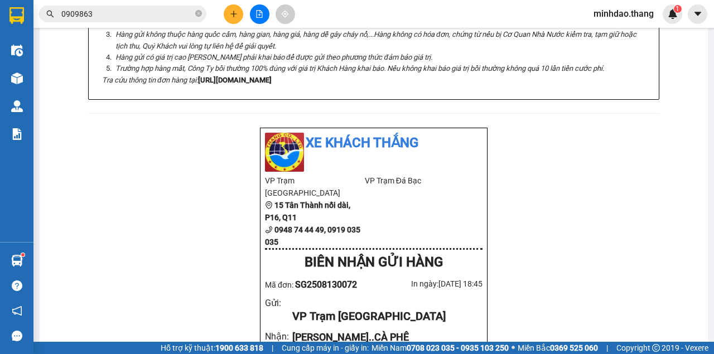
click at [247, 22] on div at bounding box center [259, 14] width 84 height 20
click at [241, 20] on div at bounding box center [259, 14] width 84 height 20
click at [240, 19] on button at bounding box center [234, 14] width 20 height 20
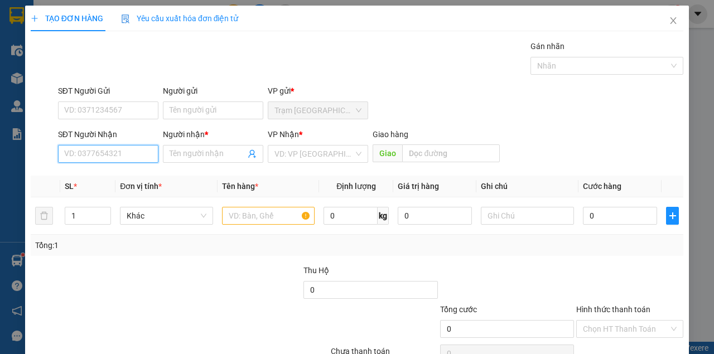
click at [98, 157] on input "SĐT Người Nhận" at bounding box center [108, 154] width 100 height 18
type input "0947443550"
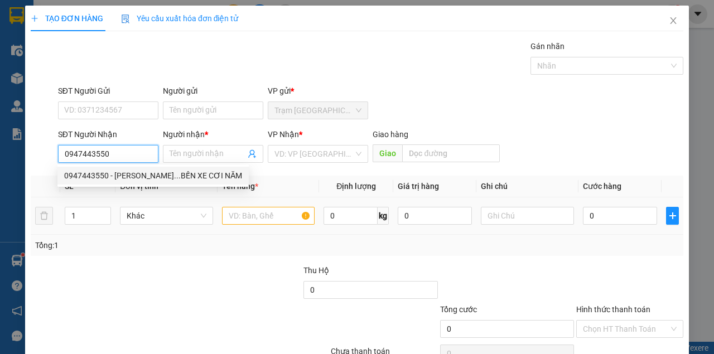
drag, startPoint x: 115, startPoint y: 178, endPoint x: 183, endPoint y: 202, distance: 72.1
click at [115, 178] on div "0947443550 - NGUYỄN HÙNG...BẾN XE CƠI NĂM" at bounding box center [153, 175] width 178 height 12
type input "NGUYỄN HÙNG...BẾN XE CƠI NĂM"
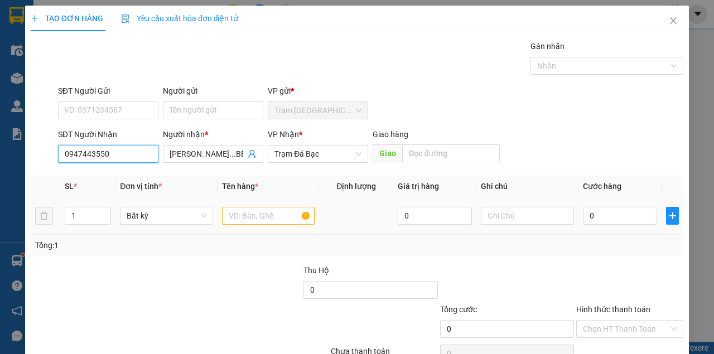
type input "0947443550"
click at [256, 223] on input "text" at bounding box center [268, 216] width 93 height 18
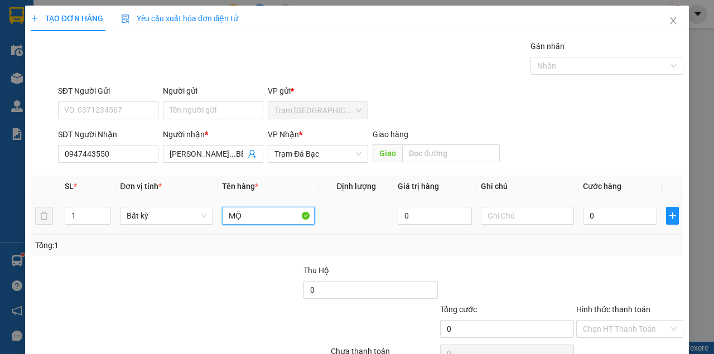
type input "M"
type input "MỘT HỘP"
click at [604, 206] on div "0" at bounding box center [620, 216] width 74 height 22
drag, startPoint x: 604, startPoint y: 206, endPoint x: 609, endPoint y: 211, distance: 7.1
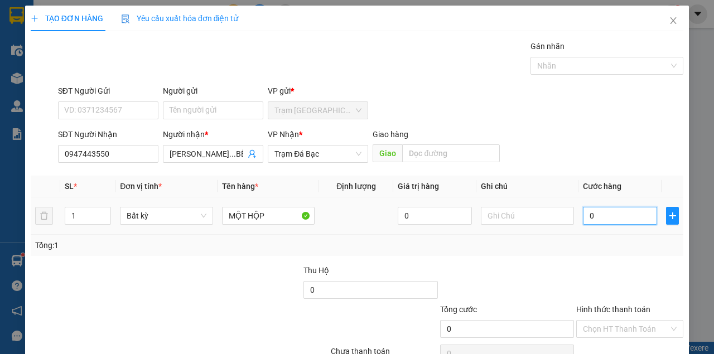
click at [609, 211] on div "0" at bounding box center [620, 216] width 74 height 22
type input "4"
type input "40"
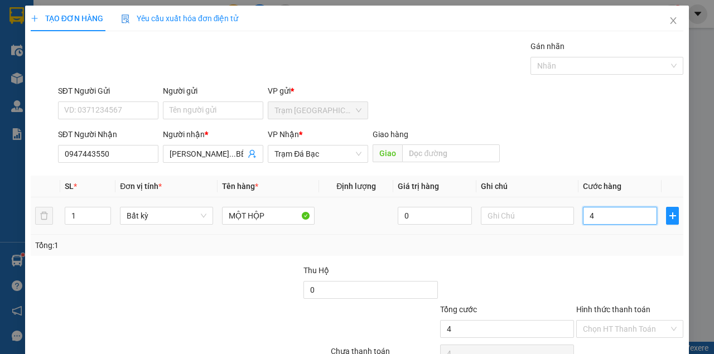
type input "40"
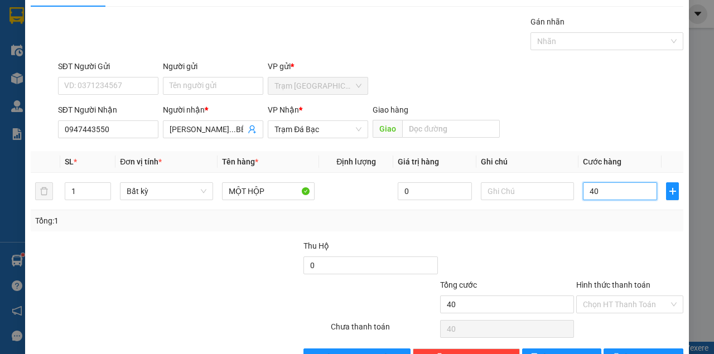
scroll to position [57, 0]
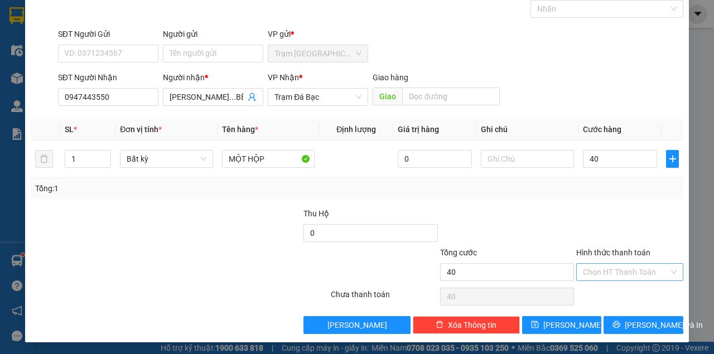
type input "40.000"
drag, startPoint x: 618, startPoint y: 275, endPoint x: 618, endPoint y: 281, distance: 6.2
click at [618, 276] on input "Hình thức thanh toán" at bounding box center [626, 272] width 86 height 17
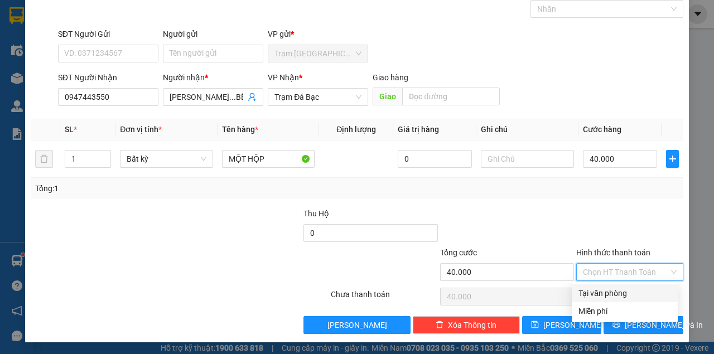
click at [615, 293] on div "Tại văn phòng" at bounding box center [624, 293] width 93 height 12
type input "0"
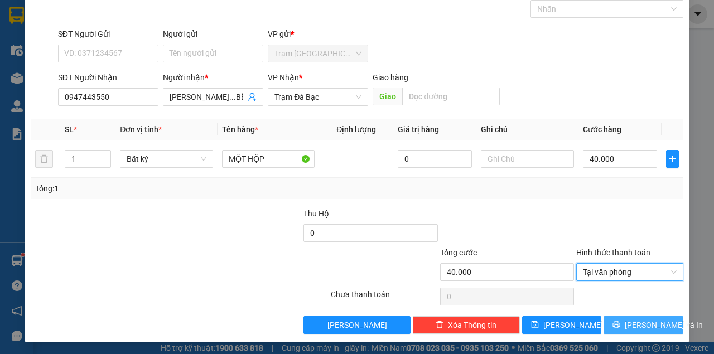
click at [625, 322] on button "[PERSON_NAME] và In" at bounding box center [643, 325] width 80 height 18
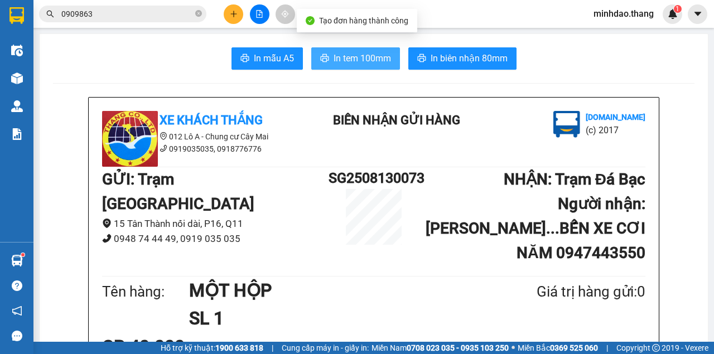
click at [353, 61] on span "In tem 100mm" at bounding box center [361, 58] width 57 height 14
click at [311, 47] on button "In tem 100mm" at bounding box center [355, 58] width 89 height 22
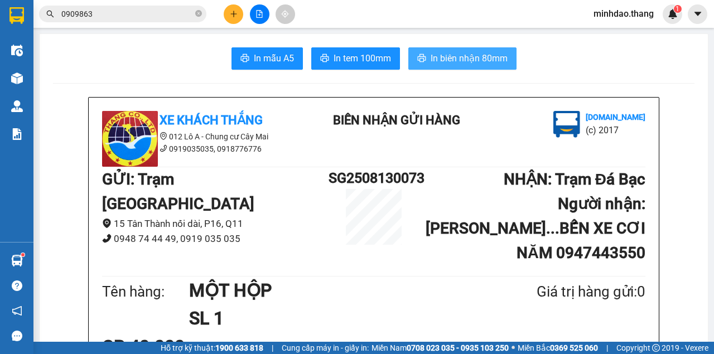
click at [448, 66] on button "In biên nhận 80mm" at bounding box center [462, 58] width 108 height 22
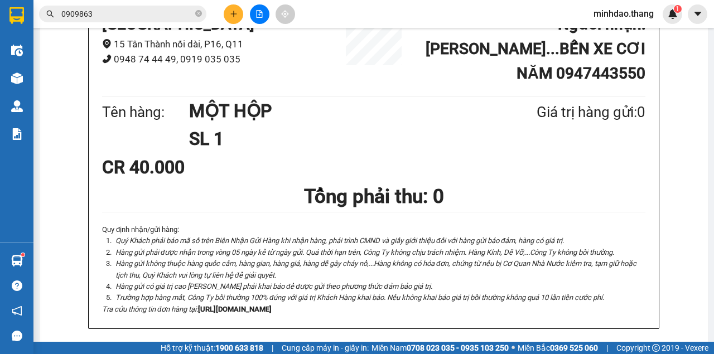
scroll to position [260, 0]
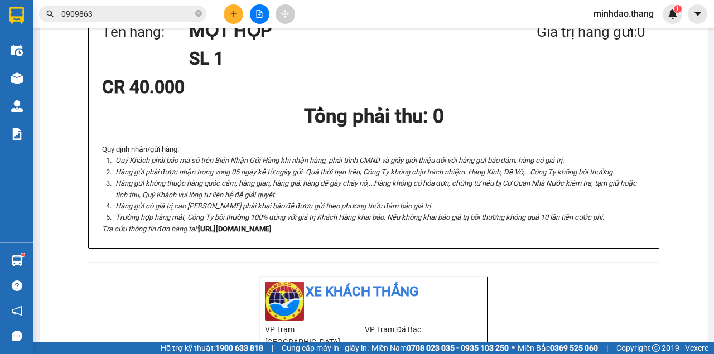
click at [219, 16] on div at bounding box center [259, 14] width 84 height 20
click at [234, 19] on button at bounding box center [234, 14] width 20 height 20
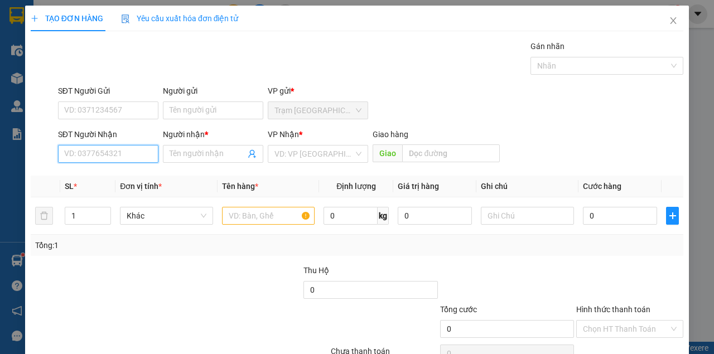
click at [132, 159] on input "SĐT Người Nhận" at bounding box center [108, 154] width 100 height 18
type input "0"
type input "0833262108"
click at [137, 174] on div "0833262108 - TRUNG ĐÁ BẠC" at bounding box center [116, 175] width 105 height 12
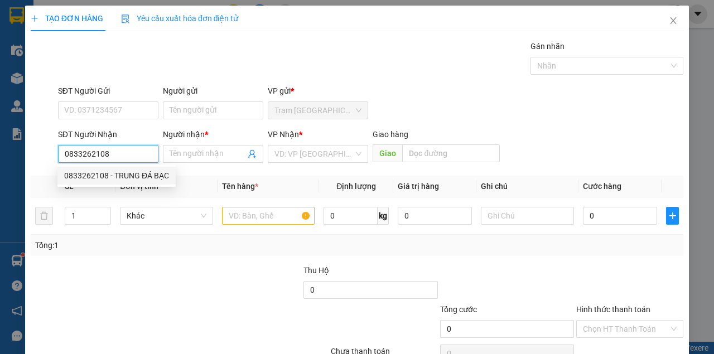
type input "TRUNG ĐÁ BẠC"
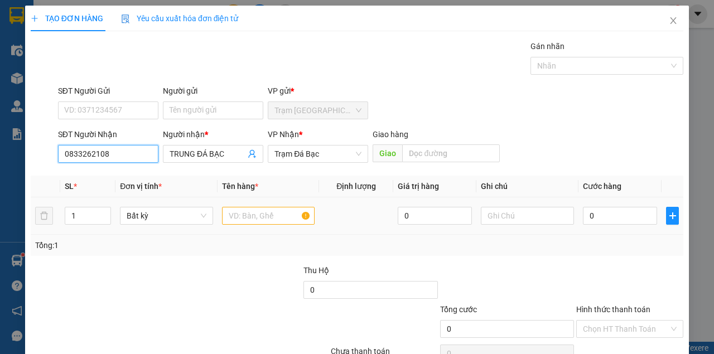
type input "0833262108"
click at [245, 211] on input "text" at bounding box center [268, 216] width 93 height 18
click at [246, 211] on input "text" at bounding box center [268, 216] width 93 height 18
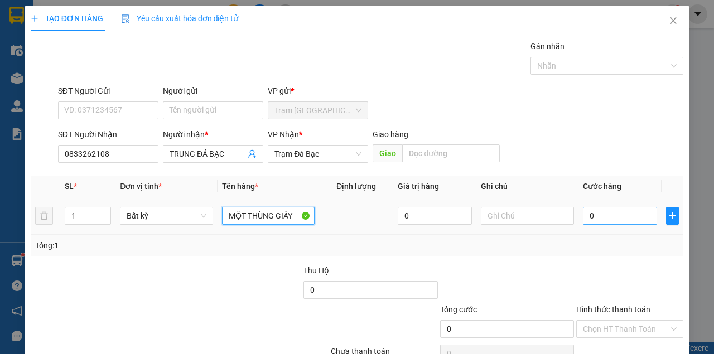
type input "MỘT THÙNG GIẤY"
click at [611, 216] on input "0" at bounding box center [620, 216] width 74 height 18
type input "4"
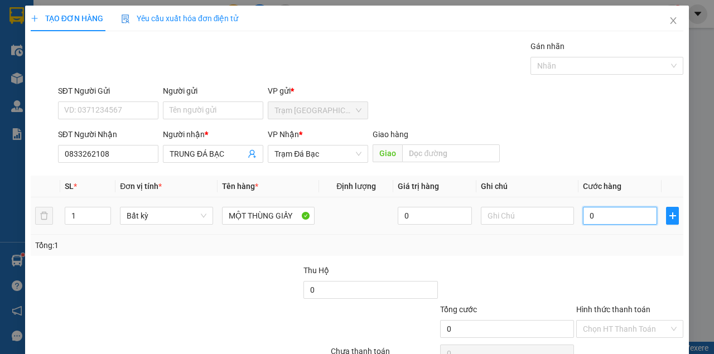
type input "4"
type input "40"
type input "40.000"
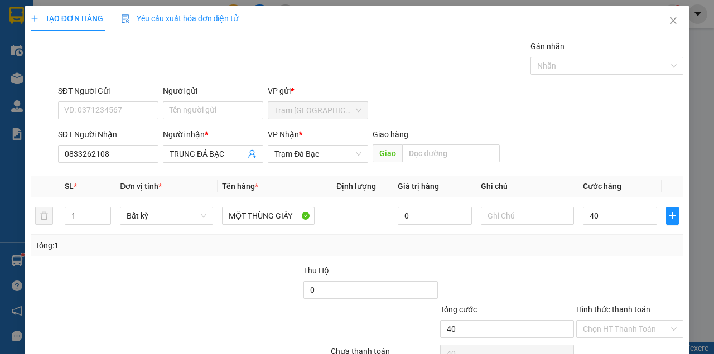
type input "40.000"
click at [603, 188] on span "Cước hàng" at bounding box center [602, 186] width 38 height 9
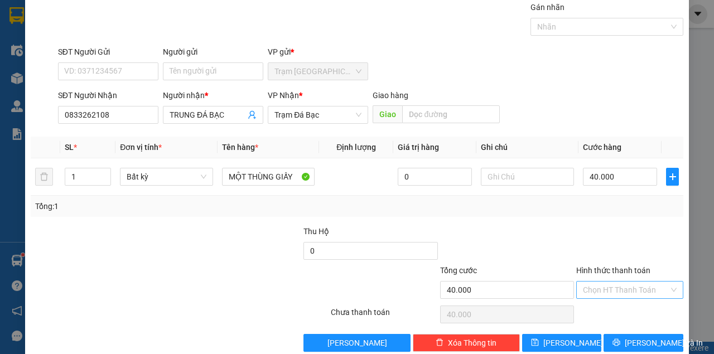
scroll to position [57, 0]
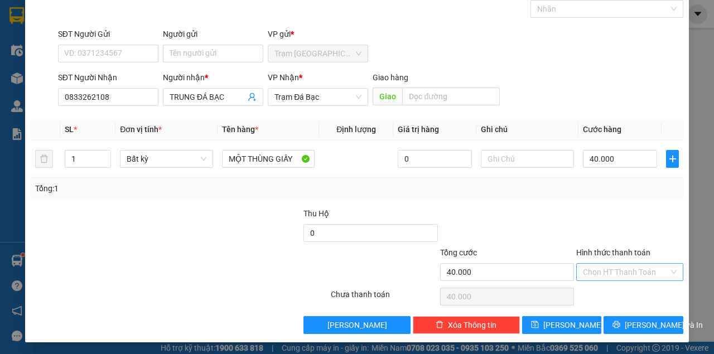
click at [622, 273] on input "Hình thức thanh toán" at bounding box center [626, 272] width 86 height 17
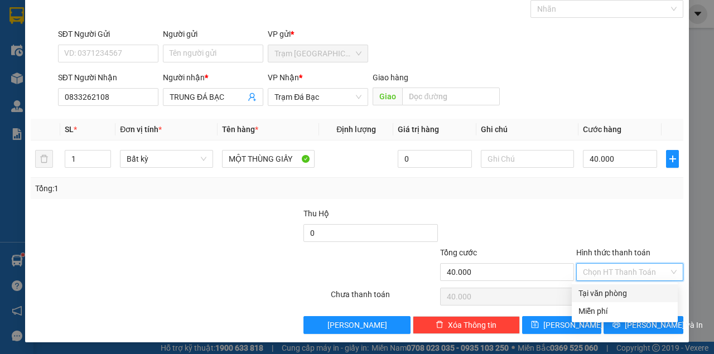
click at [622, 298] on div "Tại văn phòng" at bounding box center [624, 293] width 93 height 12
type input "0"
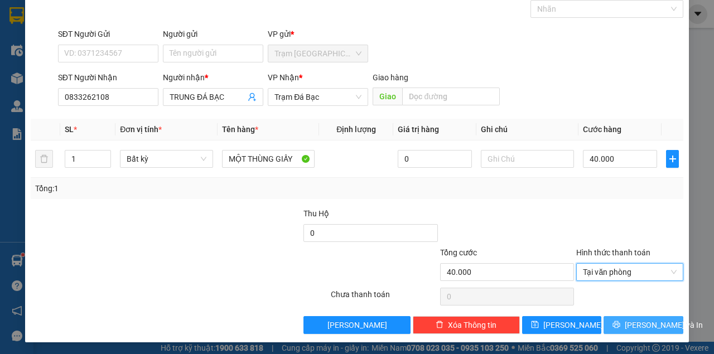
click at [625, 327] on button "[PERSON_NAME] và In" at bounding box center [643, 325] width 80 height 18
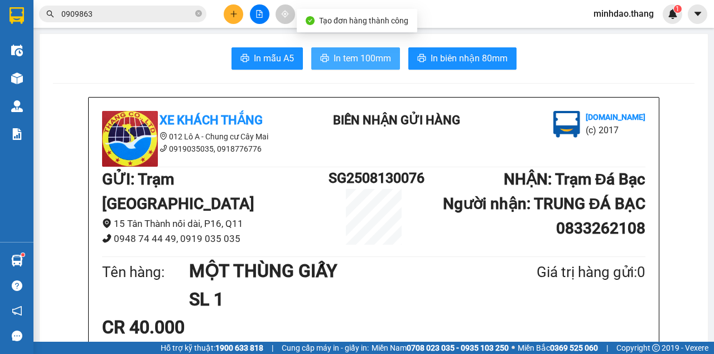
click at [367, 48] on button "In tem 100mm" at bounding box center [355, 58] width 89 height 22
click at [311, 47] on button "In tem 100mm" at bounding box center [355, 58] width 89 height 22
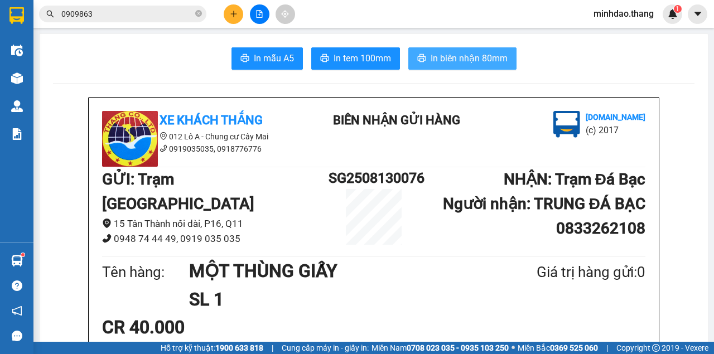
click at [440, 55] on span "In biên nhận 80mm" at bounding box center [468, 58] width 77 height 14
click at [408, 47] on button "In biên nhận 80mm" at bounding box center [462, 58] width 108 height 22
click at [235, 18] on button at bounding box center [234, 14] width 20 height 20
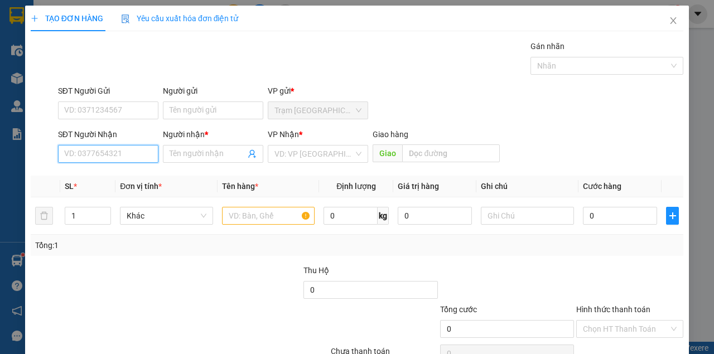
click at [101, 155] on input "SĐT Người Nhận" at bounding box center [108, 154] width 100 height 18
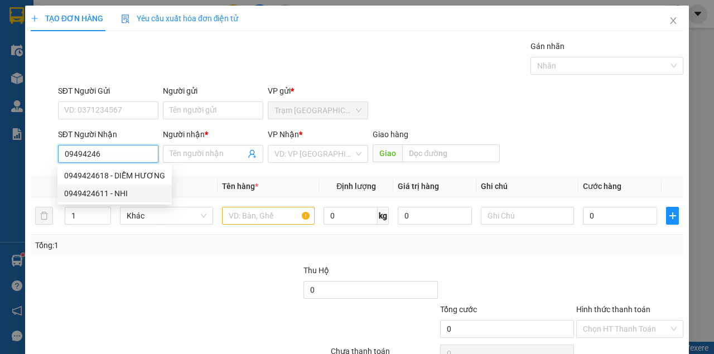
click at [124, 191] on div "0949424611 - NHI" at bounding box center [114, 193] width 101 height 12
type input "0949424611"
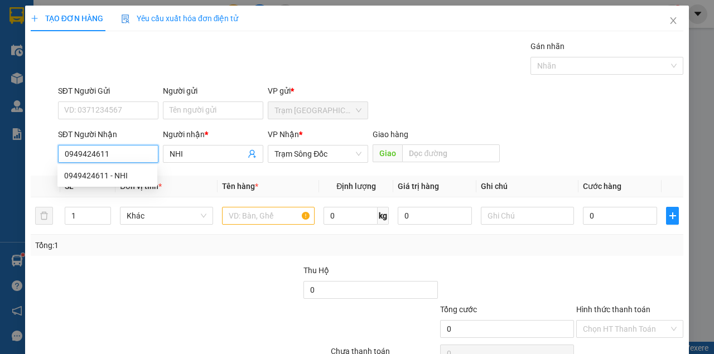
type input "NHI"
type input "0949424611"
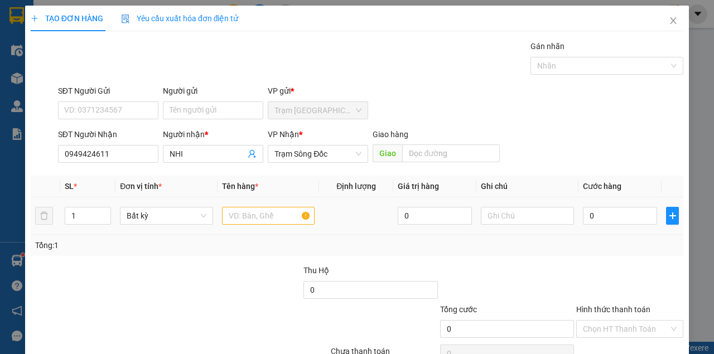
click at [250, 224] on div at bounding box center [268, 216] width 93 height 22
click at [255, 219] on input "text" at bounding box center [268, 216] width 93 height 18
type input "MỘT THÙNG MÓT MÀU TRẮNG"
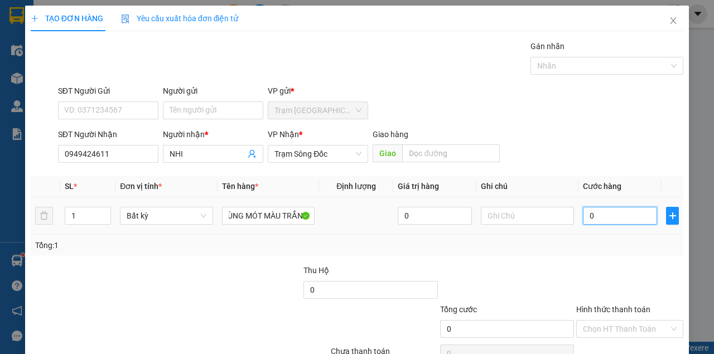
scroll to position [0, 0]
type input "4"
type input "40"
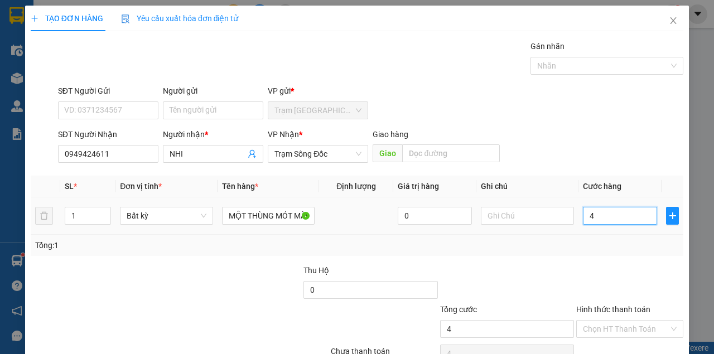
type input "40"
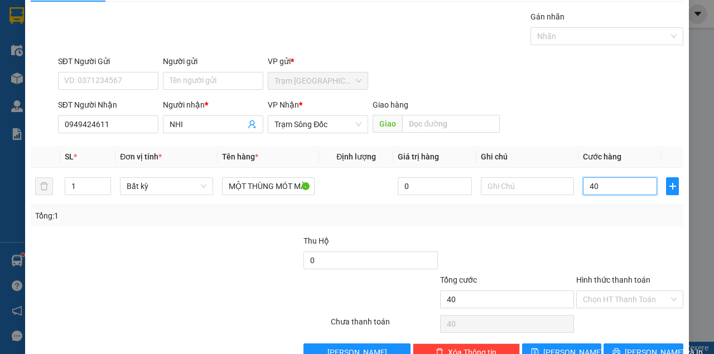
scroll to position [57, 0]
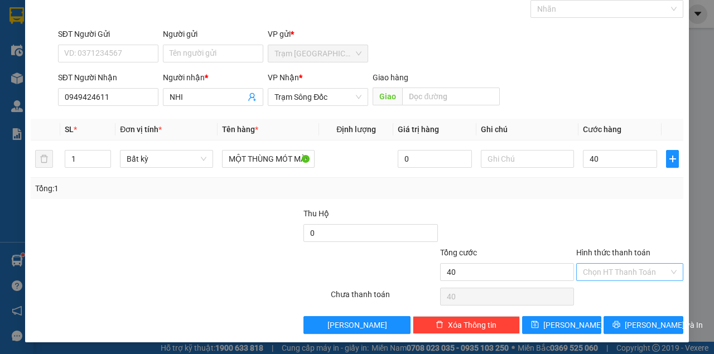
type input "40.000"
drag, startPoint x: 618, startPoint y: 265, endPoint x: 622, endPoint y: 281, distance: 16.2
click at [620, 270] on input "Hình thức thanh toán" at bounding box center [626, 272] width 86 height 17
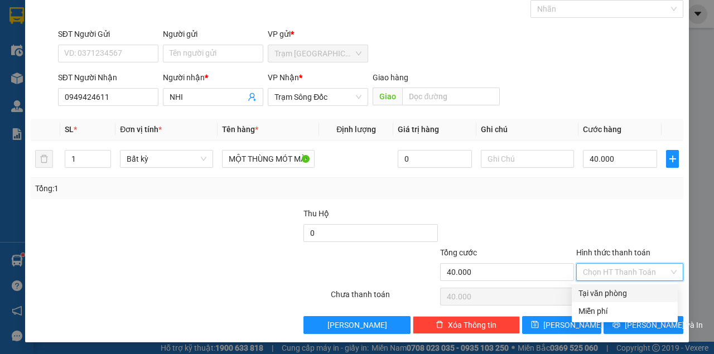
click at [623, 298] on div "Tại văn phòng" at bounding box center [624, 293] width 93 height 12
type input "0"
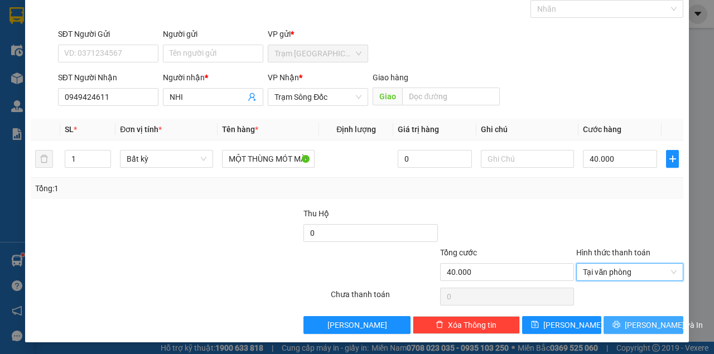
click at [632, 326] on span "[PERSON_NAME] và In" at bounding box center [663, 325] width 78 height 12
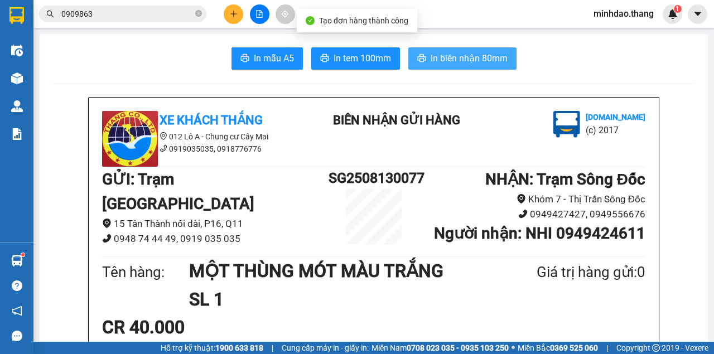
click at [480, 61] on span "In biên nhận 80mm" at bounding box center [468, 58] width 77 height 14
click at [408, 47] on button "In biên nhận 80mm" at bounding box center [462, 58] width 108 height 22
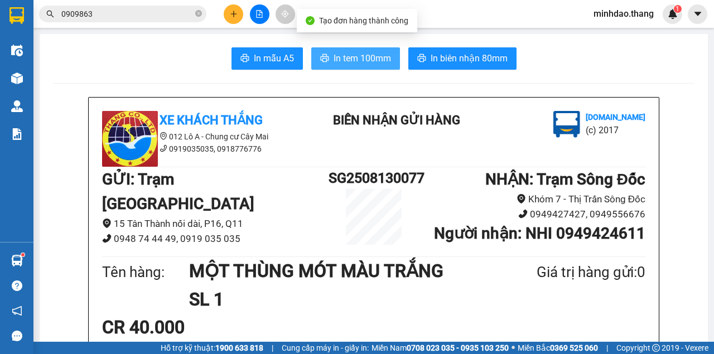
click at [375, 60] on span "In tem 100mm" at bounding box center [361, 58] width 57 height 14
click at [311, 47] on button "In tem 100mm" at bounding box center [355, 58] width 89 height 22
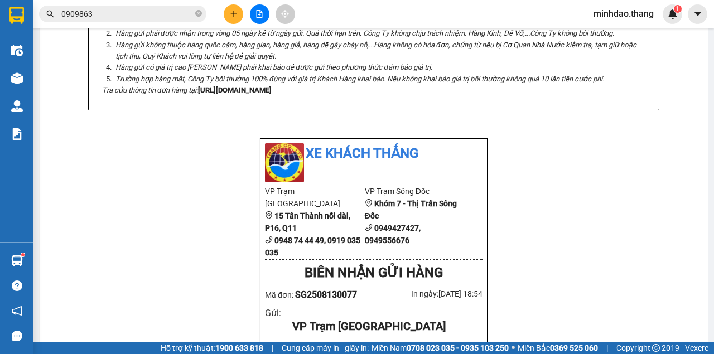
scroll to position [409, 0]
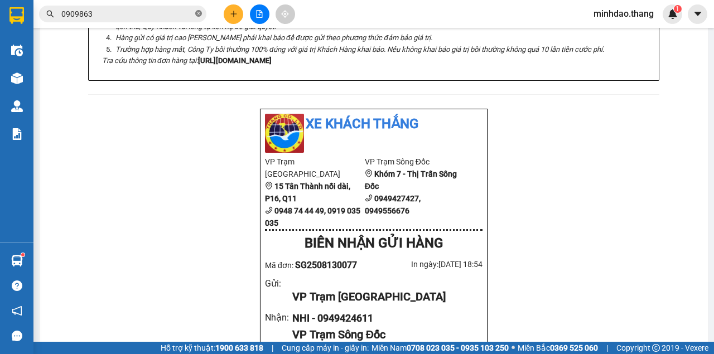
click at [197, 16] on icon "close-circle" at bounding box center [198, 13] width 7 height 7
click at [183, 16] on input "text" at bounding box center [127, 14] width 132 height 12
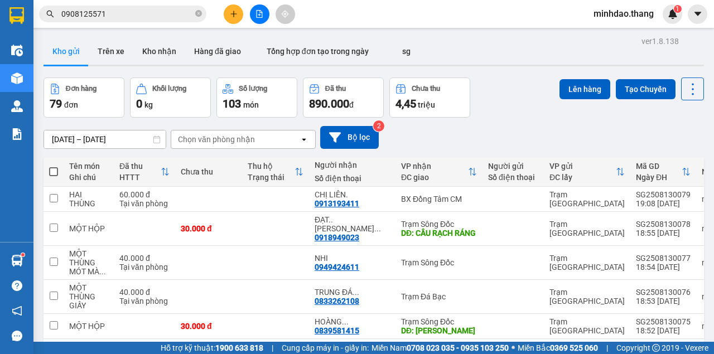
scroll to position [210, 0]
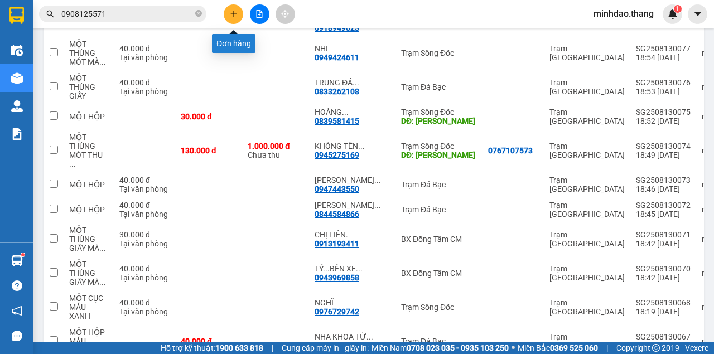
click at [233, 18] on button at bounding box center [234, 14] width 20 height 20
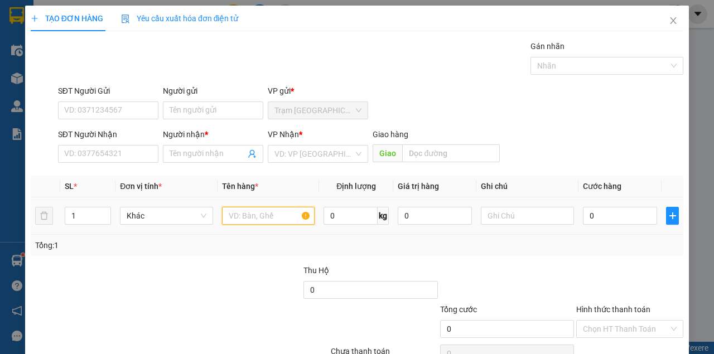
click at [241, 211] on input "text" at bounding box center [268, 216] width 93 height 18
type input "MỘT THÙNG MÓT"
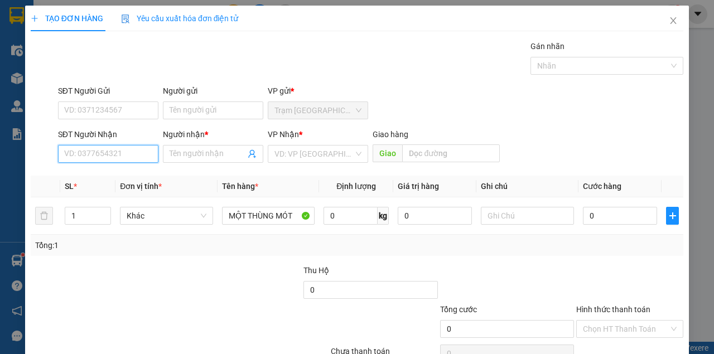
click at [102, 156] on input "SĐT Người Nhận" at bounding box center [108, 154] width 100 height 18
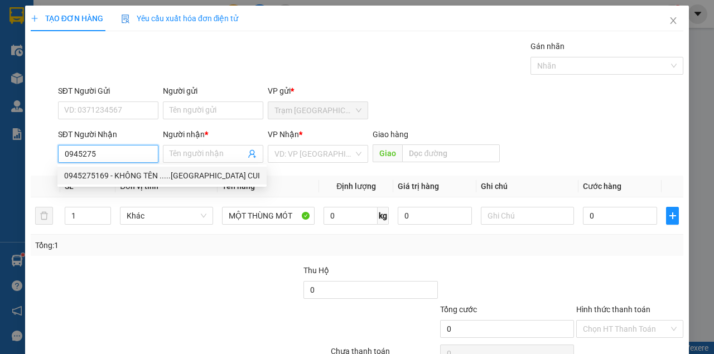
click at [119, 175] on div "0945275169 - KHÔNG TÊN .....[GEOGRAPHIC_DATA] CUI" at bounding box center [162, 175] width 196 height 12
type input "0945275169"
type input "KHÔNG TÊN .....[GEOGRAPHIC_DATA] CUI"
type input "KHÁNH BÌNH"
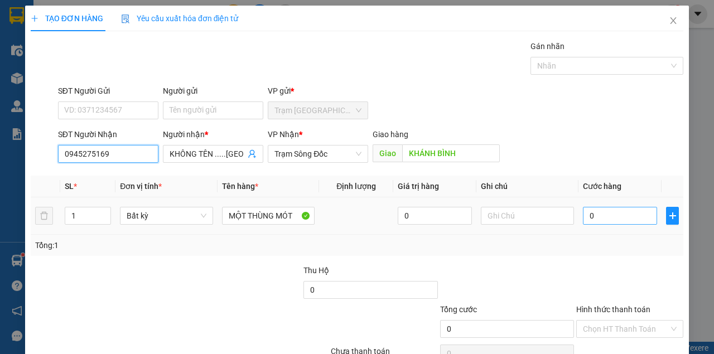
type input "0945275169"
click at [586, 222] on div "0" at bounding box center [620, 216] width 74 height 22
click at [588, 222] on input "0" at bounding box center [620, 216] width 74 height 18
type input "1"
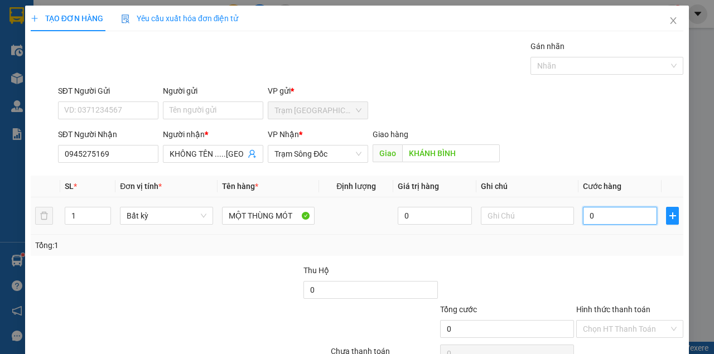
type input "1"
type input "10"
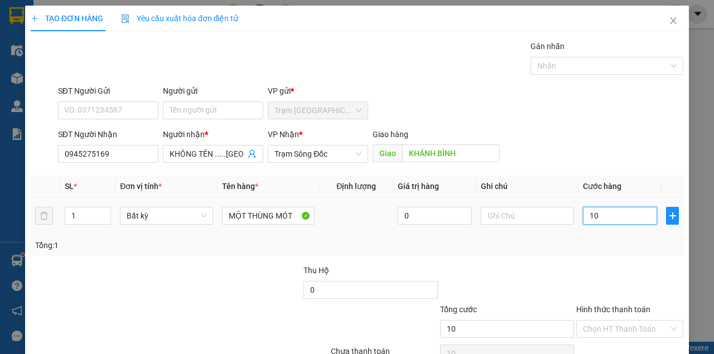
type input "100"
type input "1.000"
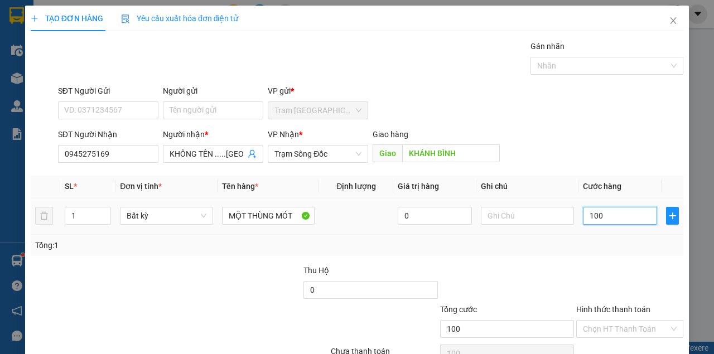
type input "1.000"
type input "10.000"
type input "100.000"
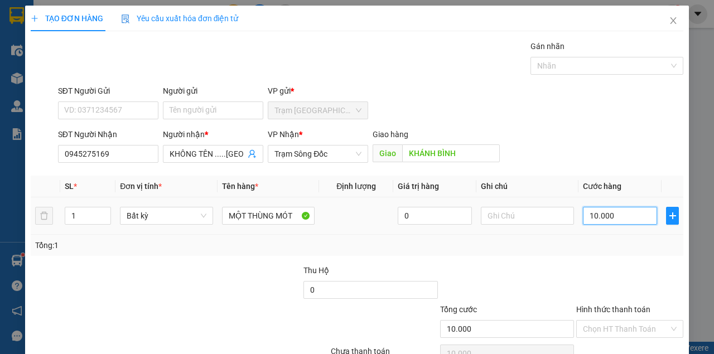
type input "100.000"
click at [589, 148] on div "SĐT Người Nhận 0945275169 Người nhận * KHÔNG TÊN .....CẦU RẠCH CUI VP Nhận * Tr…" at bounding box center [370, 147] width 629 height 39
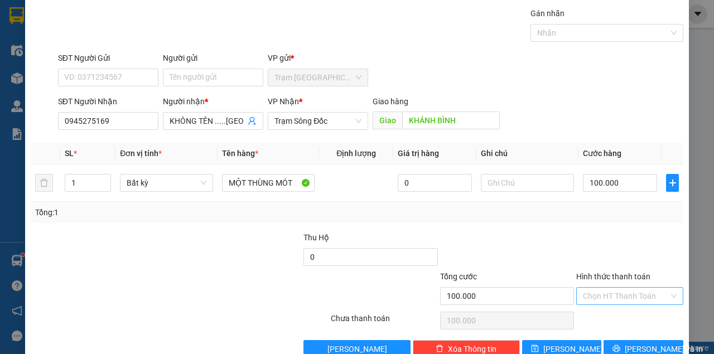
scroll to position [57, 0]
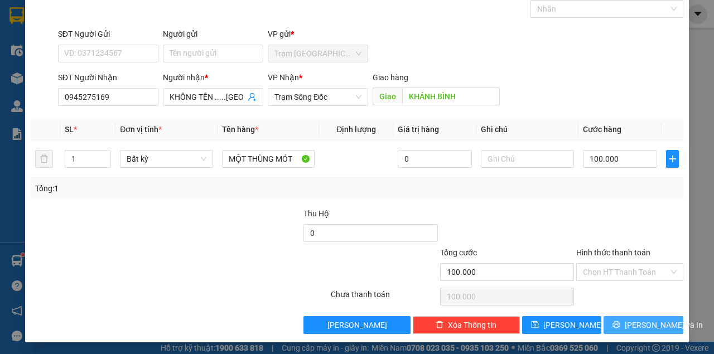
click at [619, 319] on button "[PERSON_NAME] và In" at bounding box center [643, 325] width 80 height 18
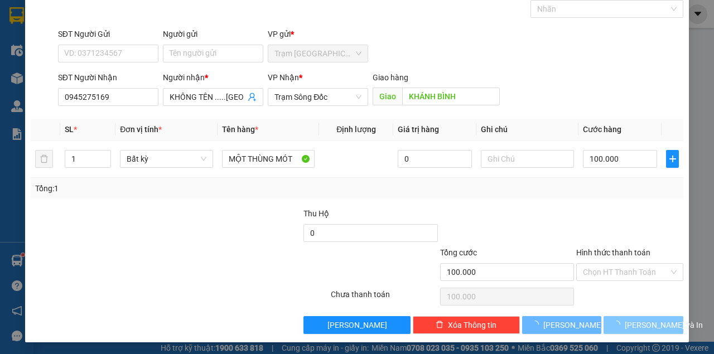
click at [618, 319] on span "button" at bounding box center [618, 325] width 12 height 12
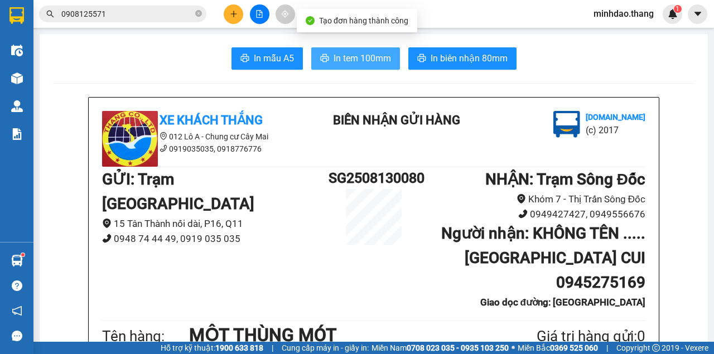
click at [366, 59] on span "In tem 100mm" at bounding box center [361, 58] width 57 height 14
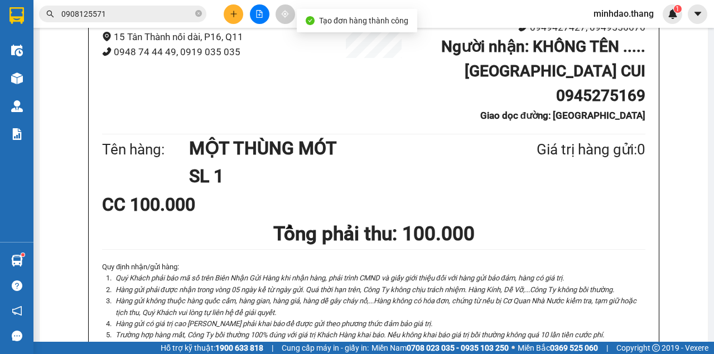
scroll to position [74, 0]
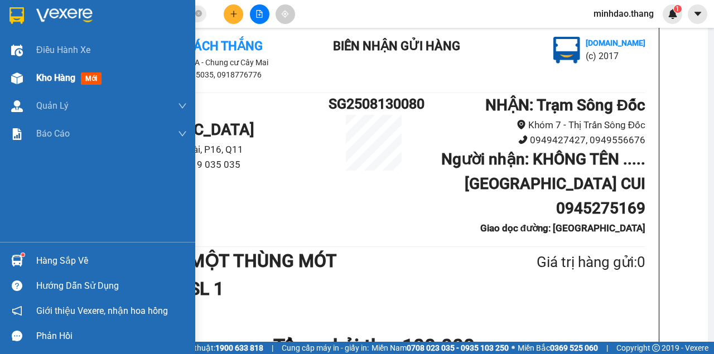
click at [22, 85] on div at bounding box center [17, 79] width 20 height 20
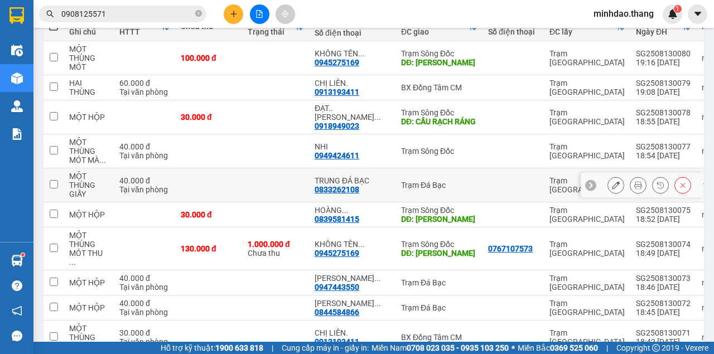
scroll to position [148, 0]
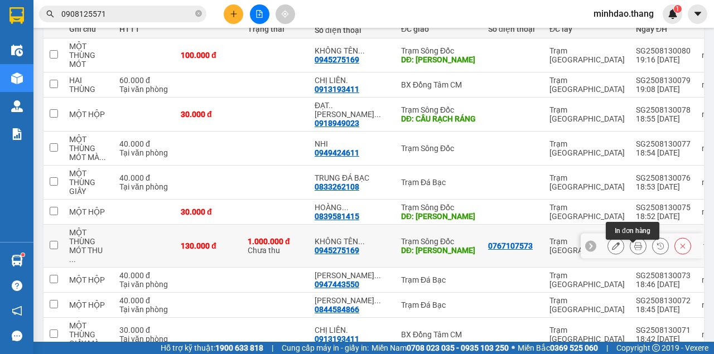
click at [634, 250] on icon at bounding box center [638, 246] width 8 height 8
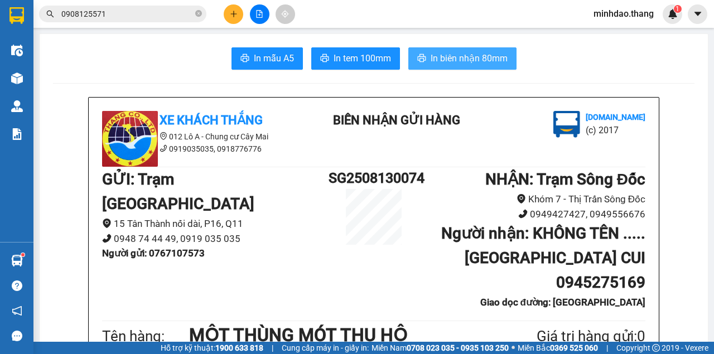
click at [468, 55] on span "In biên nhận 80mm" at bounding box center [468, 58] width 77 height 14
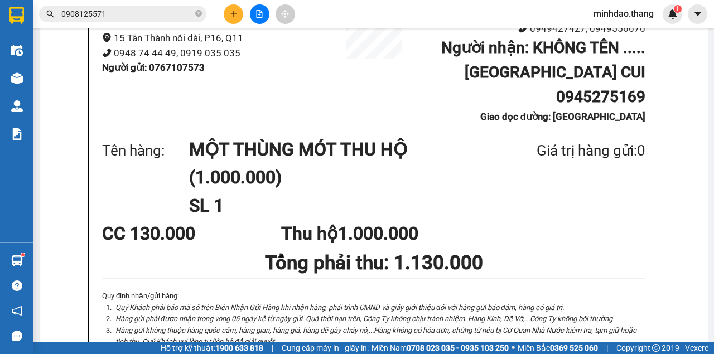
scroll to position [87, 0]
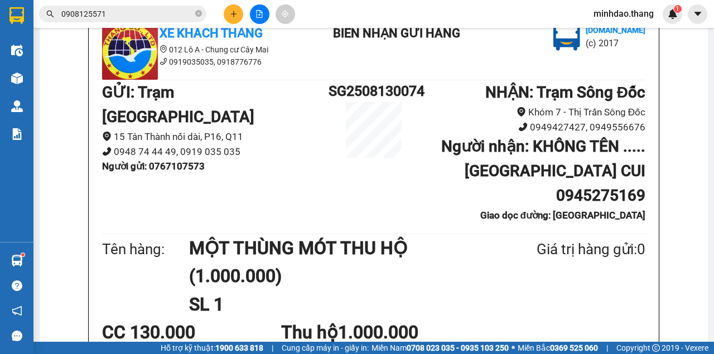
drag, startPoint x: 302, startPoint y: 123, endPoint x: 300, endPoint y: 105, distance: 18.0
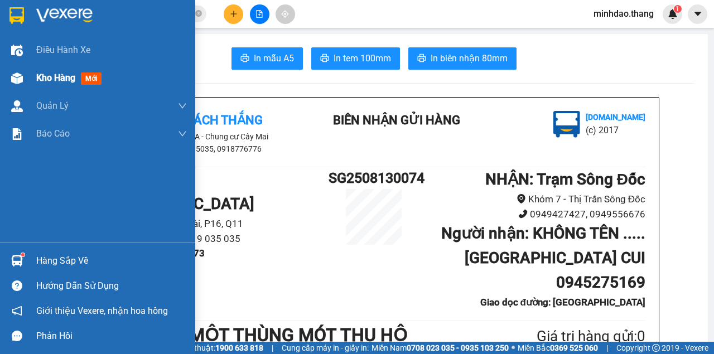
click at [39, 84] on div "Kho hàng mới" at bounding box center [71, 78] width 70 height 14
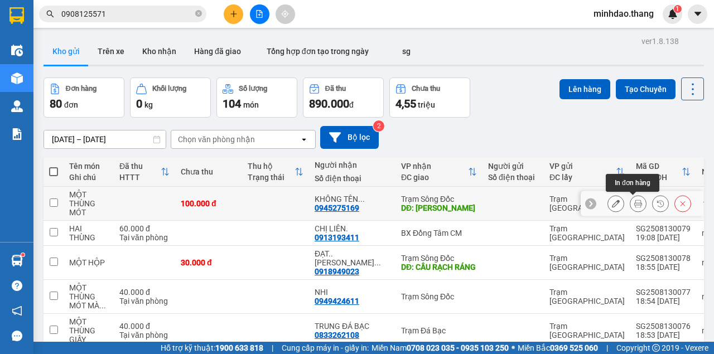
click at [634, 203] on icon at bounding box center [638, 204] width 8 height 8
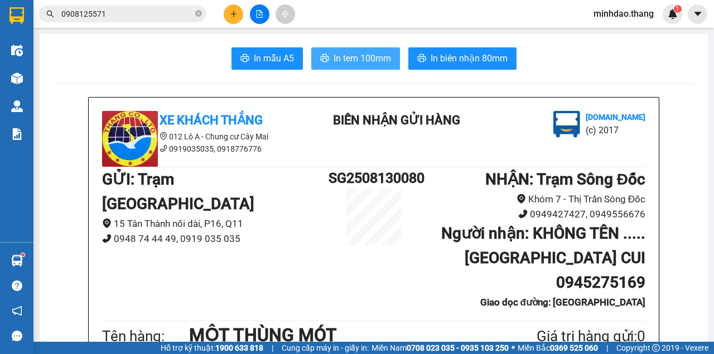
click at [338, 54] on span "In tem 100mm" at bounding box center [361, 58] width 57 height 14
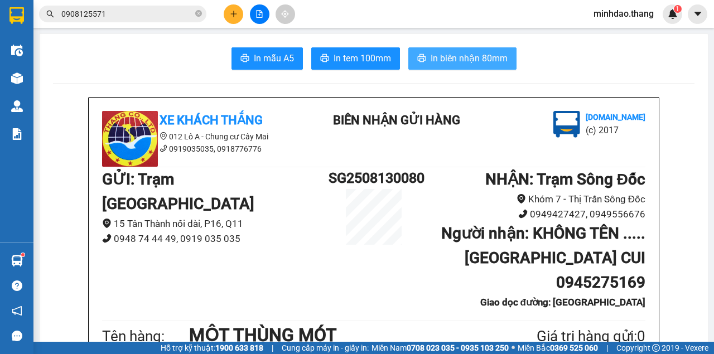
click at [443, 61] on span "In biên nhận 80mm" at bounding box center [468, 58] width 77 height 14
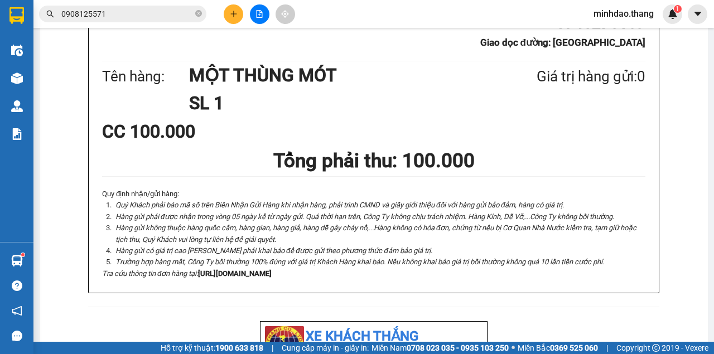
scroll to position [409, 0]
